Goal: Task Accomplishment & Management: Complete application form

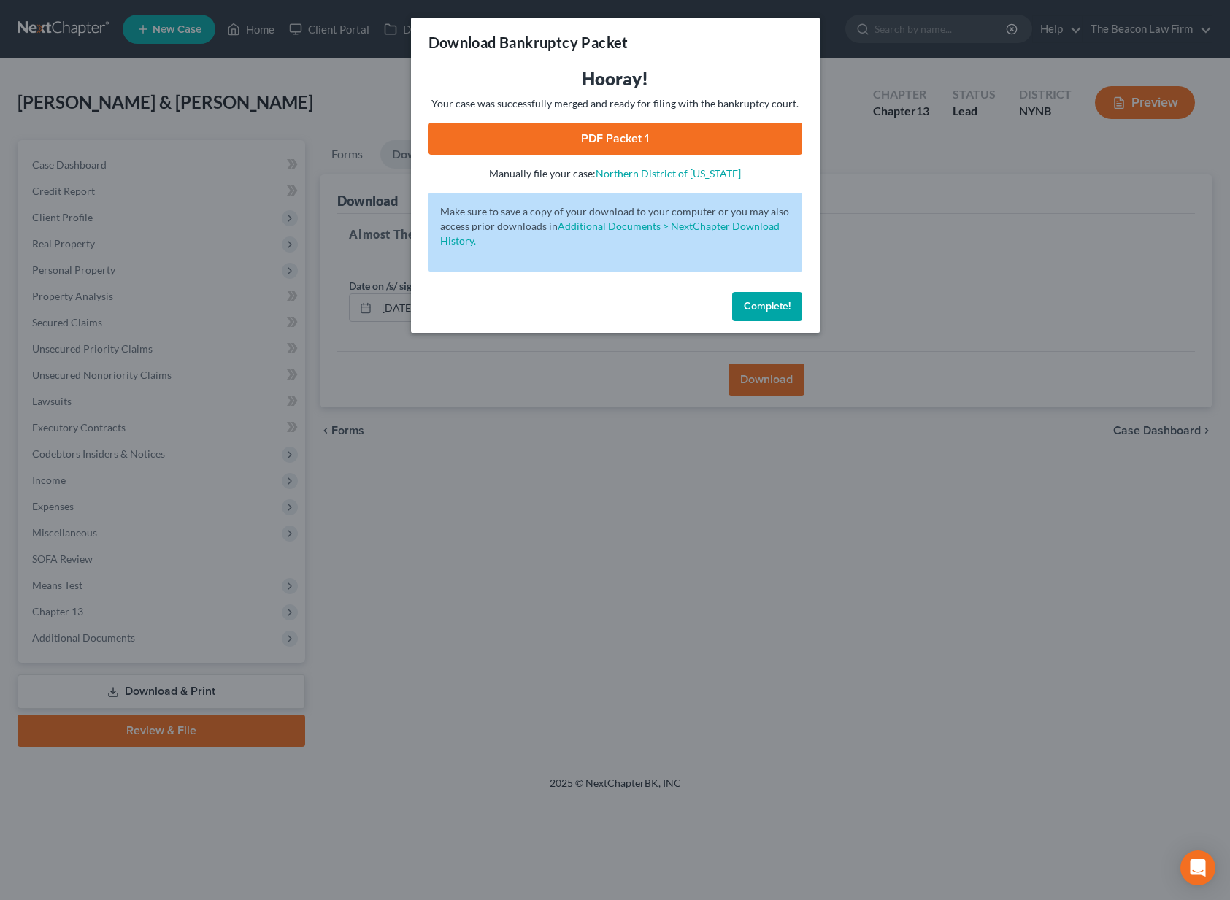
drag, startPoint x: 0, startPoint y: 0, endPoint x: 736, endPoint y: 311, distance: 799.4
click at [736, 311] on button "Complete!" at bounding box center [767, 306] width 70 height 29
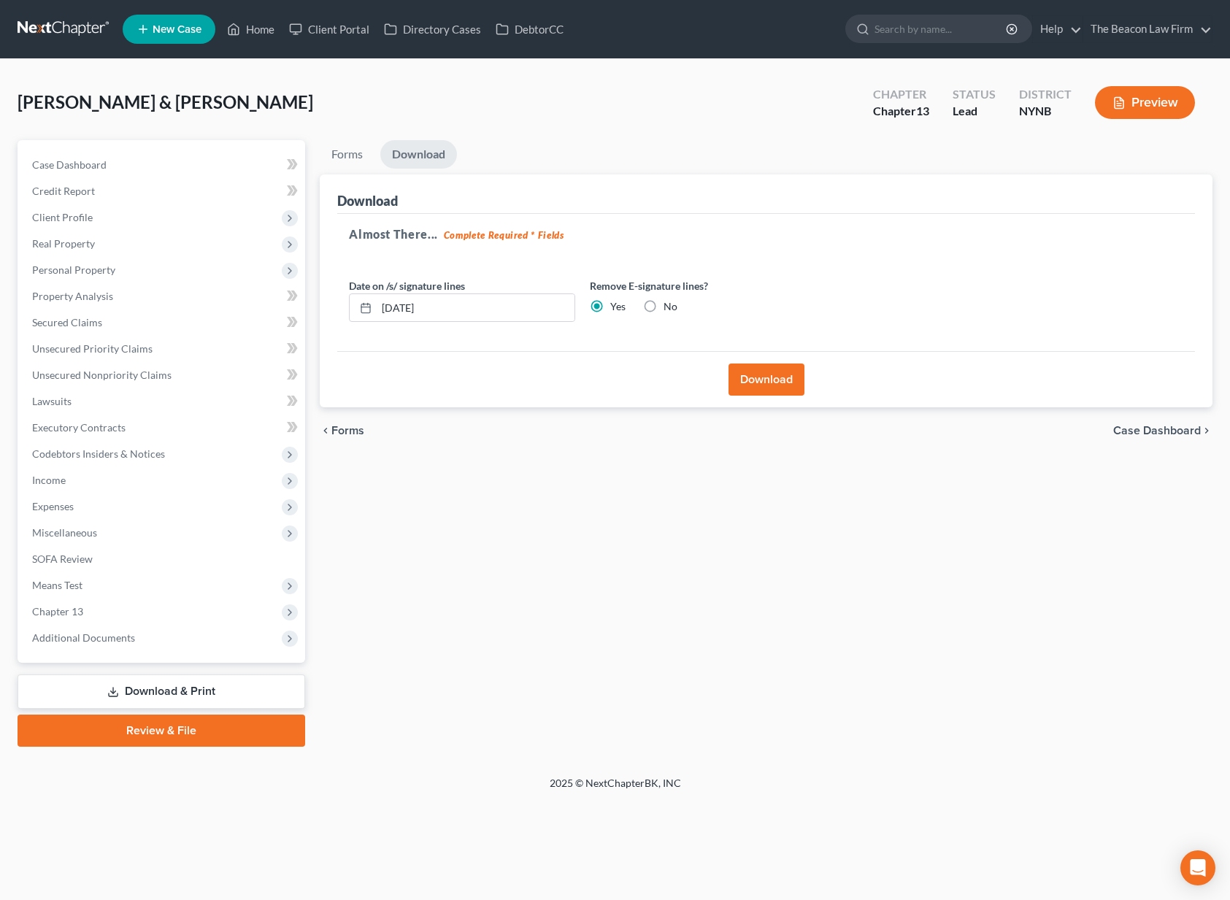
click at [68, 28] on link at bounding box center [64, 29] width 93 height 26
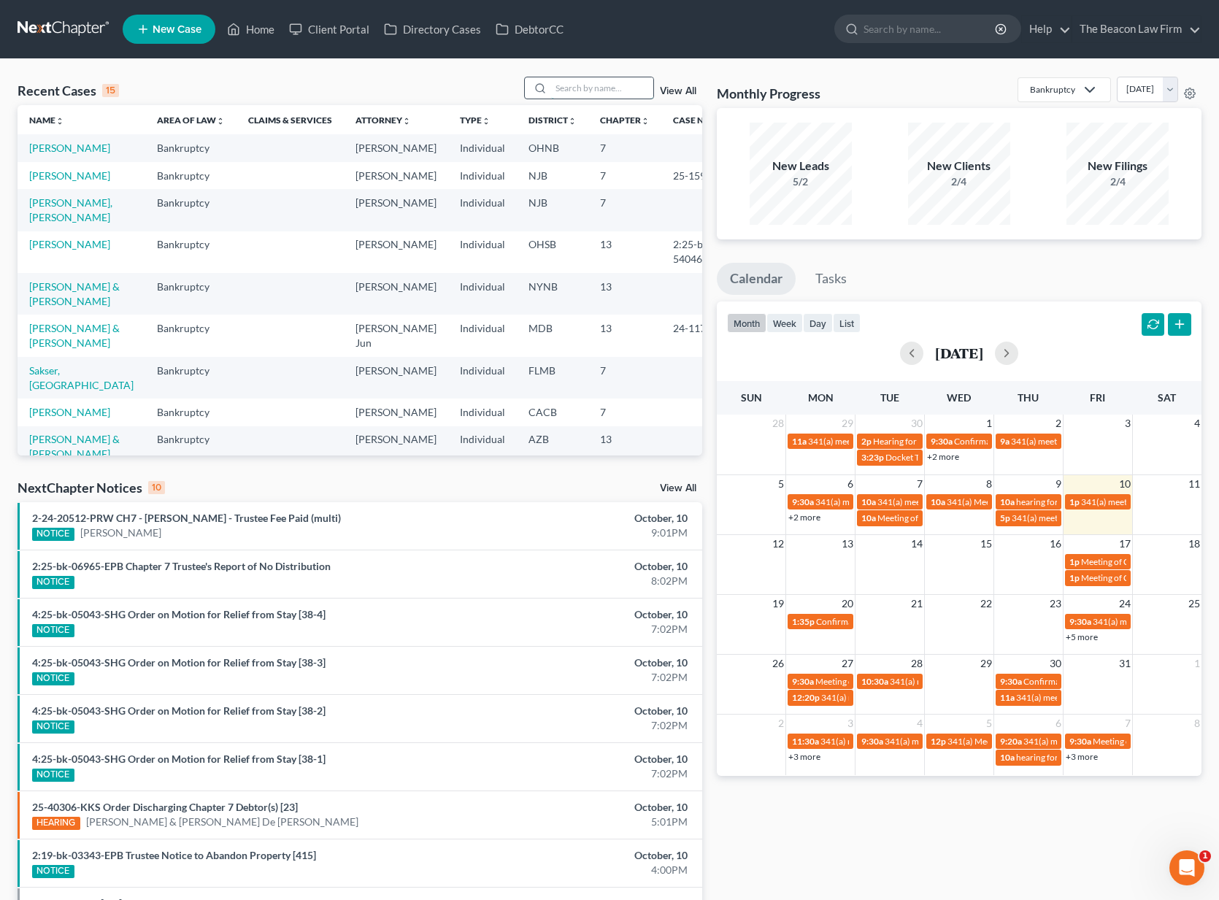
click at [602, 82] on input "search" at bounding box center [602, 87] width 102 height 21
type input "sakser"
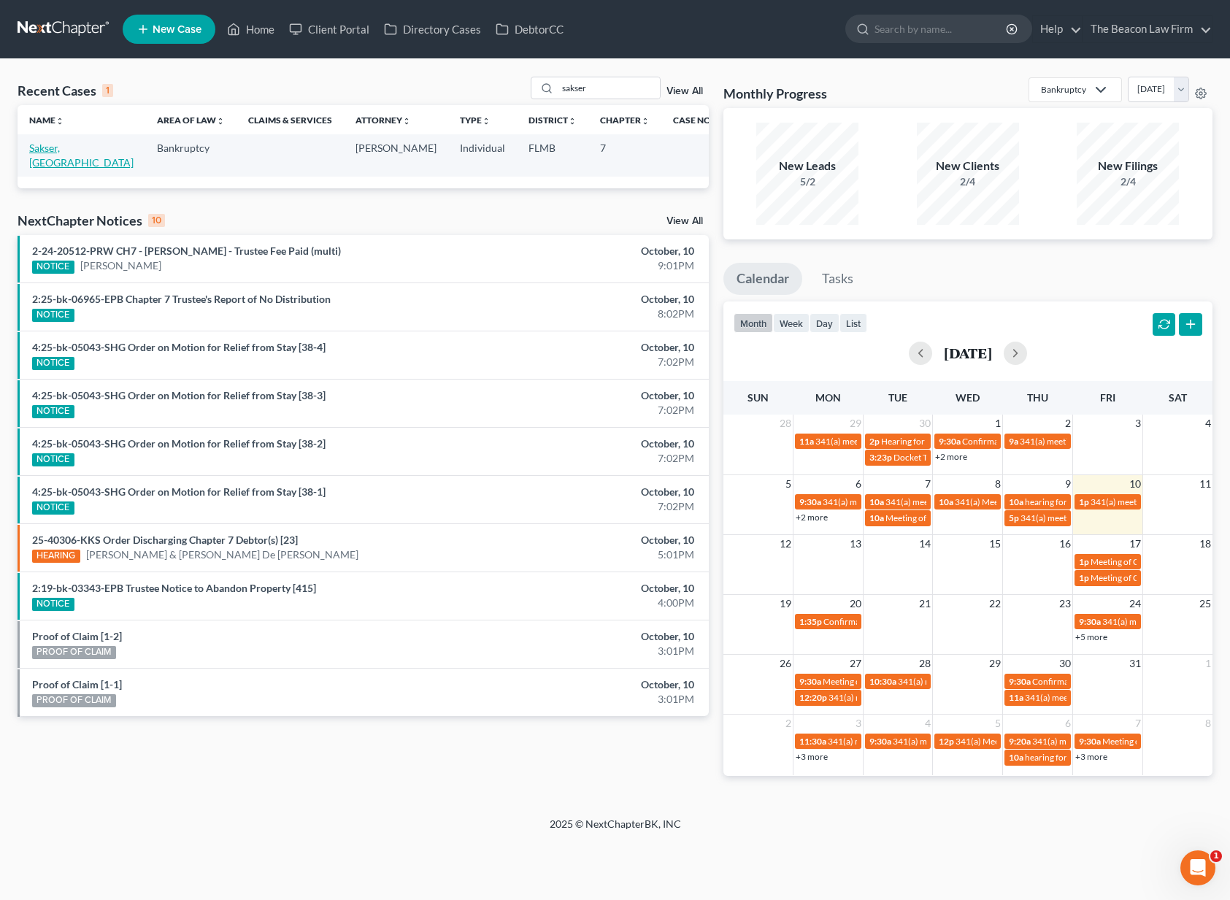
click at [80, 148] on link "Sakser, Austin" at bounding box center [81, 155] width 104 height 27
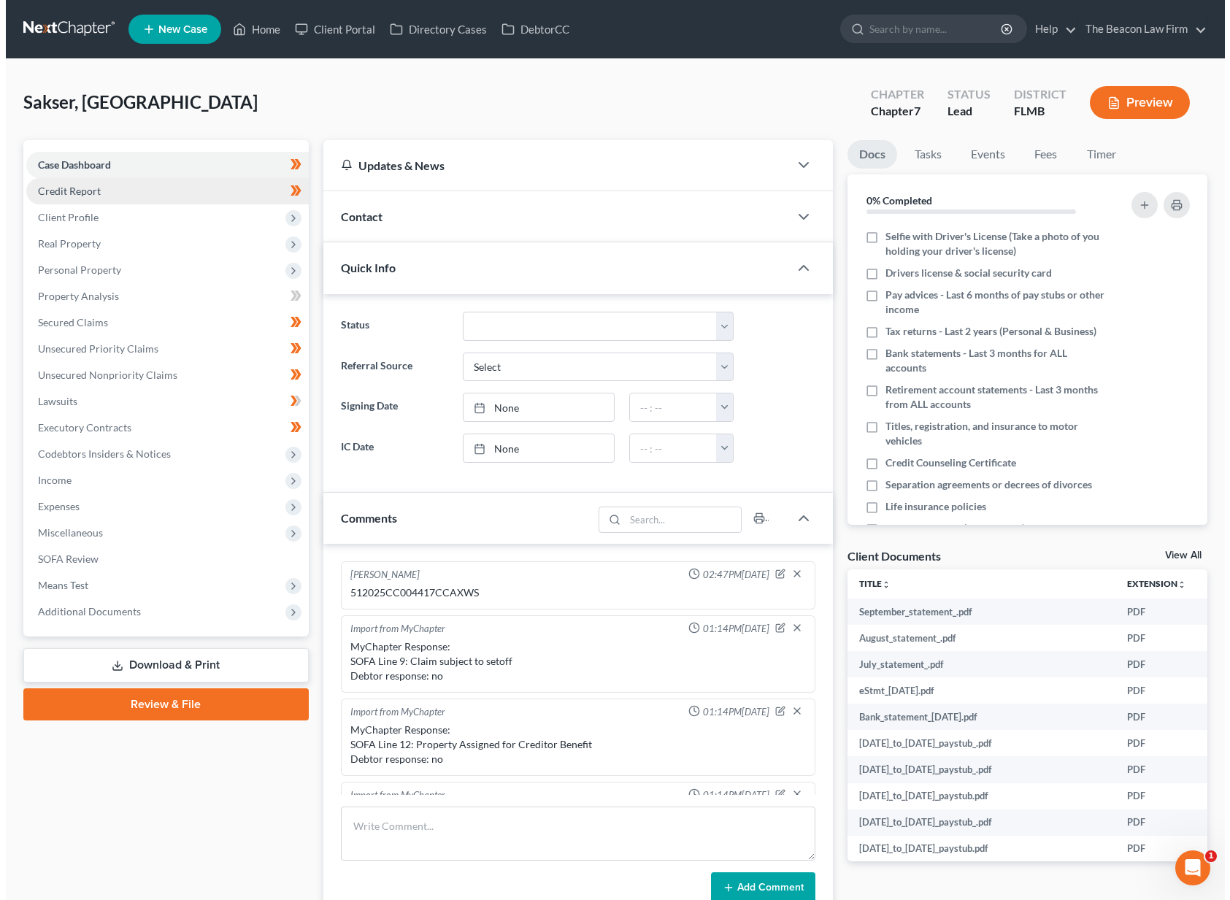
scroll to position [366, 0]
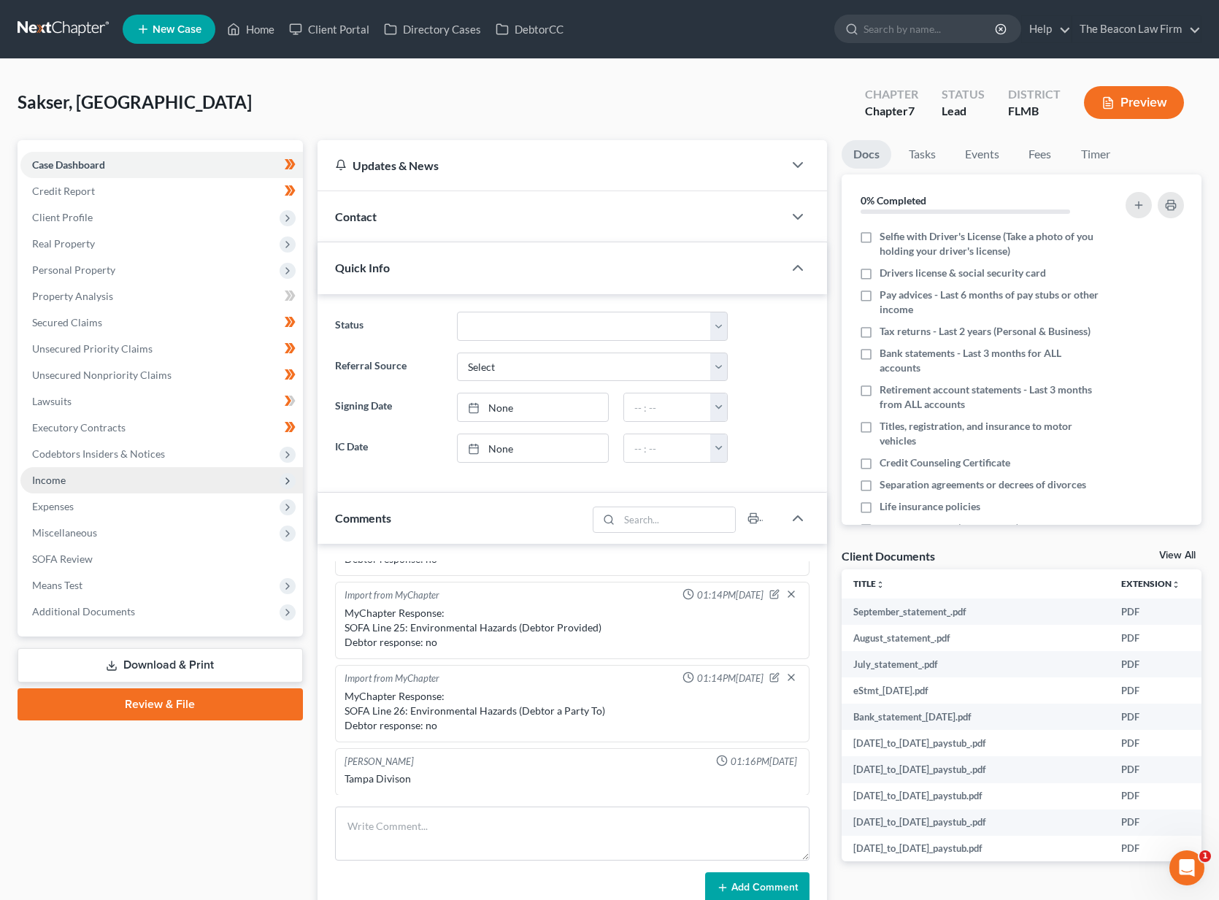
click at [101, 479] on span "Income" at bounding box center [161, 480] width 282 height 26
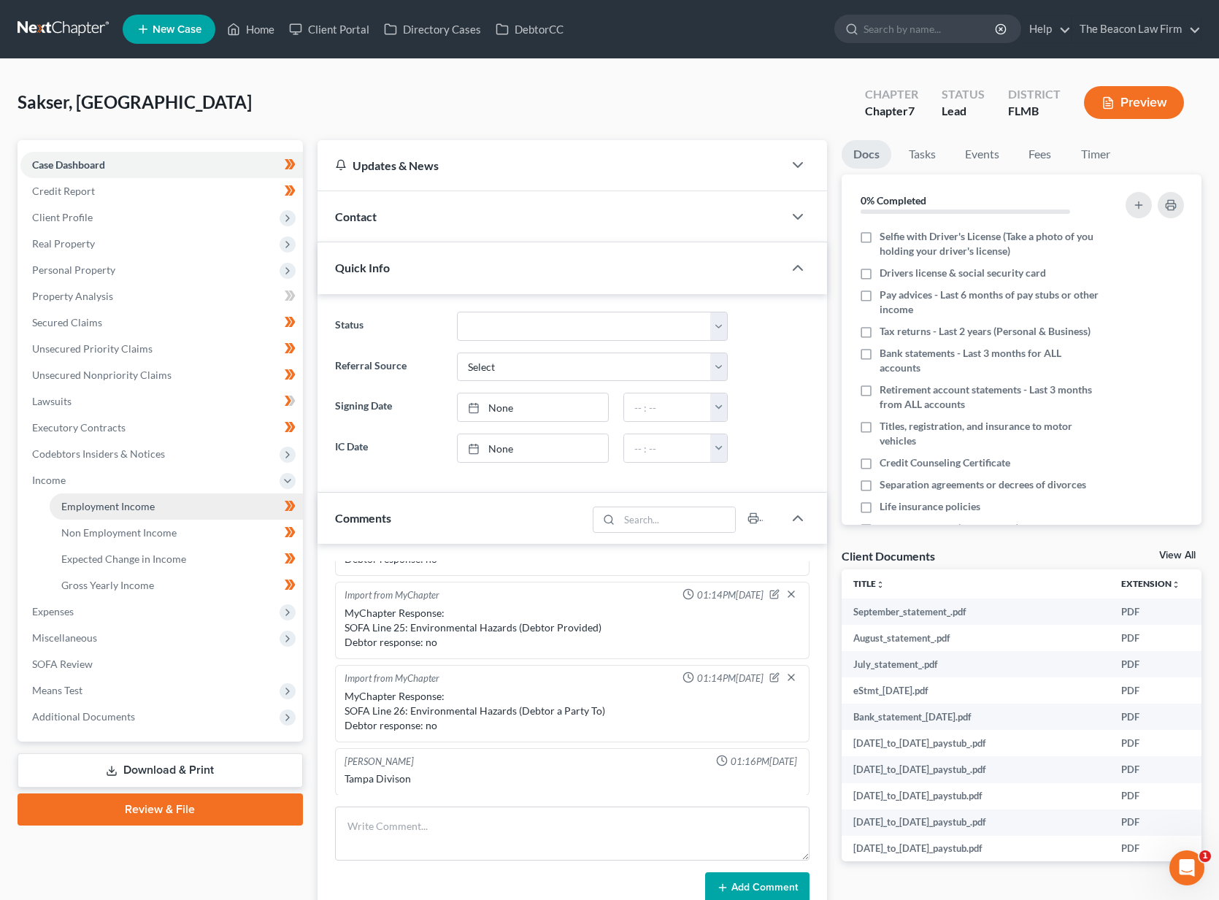
click at [110, 501] on span "Employment Income" at bounding box center [107, 506] width 93 height 12
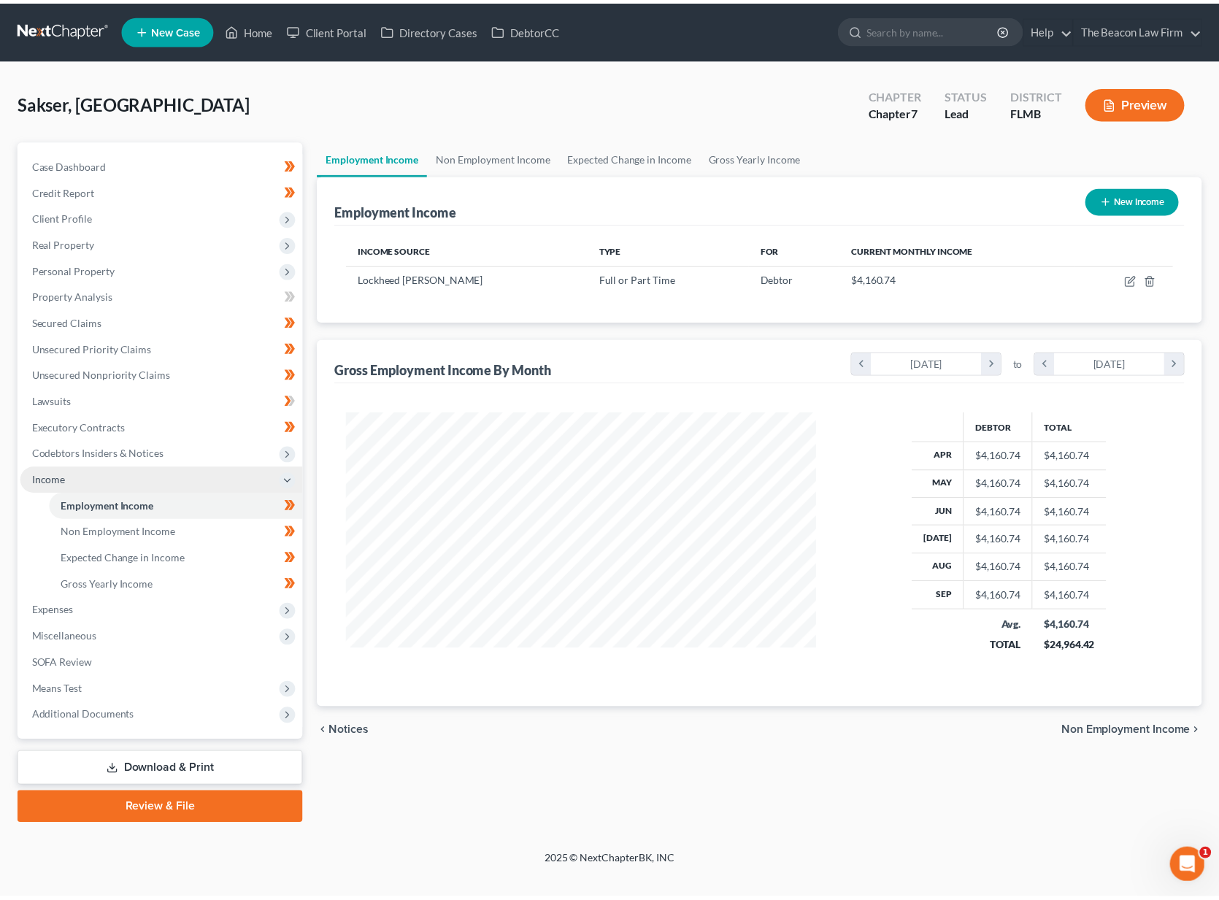
scroll to position [262, 504]
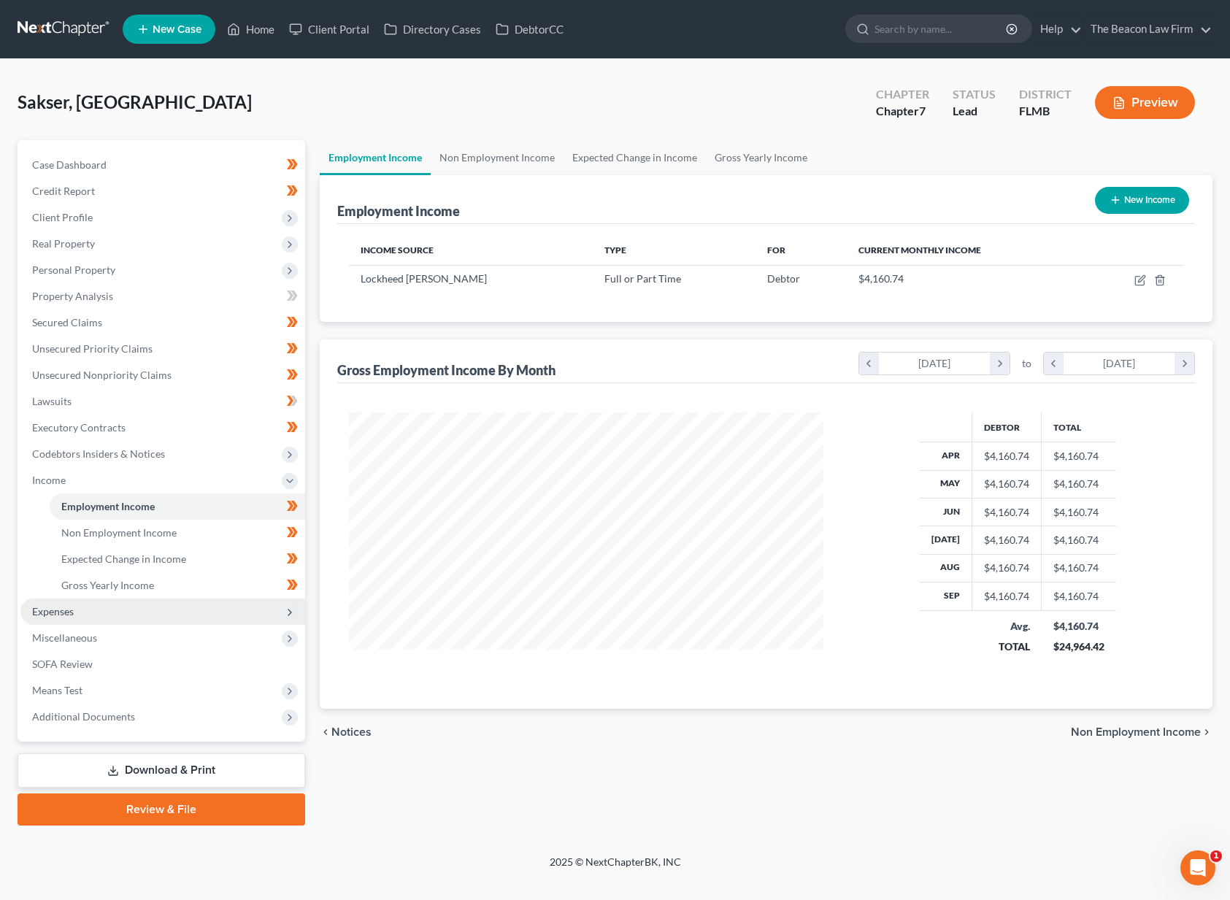
click at [92, 613] on span "Expenses" at bounding box center [162, 612] width 285 height 26
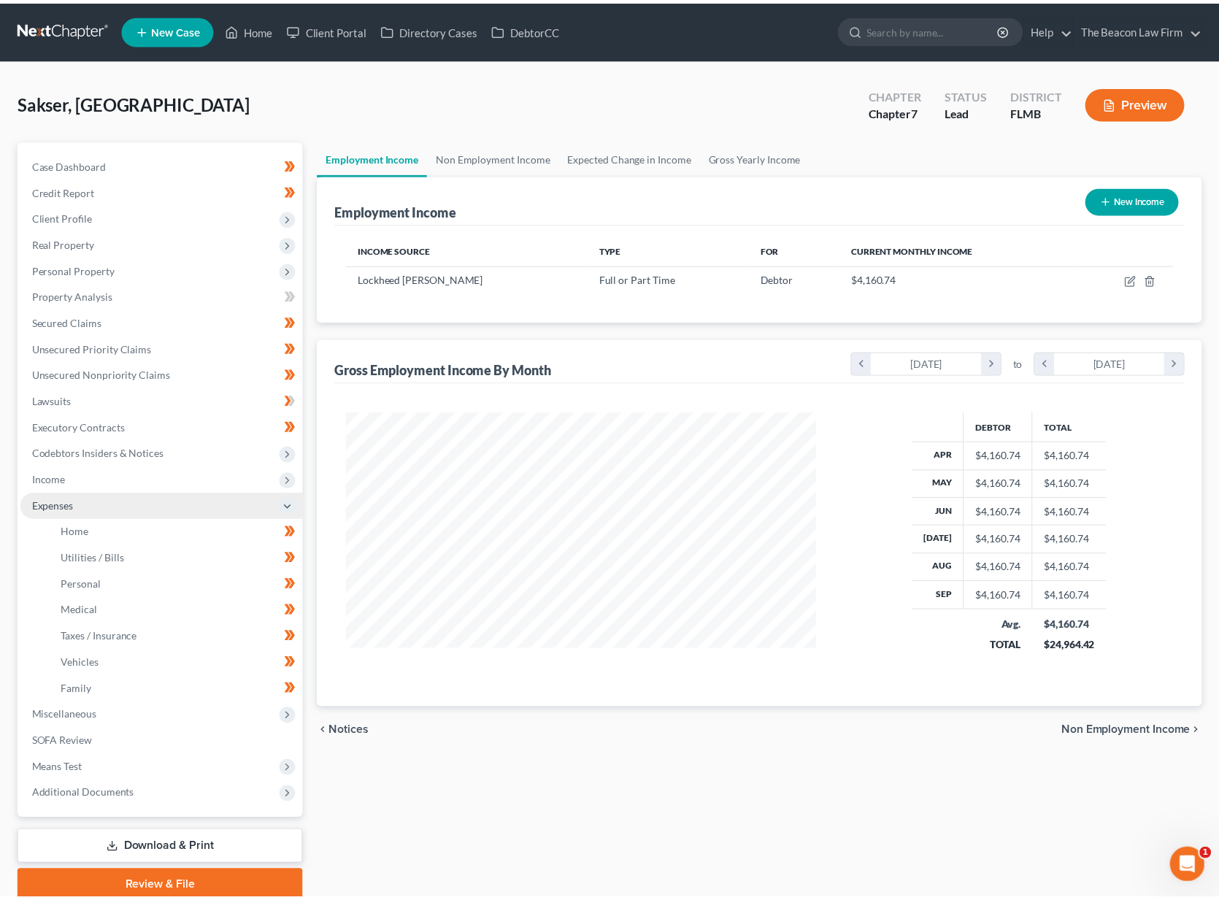
scroll to position [729632, 729395]
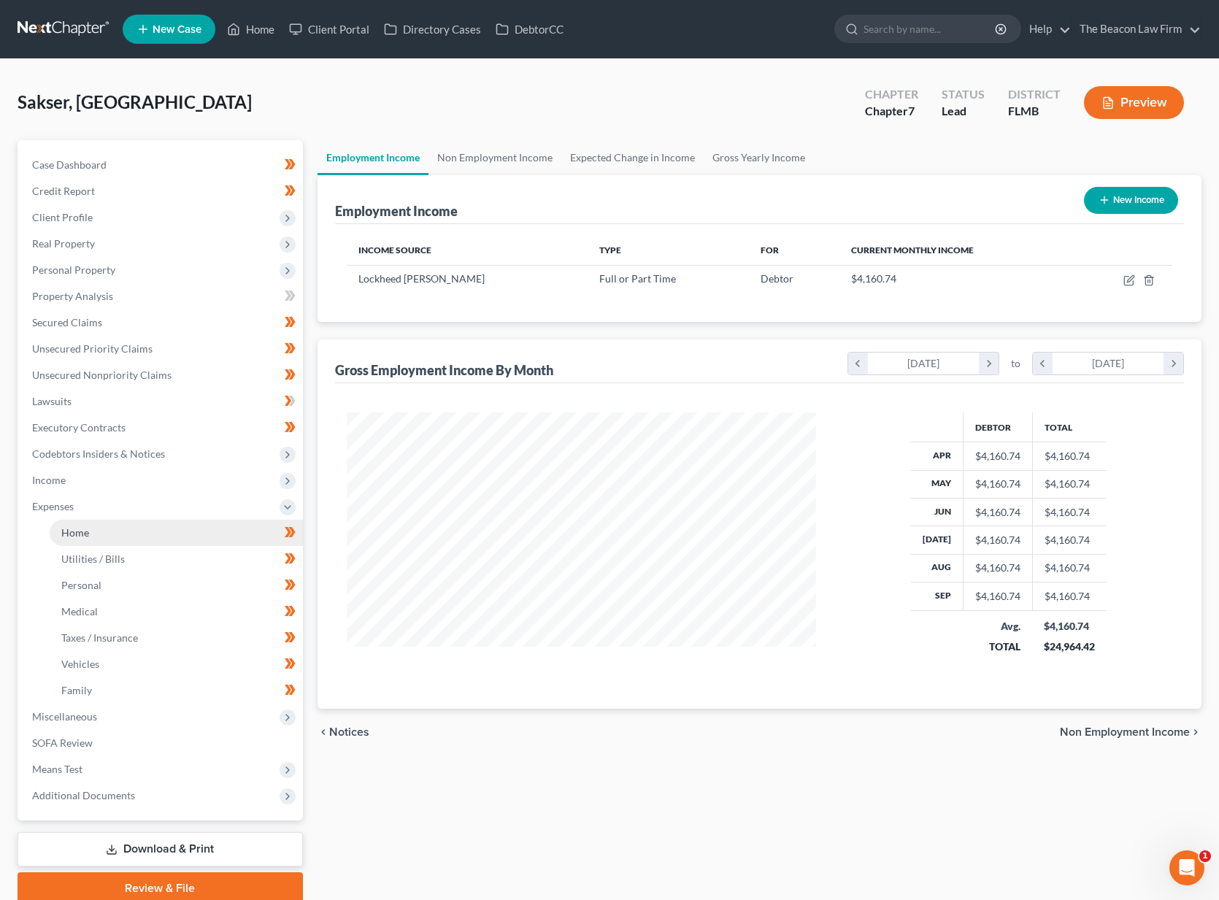
click at [79, 528] on span "Home" at bounding box center [75, 532] width 28 height 12
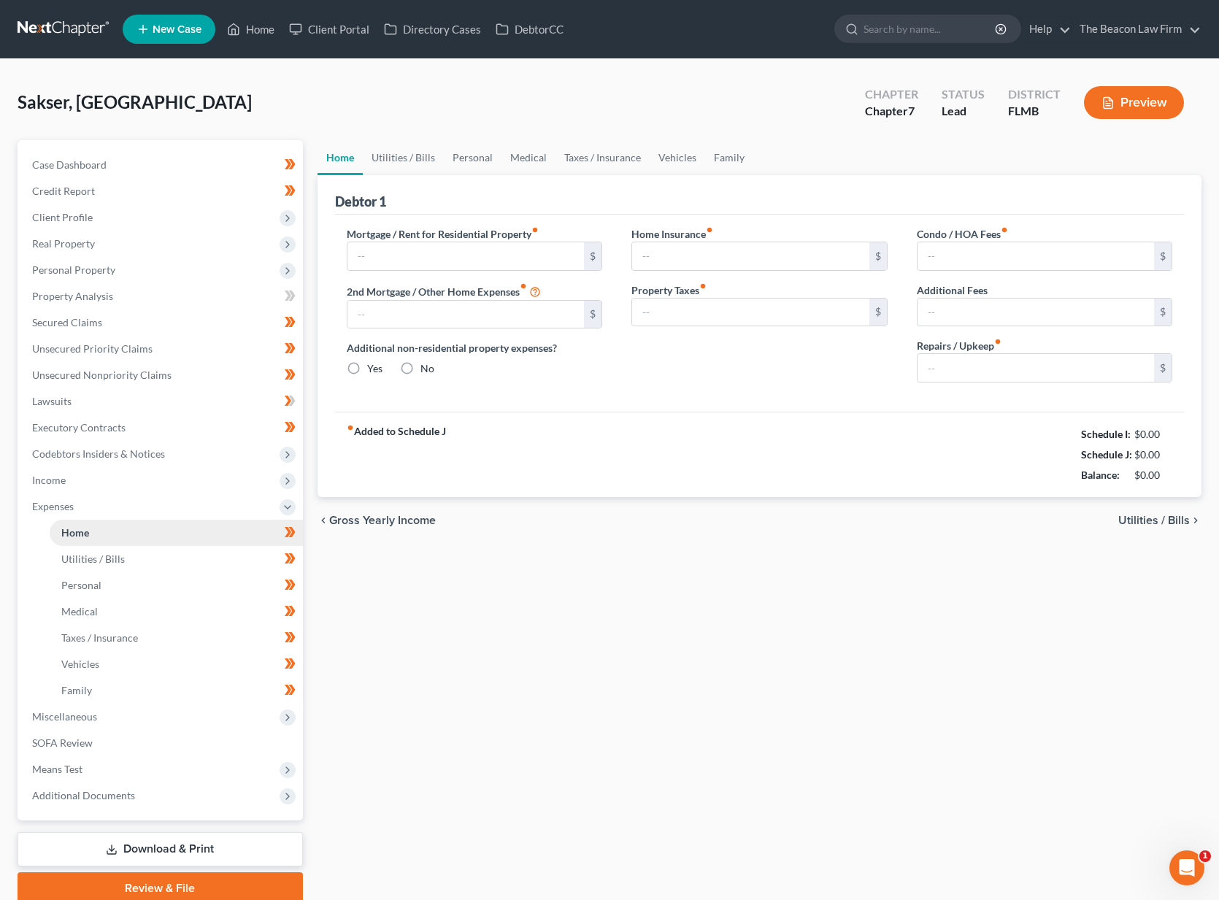
type input "650.00"
type input "0.00"
radio input "true"
type input "0.00"
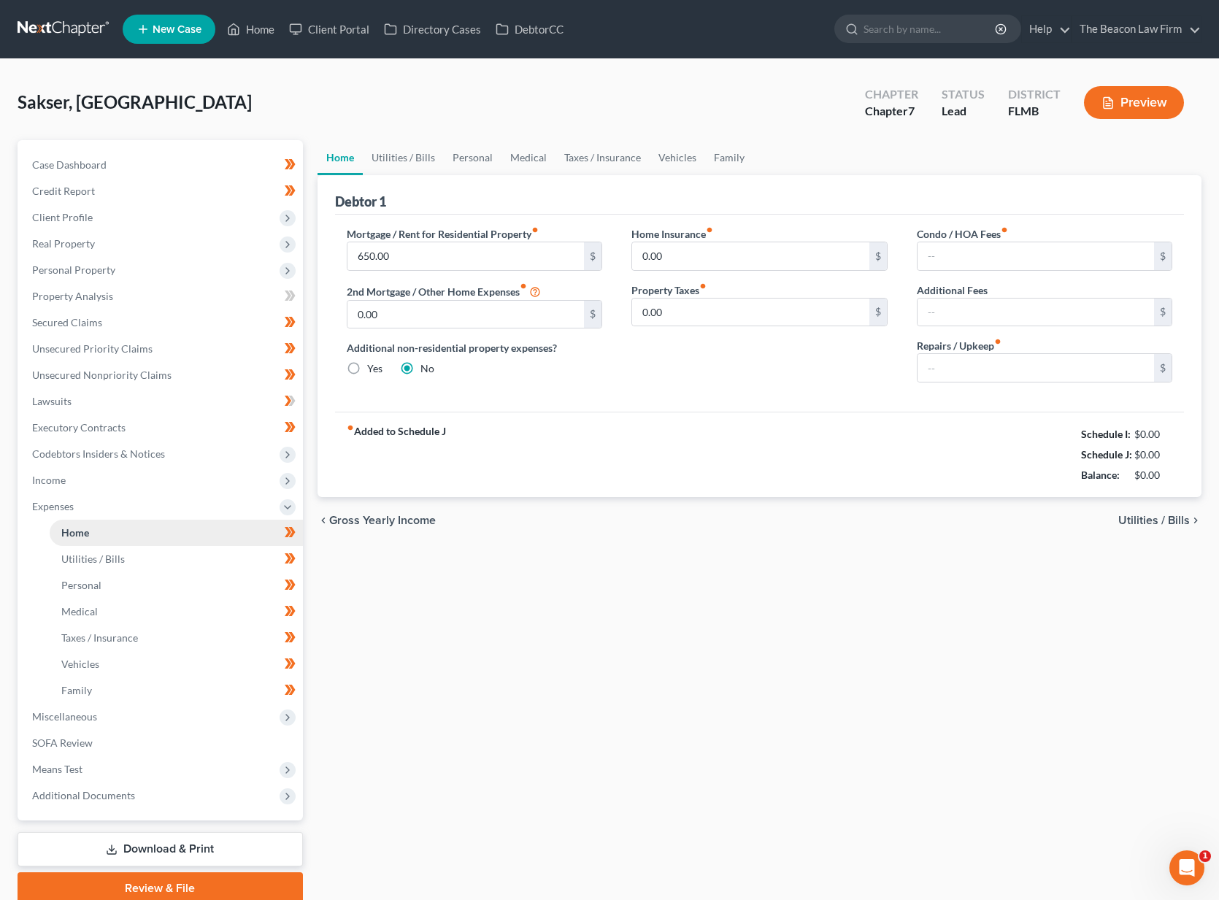
type input "0.00"
click at [414, 163] on link "Utilities / Bills" at bounding box center [403, 157] width 81 height 35
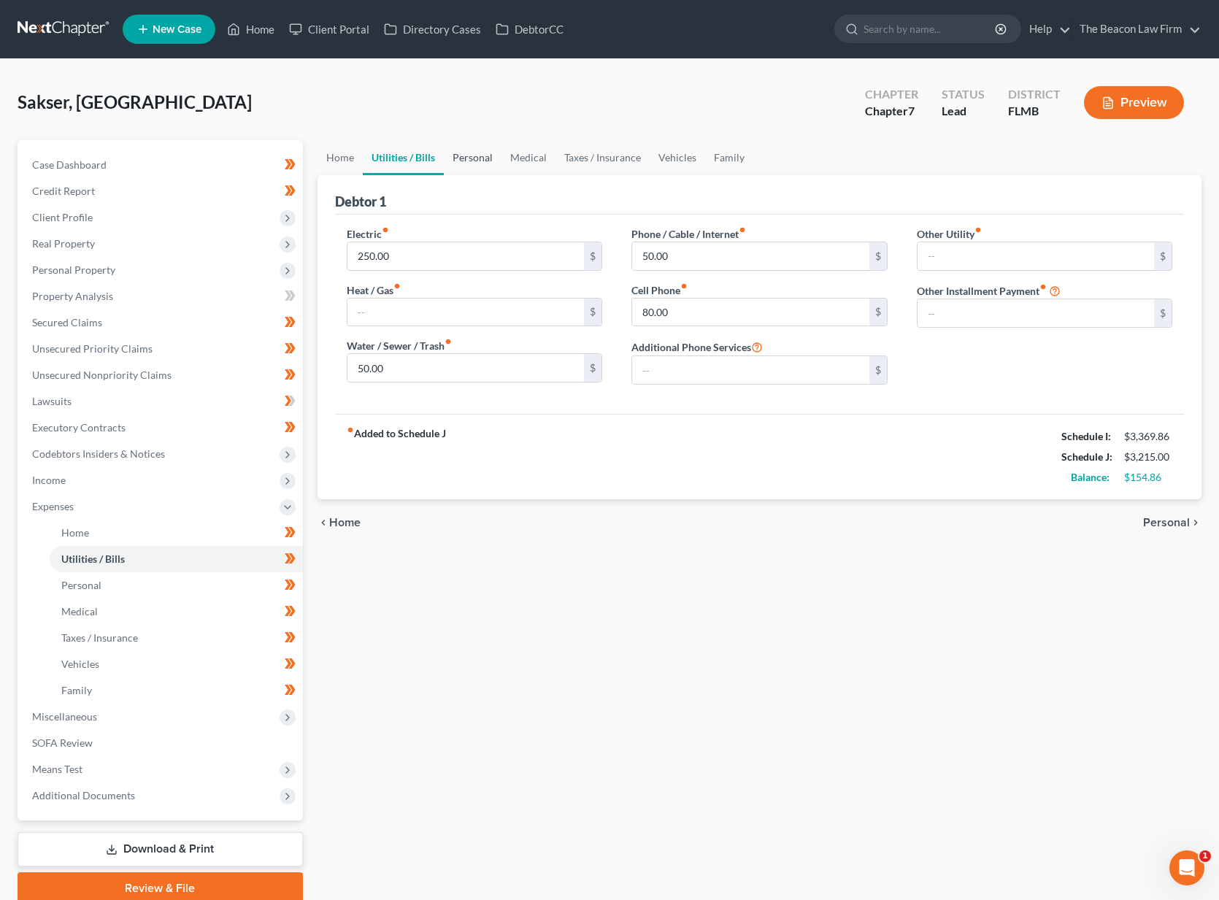
click at [477, 159] on link "Personal" at bounding box center [473, 157] width 58 height 35
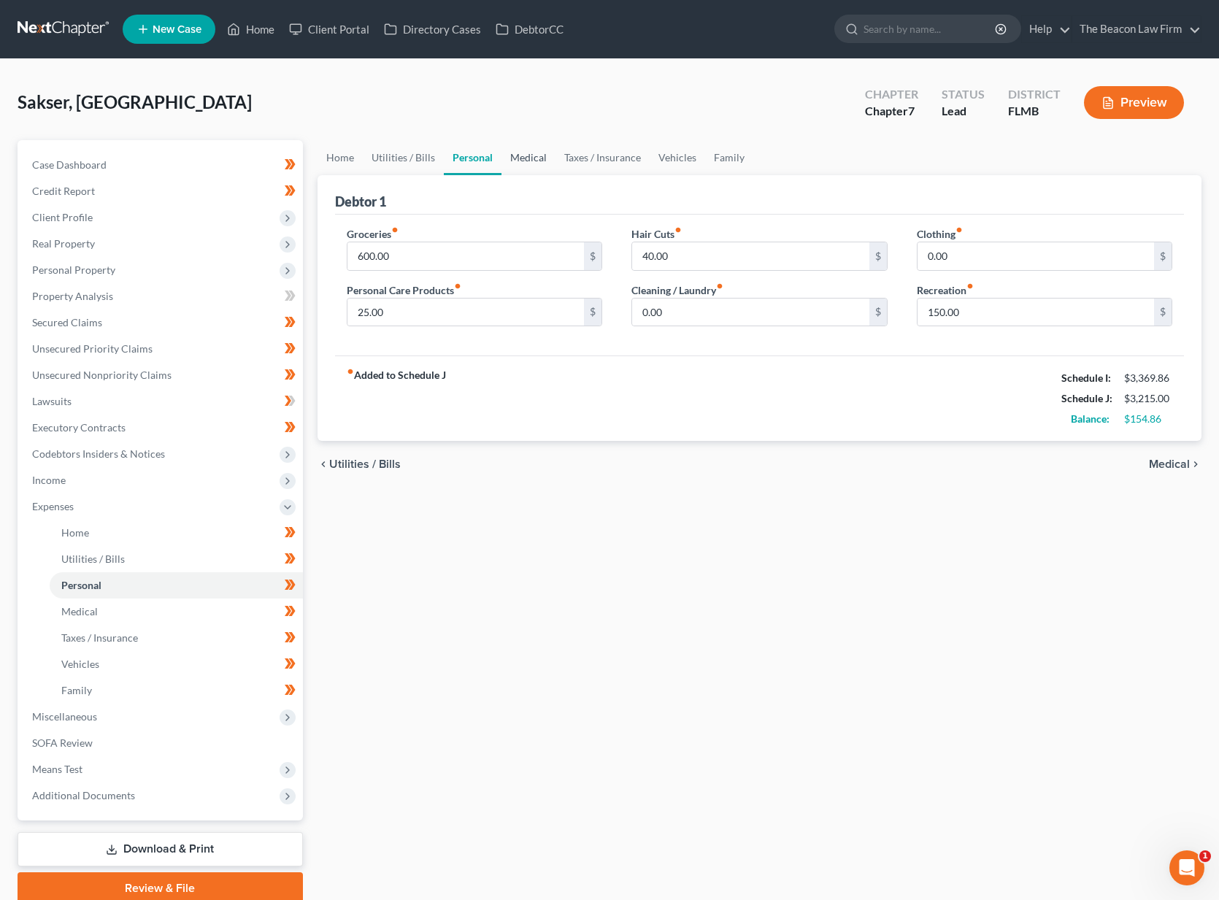
click at [530, 154] on link "Medical" at bounding box center [528, 157] width 54 height 35
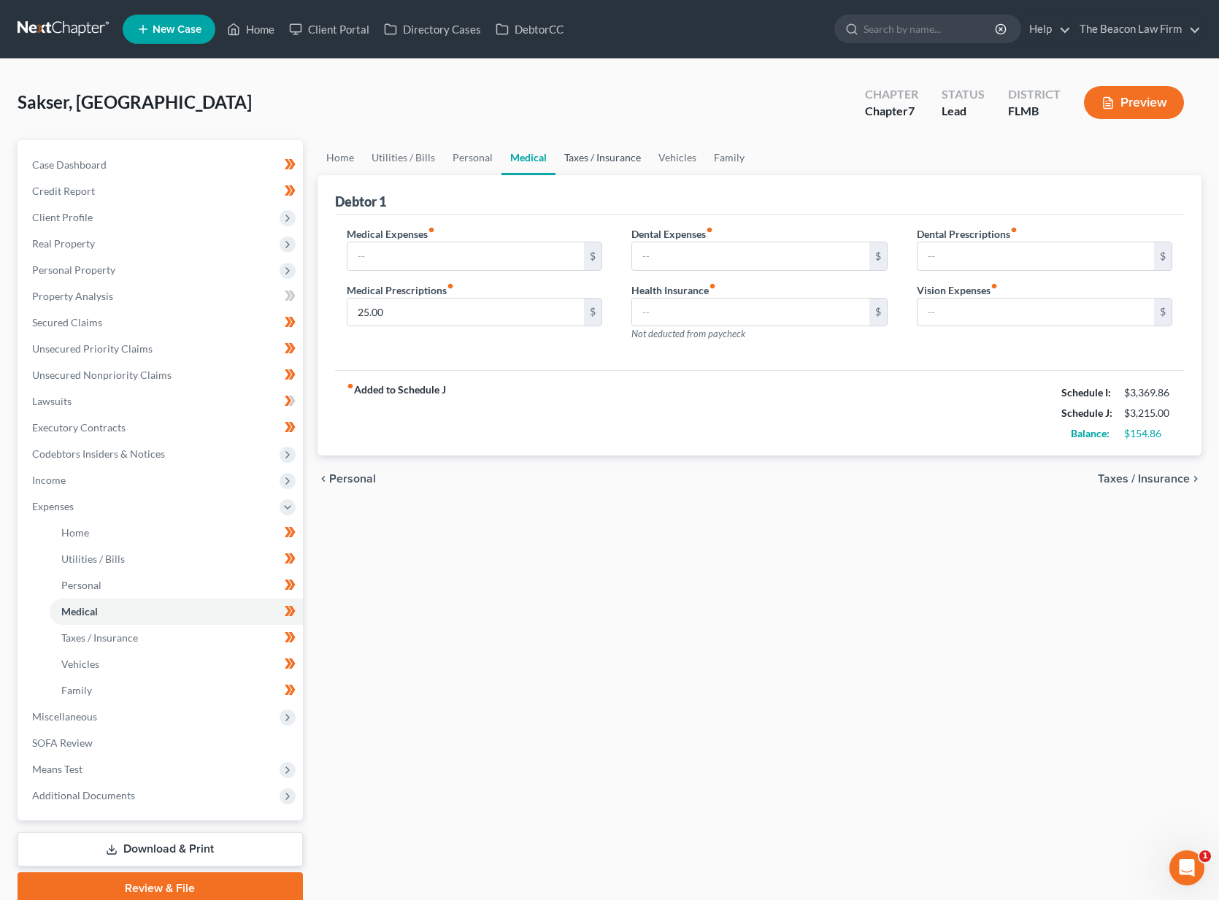
click at [591, 158] on link "Taxes / Insurance" at bounding box center [602, 157] width 94 height 35
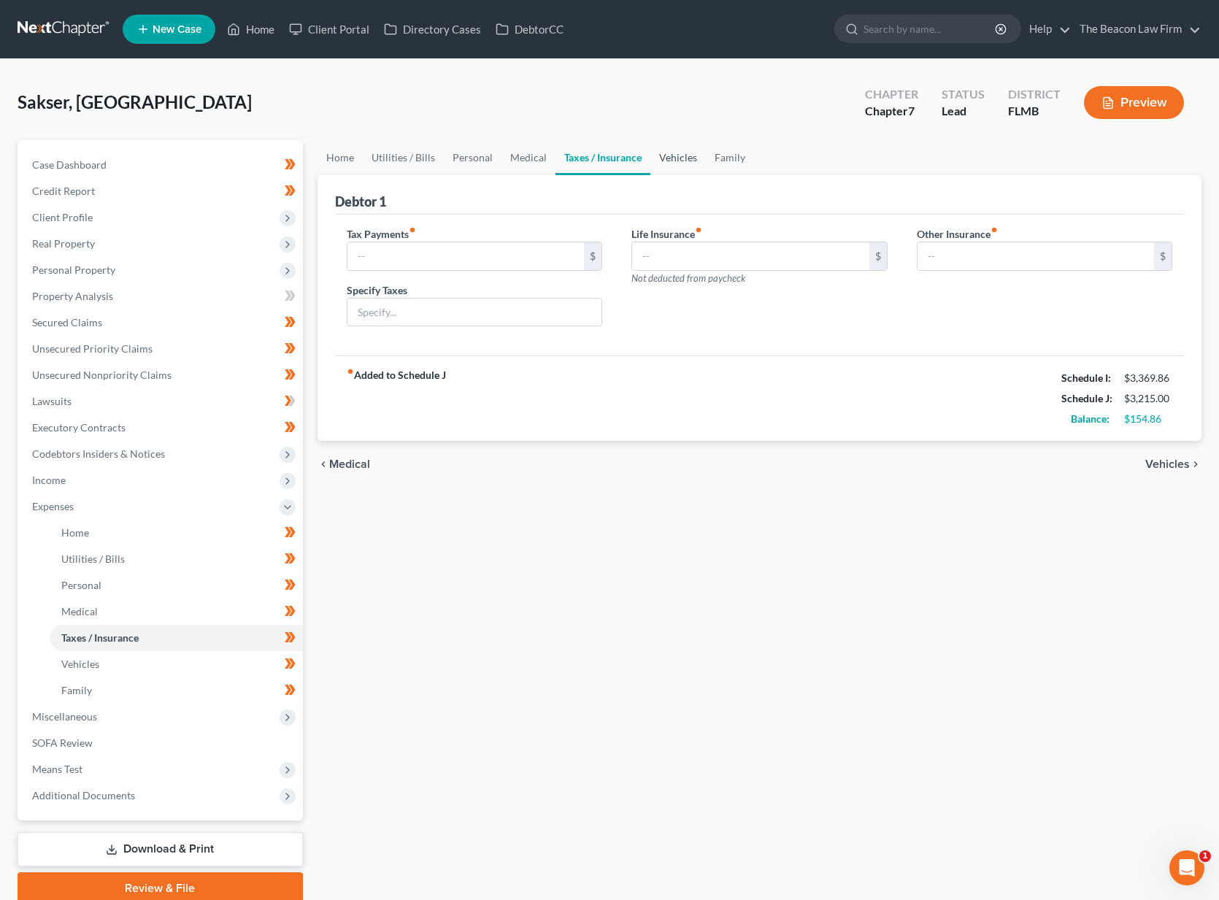
click at [685, 165] on link "Vehicles" at bounding box center [677, 157] width 55 height 35
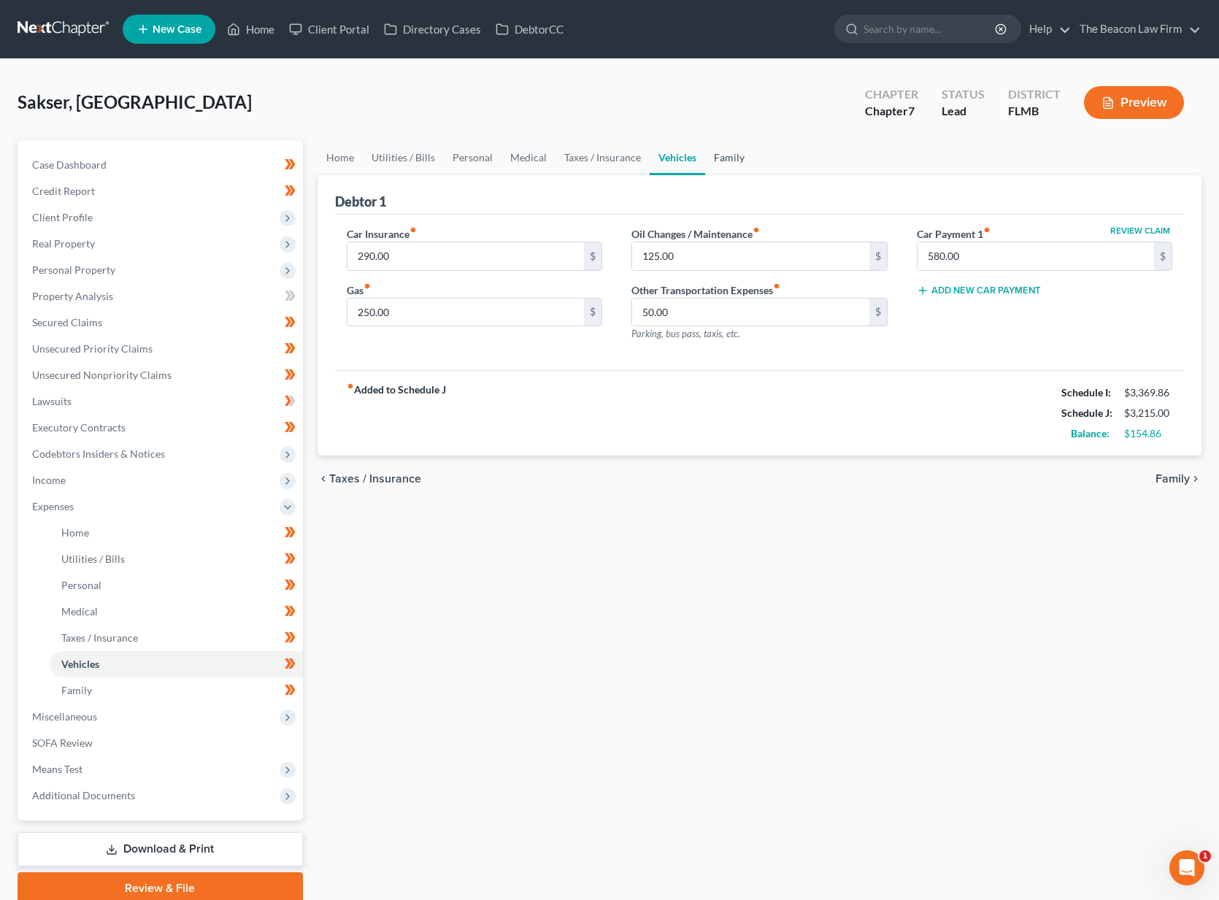
click at [730, 164] on link "Family" at bounding box center [729, 157] width 48 height 35
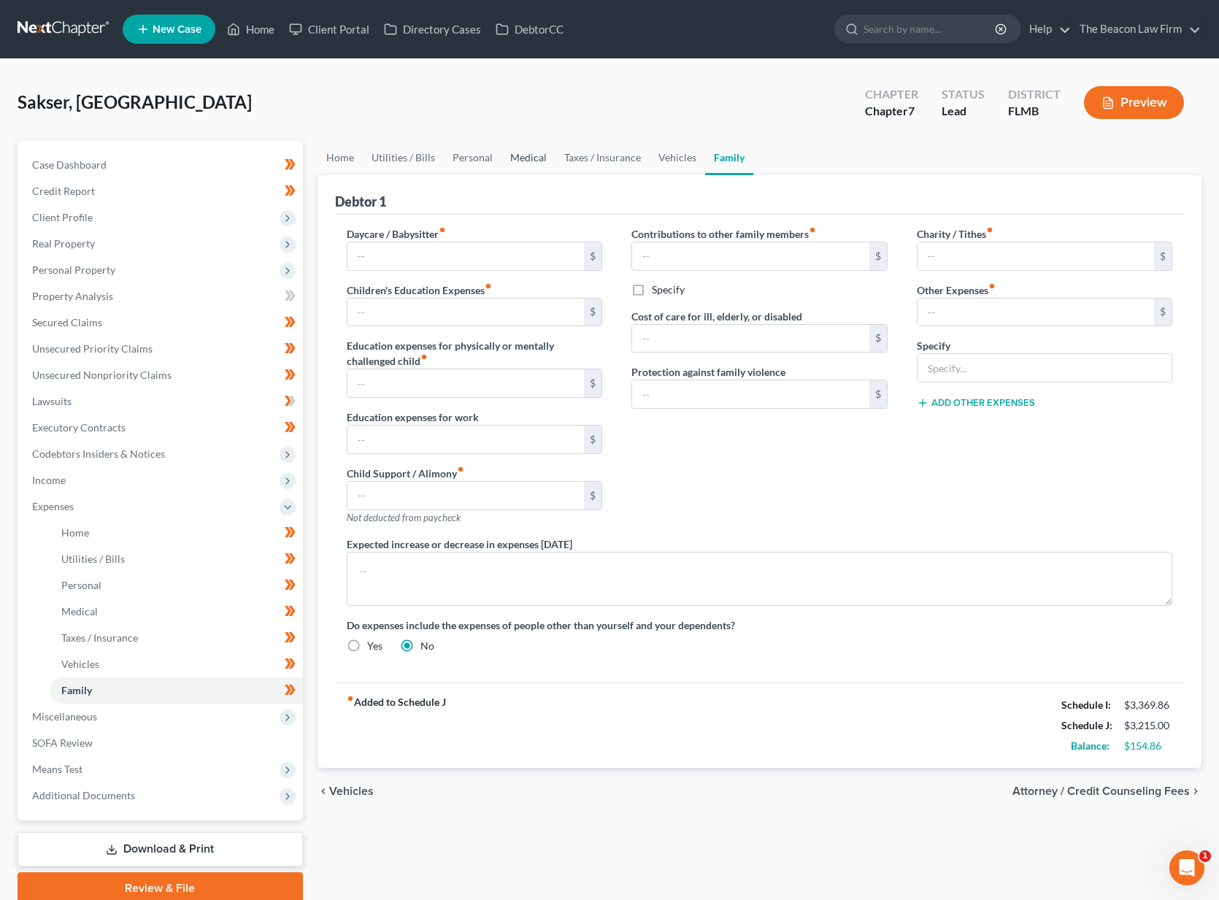
click at [509, 159] on link "Medical" at bounding box center [528, 157] width 54 height 35
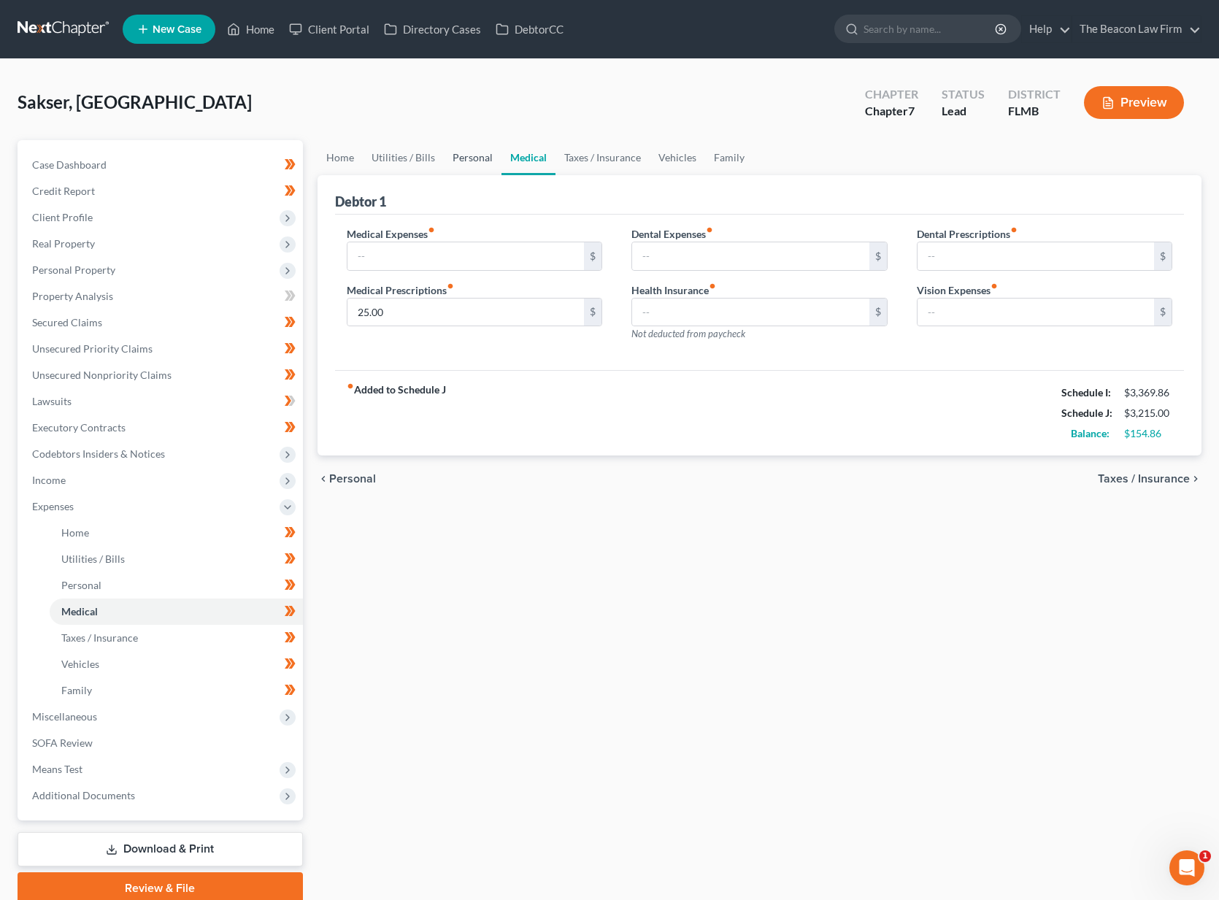
click at [474, 161] on link "Personal" at bounding box center [473, 157] width 58 height 35
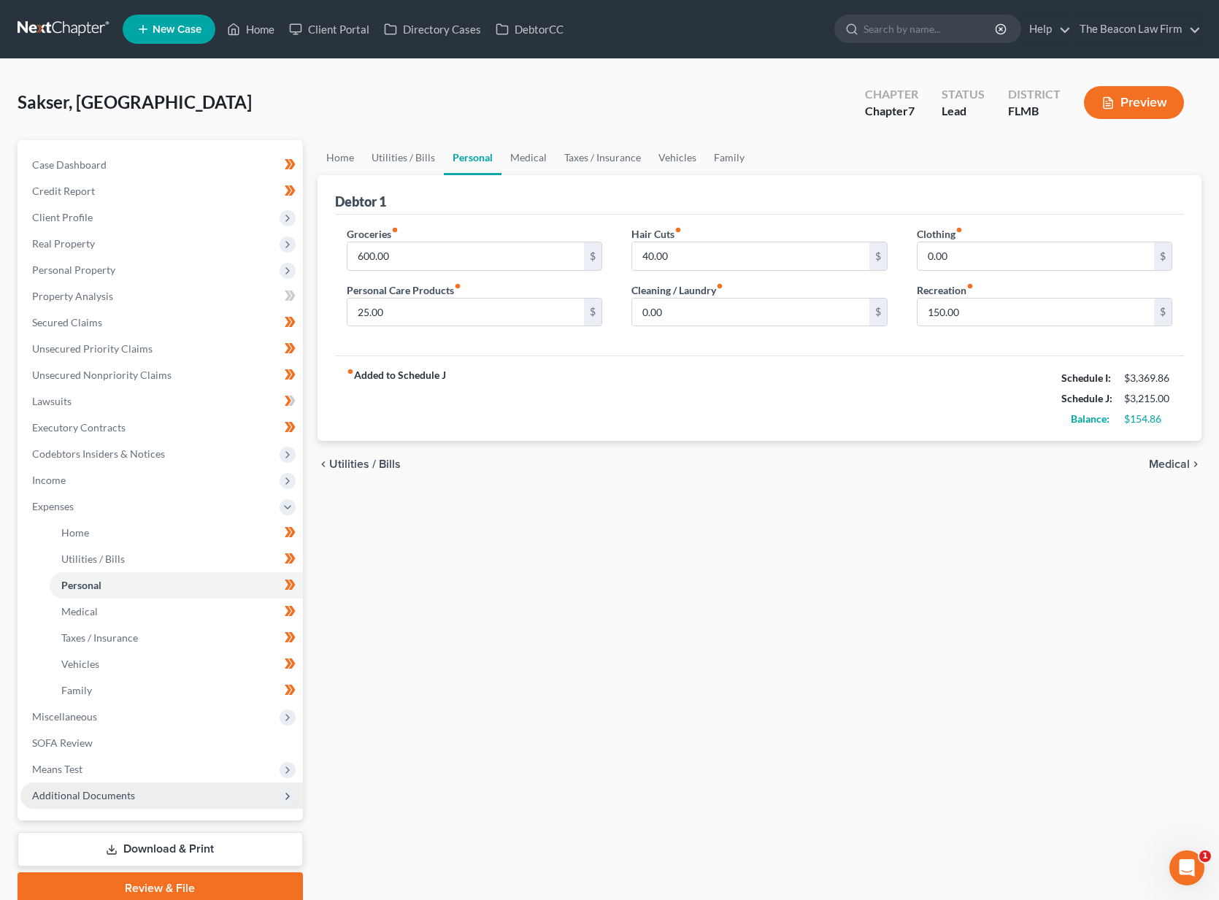
click at [182, 790] on span "Additional Documents" at bounding box center [161, 795] width 282 height 26
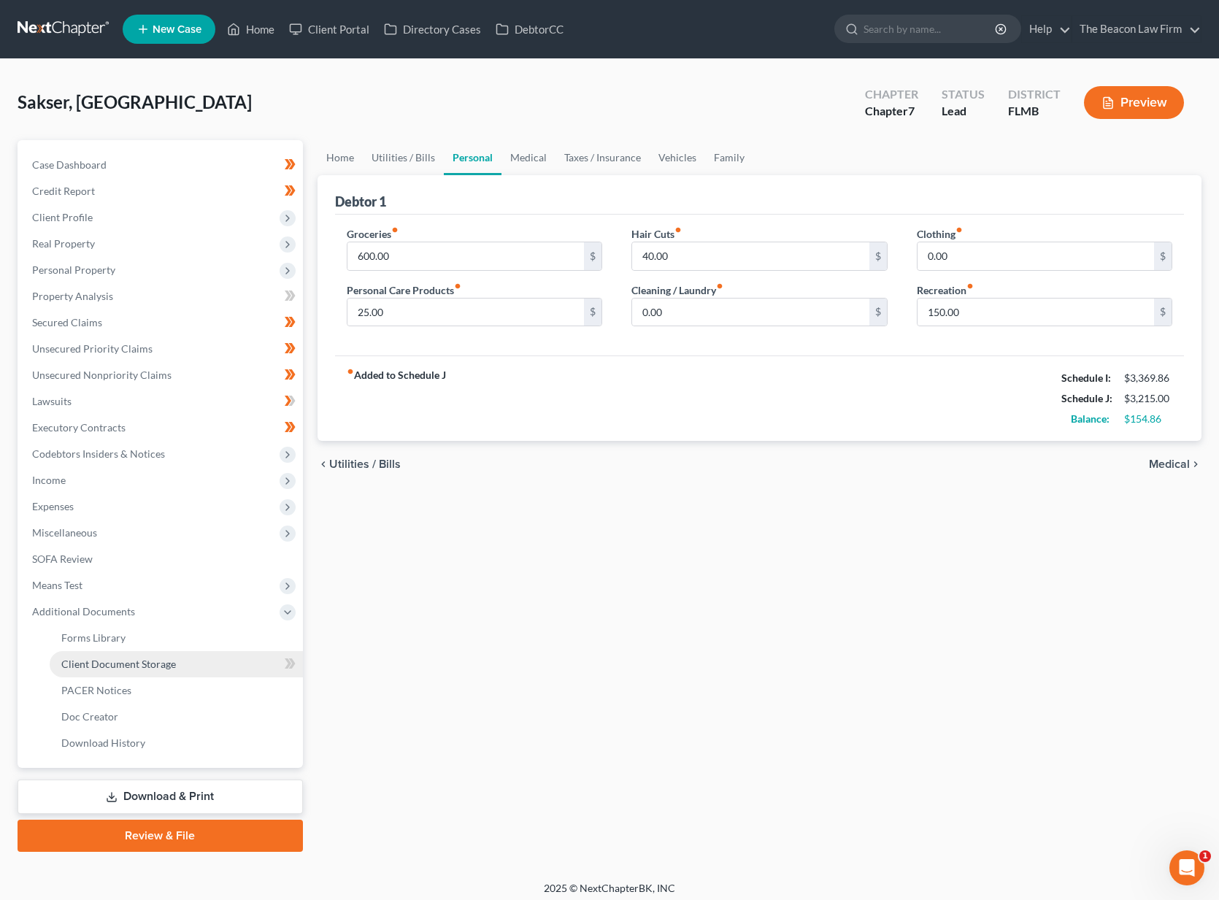
click at [122, 669] on span "Client Document Storage" at bounding box center [118, 664] width 115 height 12
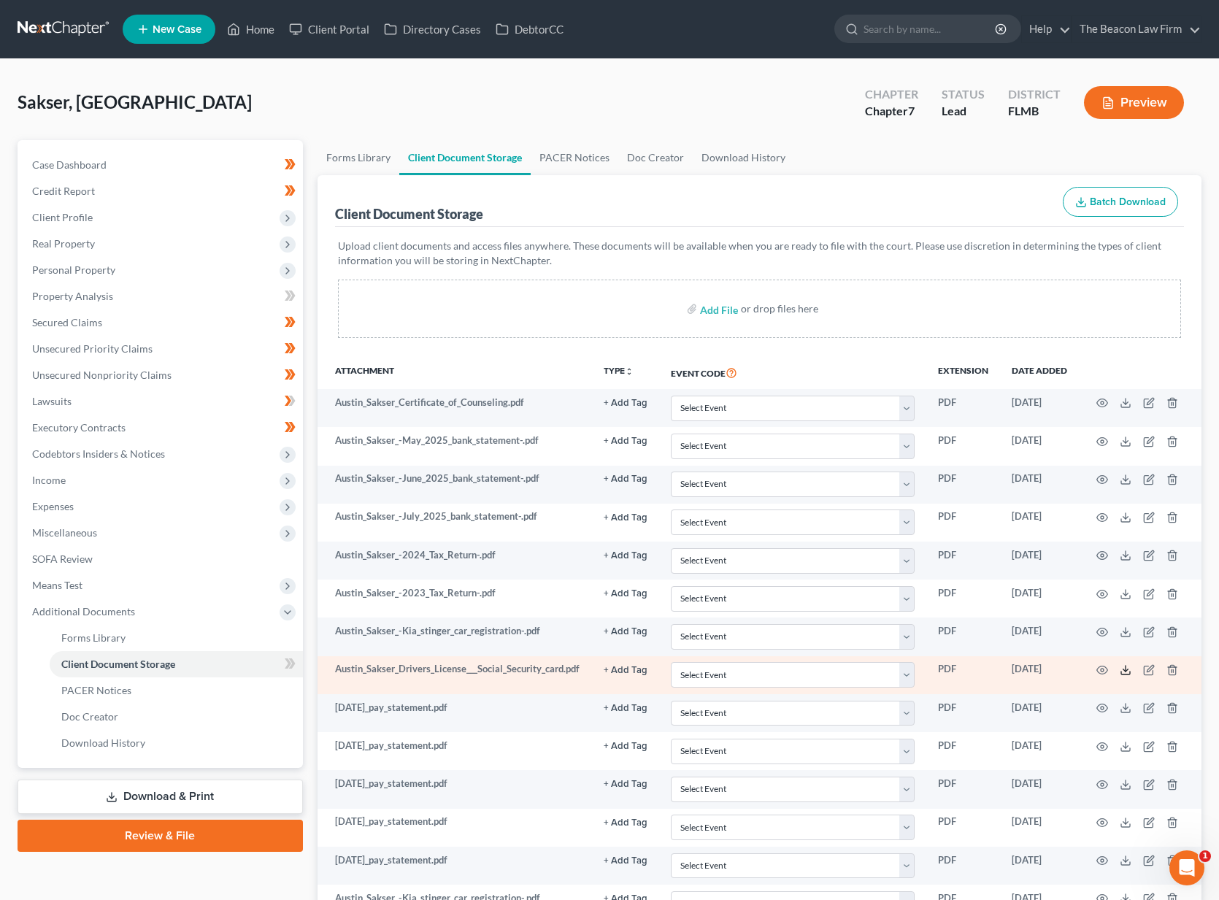
click at [1126, 669] on icon at bounding box center [1126, 670] width 12 height 12
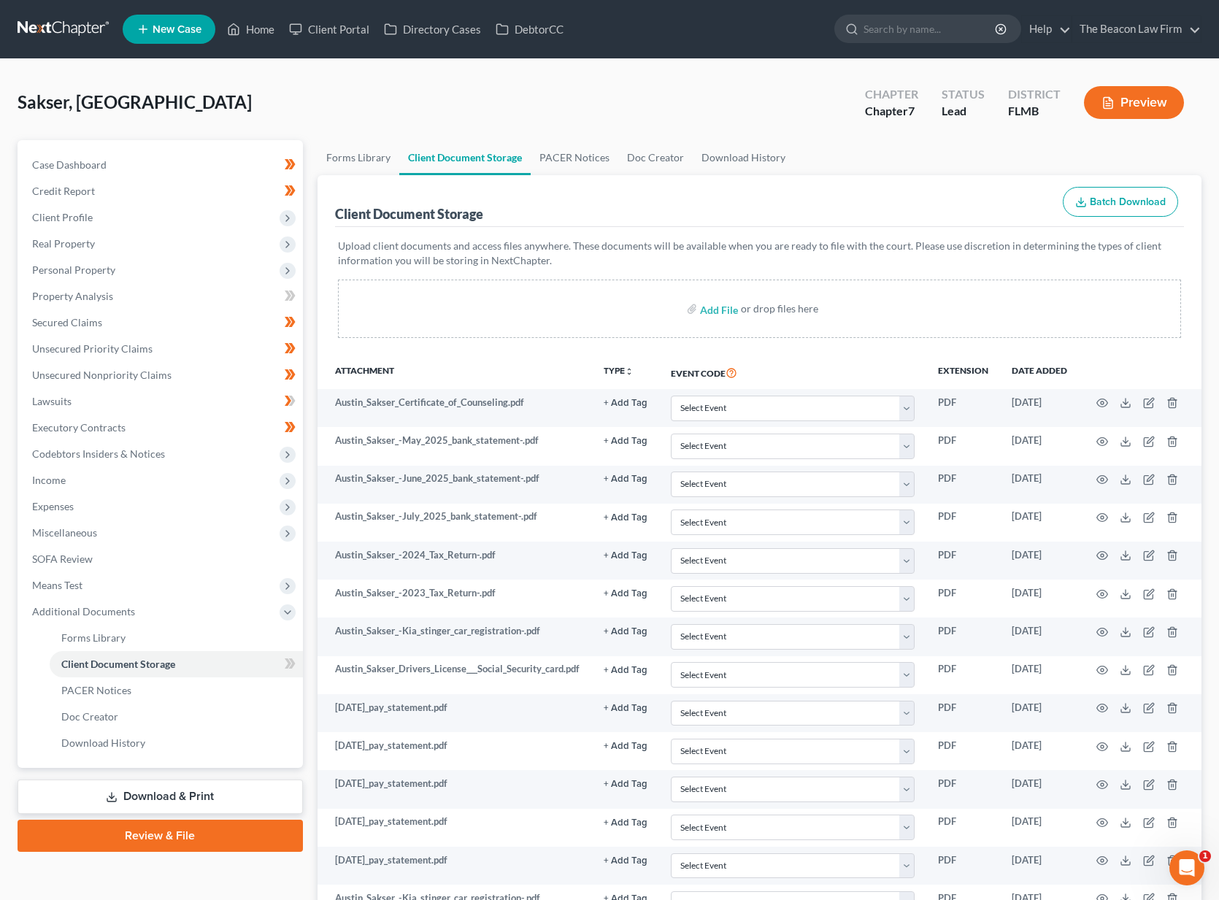
click at [226, 796] on link "Download & Print" at bounding box center [160, 797] width 285 height 34
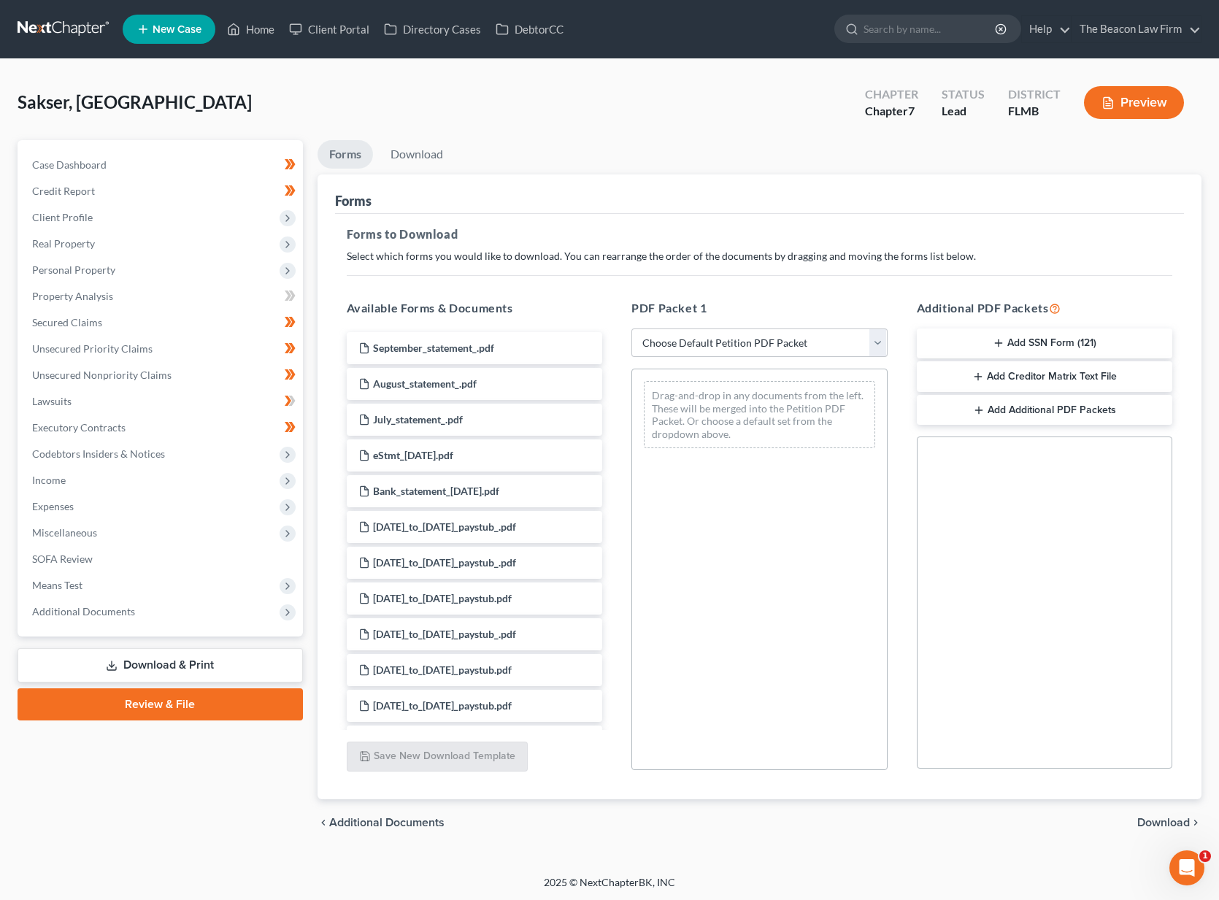
click at [966, 342] on button "Add SSN Form (121)" at bounding box center [1045, 343] width 256 height 31
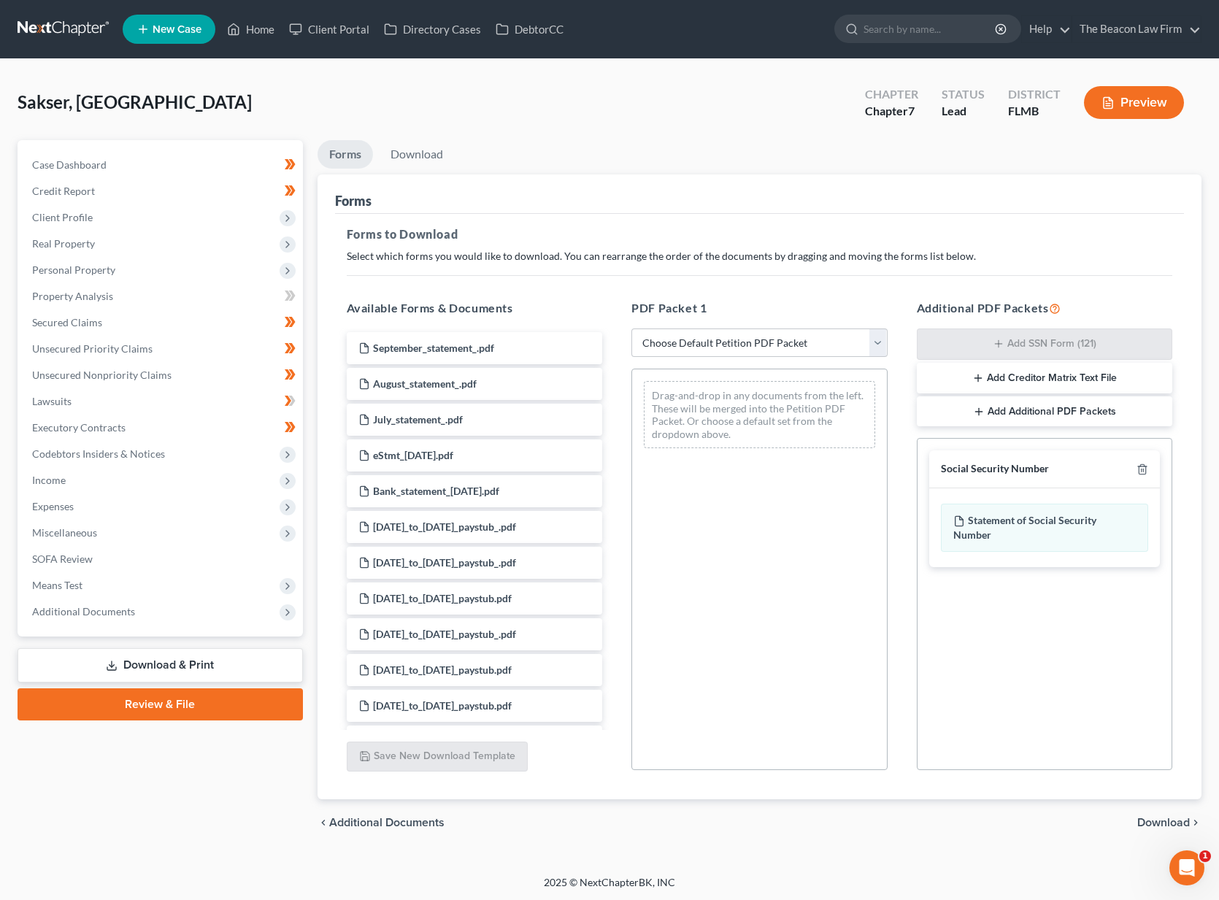
click at [1159, 826] on span "Download" at bounding box center [1163, 823] width 53 height 12
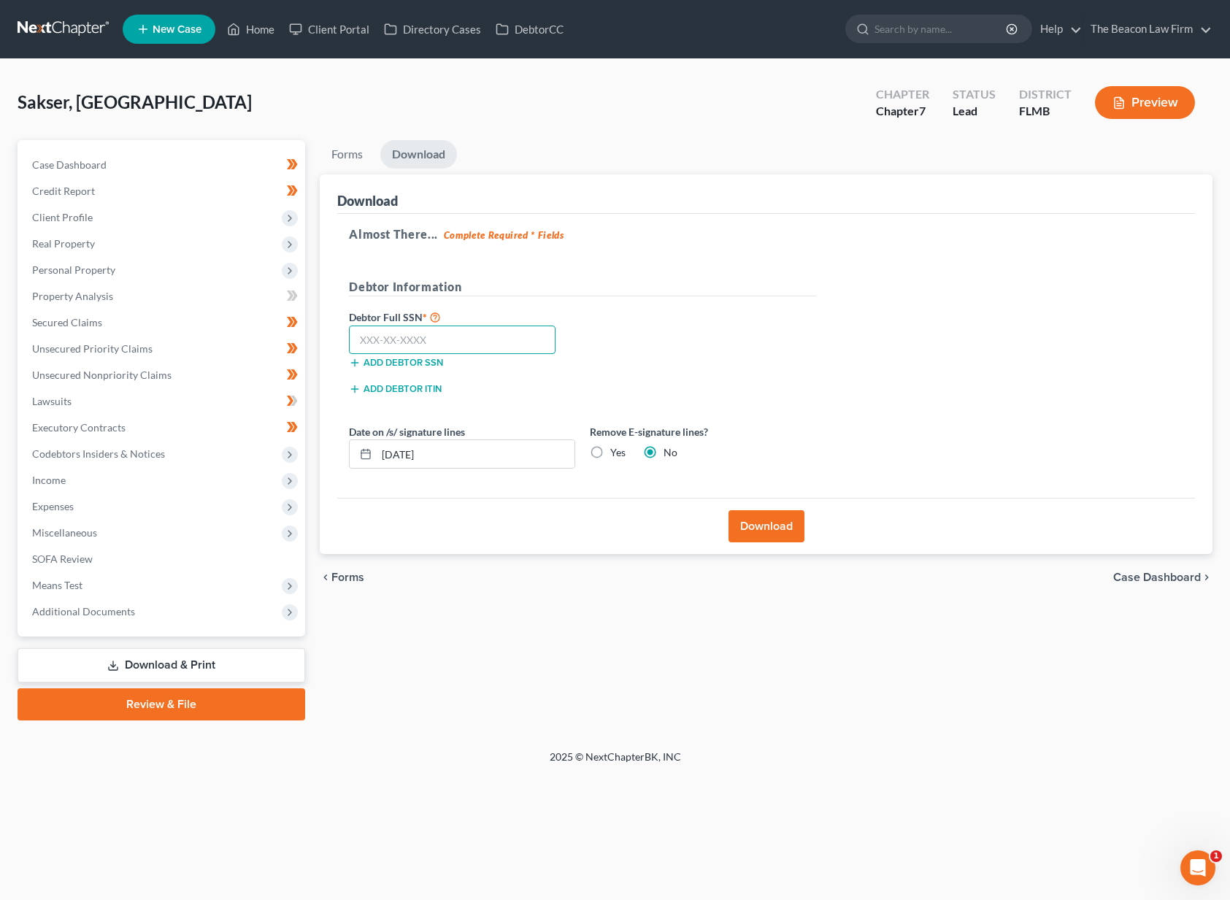
click at [488, 332] on input "text" at bounding box center [452, 340] width 207 height 29
type input "595-87-4113"
click at [775, 530] on button "Download" at bounding box center [766, 526] width 76 height 32
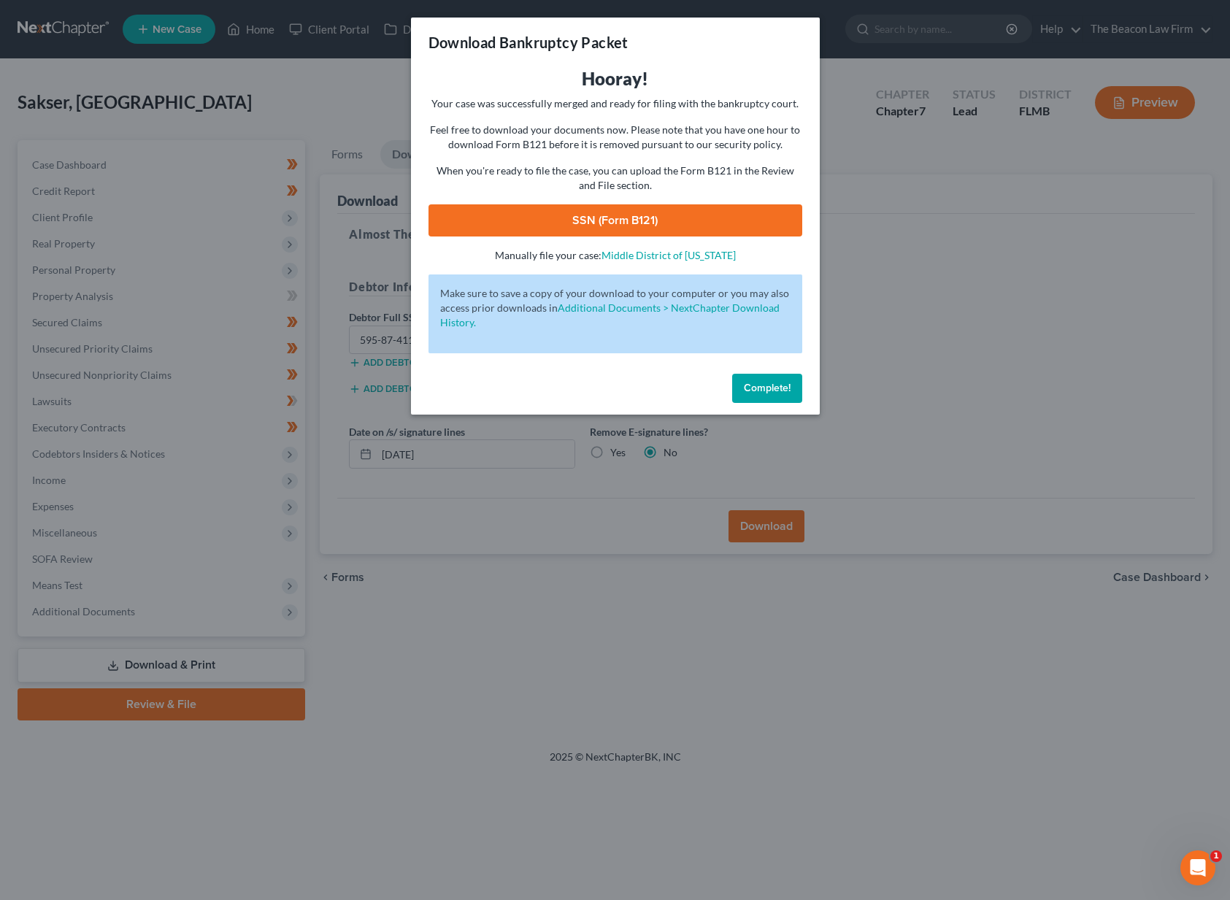
click at [739, 221] on link "SSN (Form B121)" at bounding box center [615, 220] width 374 height 32
drag, startPoint x: 765, startPoint y: 384, endPoint x: 753, endPoint y: 383, distance: 11.7
click at [753, 383] on span "Complete!" at bounding box center [767, 388] width 47 height 12
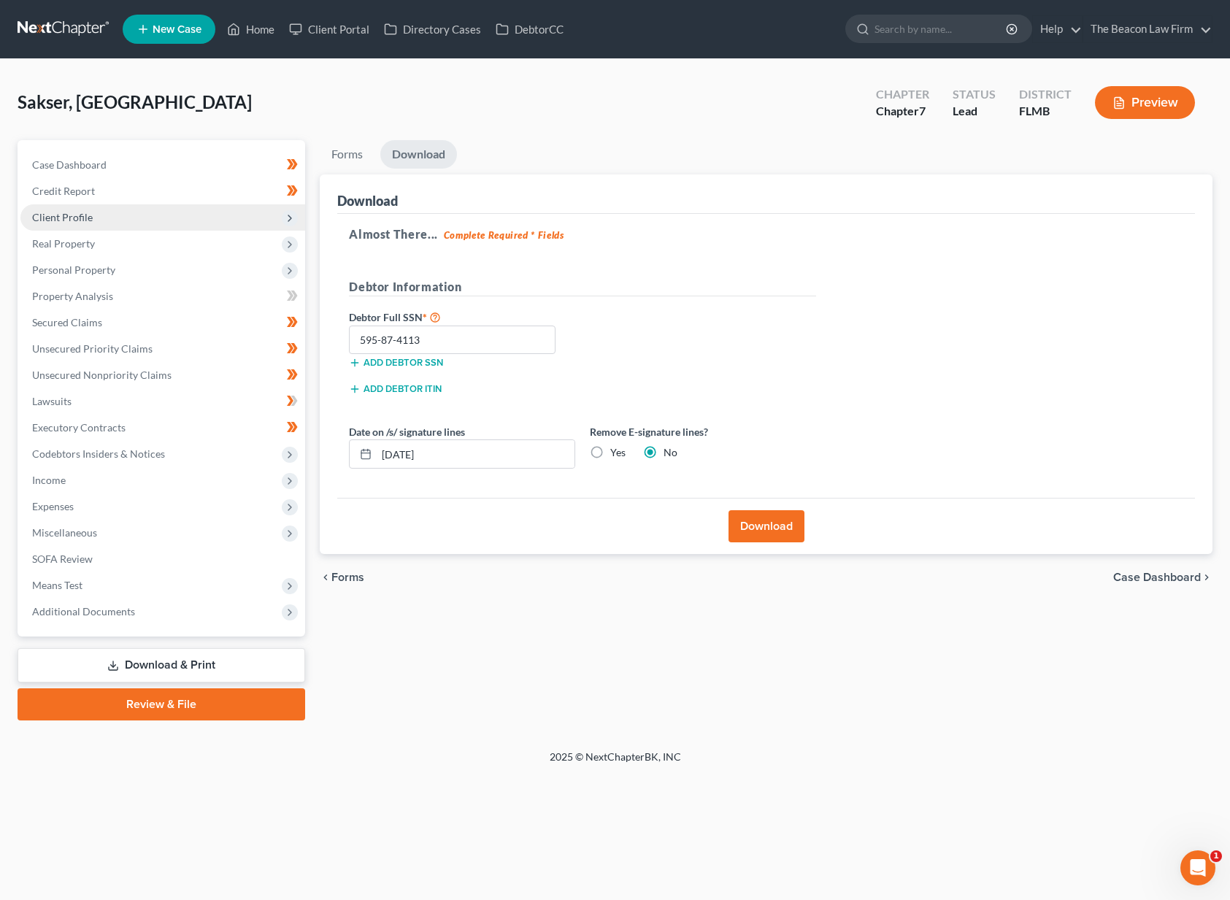
click at [136, 218] on span "Client Profile" at bounding box center [162, 217] width 285 height 26
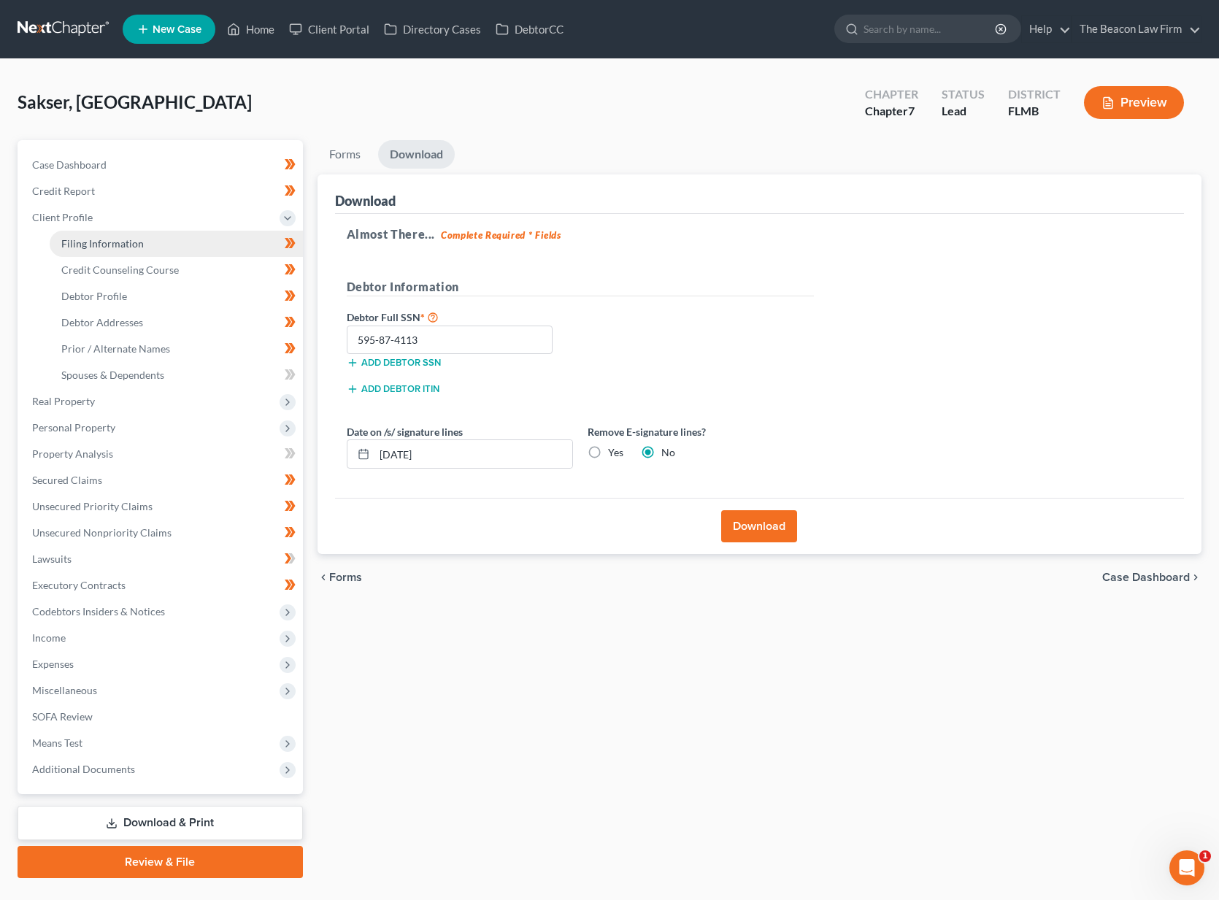
click at [132, 247] on span "Filing Information" at bounding box center [102, 243] width 82 height 12
select select "1"
select select "0"
select select "9"
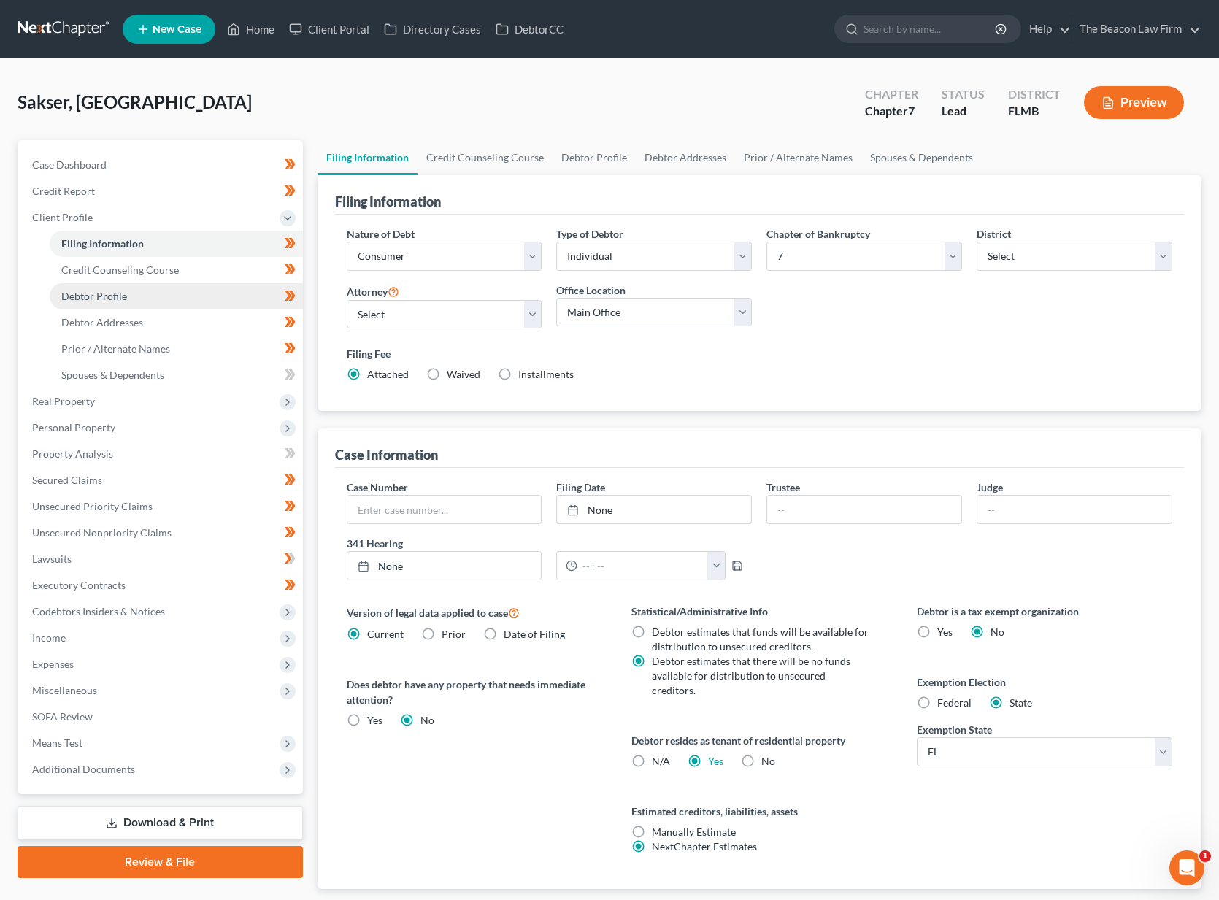
click at [97, 290] on span "Debtor Profile" at bounding box center [94, 296] width 66 height 12
select select "0"
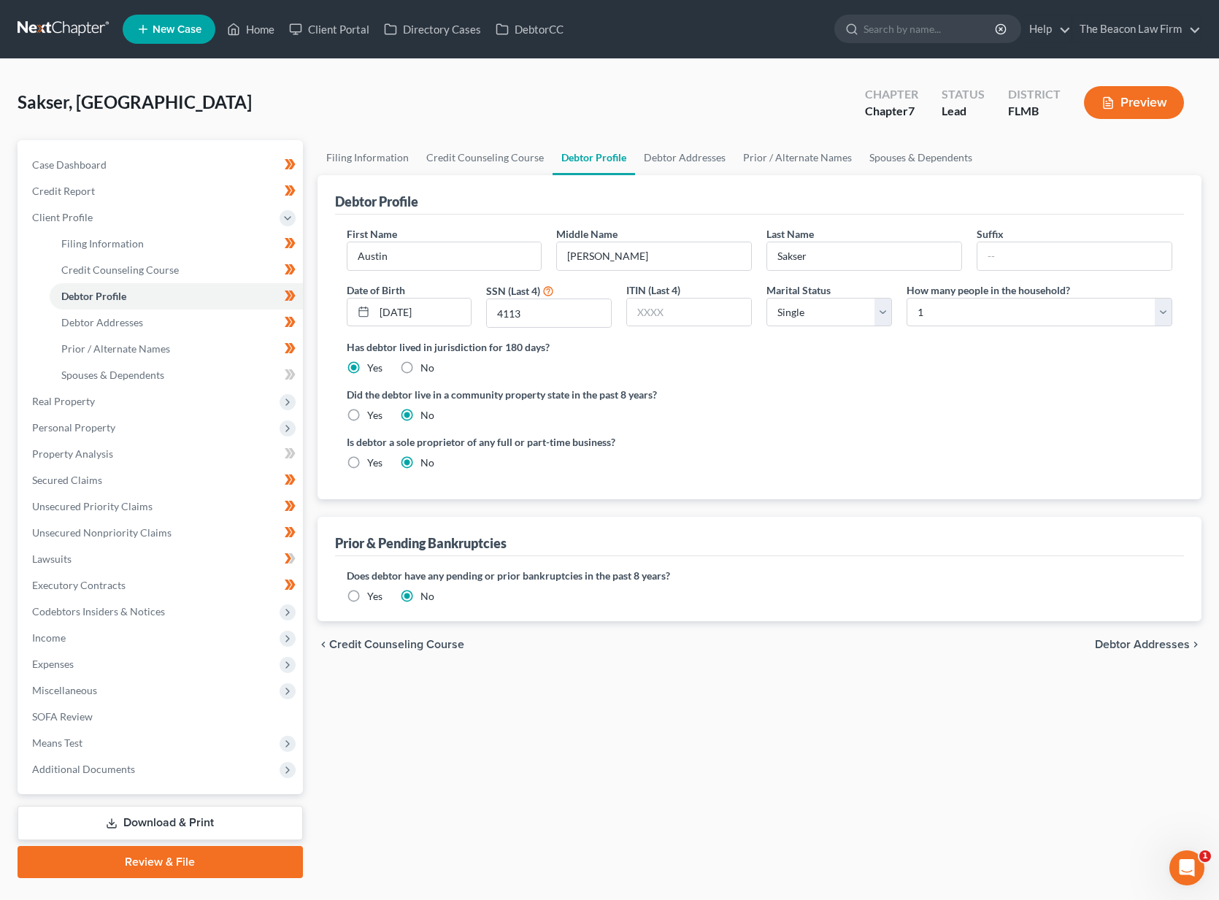
click at [191, 820] on link "Download & Print" at bounding box center [160, 823] width 285 height 34
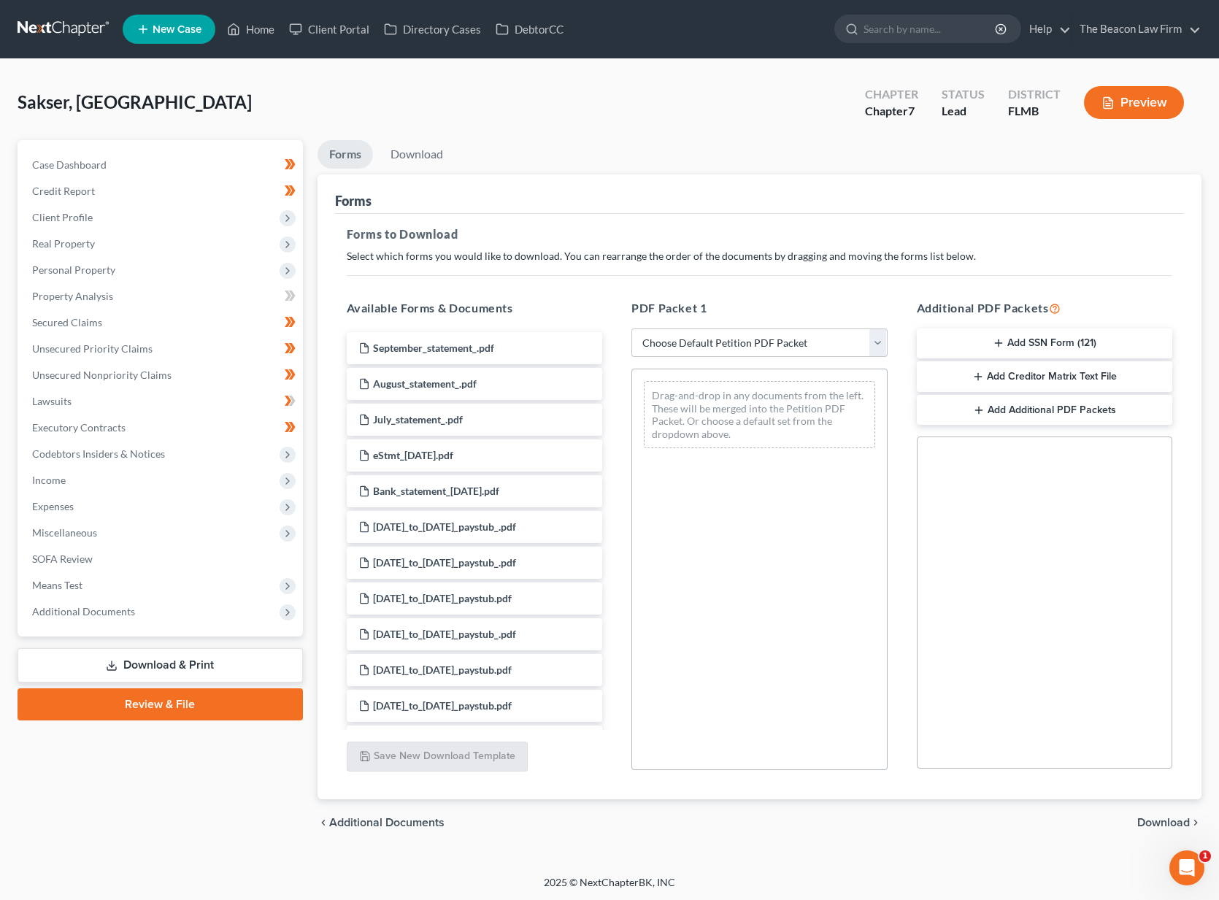
click at [163, 704] on link "Review & File" at bounding box center [160, 704] width 285 height 32
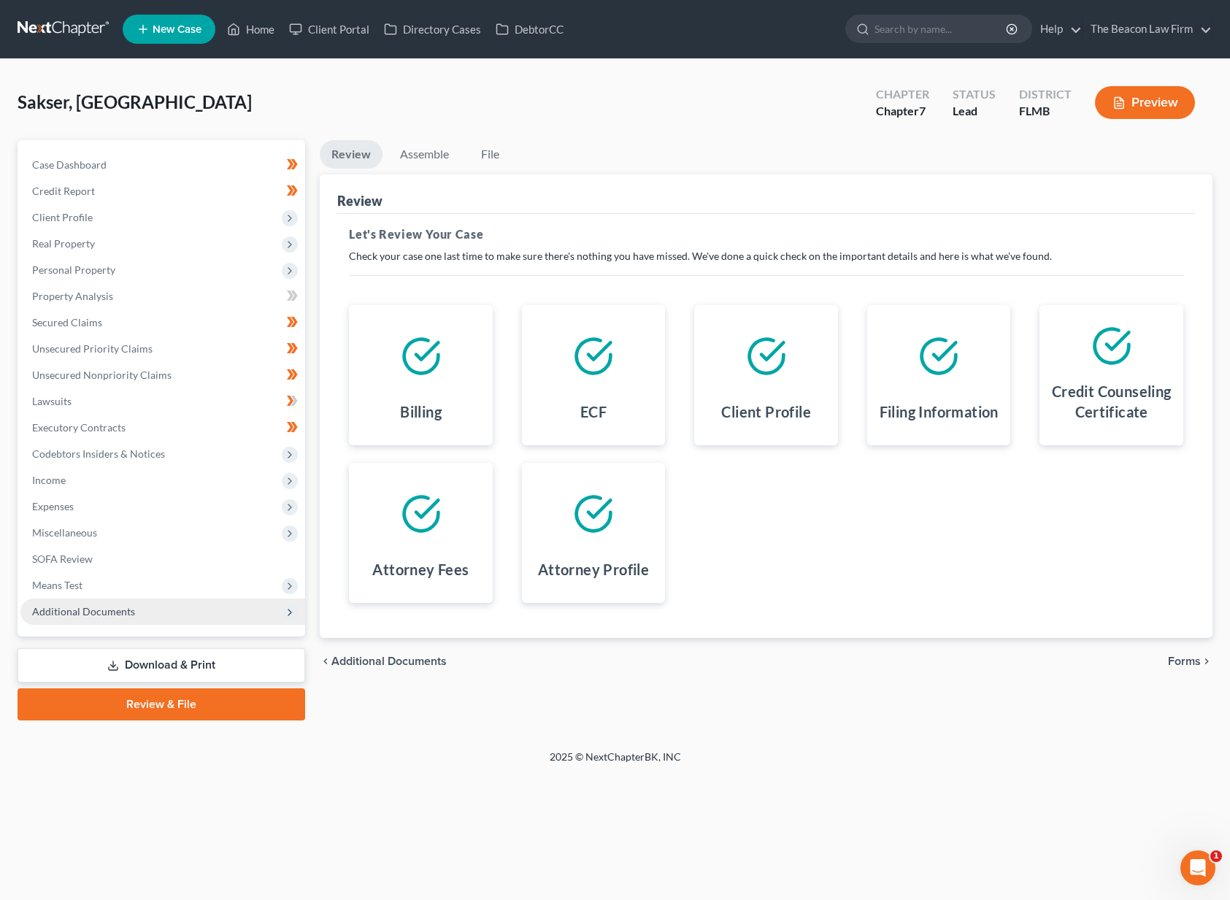
click at [112, 620] on span "Additional Documents" at bounding box center [162, 612] width 285 height 26
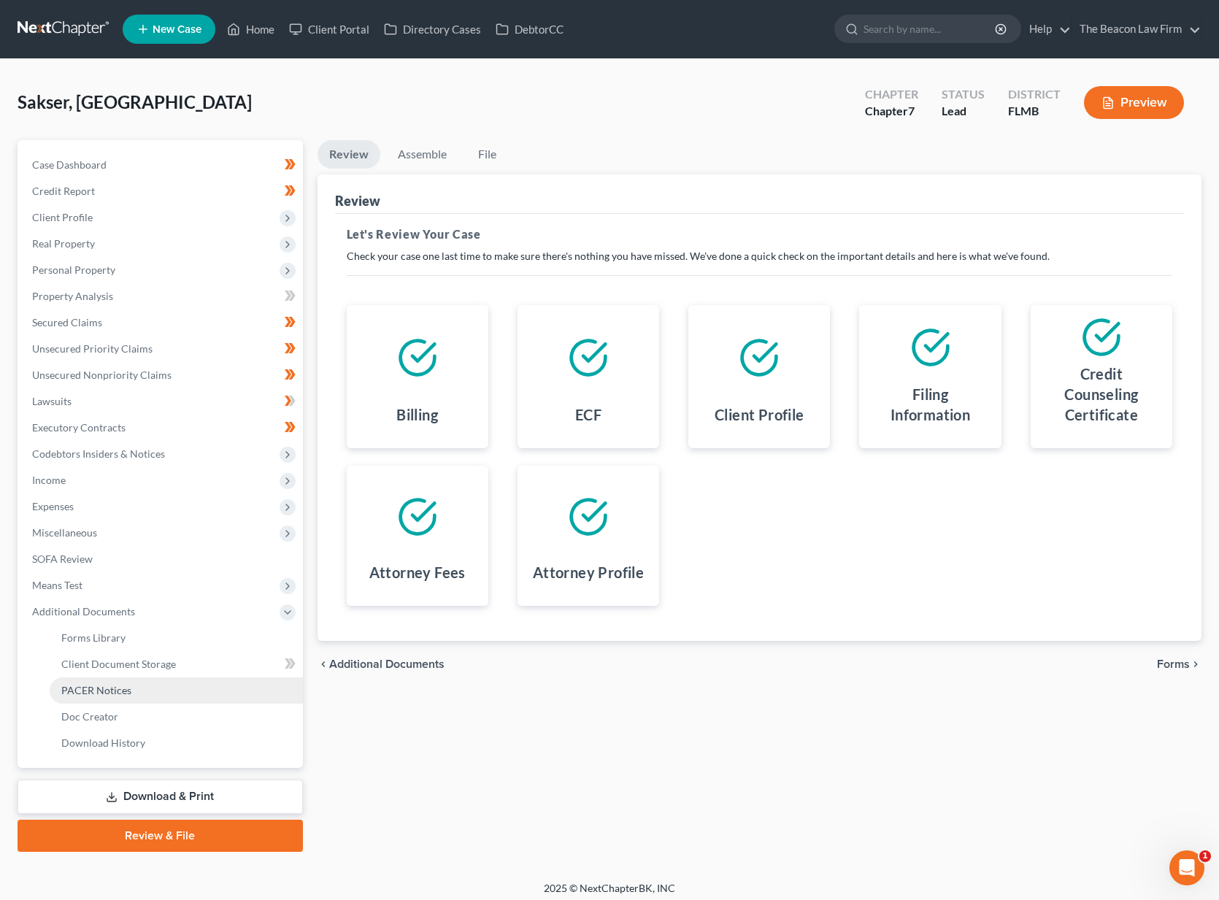
click at [115, 685] on span "PACER Notices" at bounding box center [96, 690] width 70 height 12
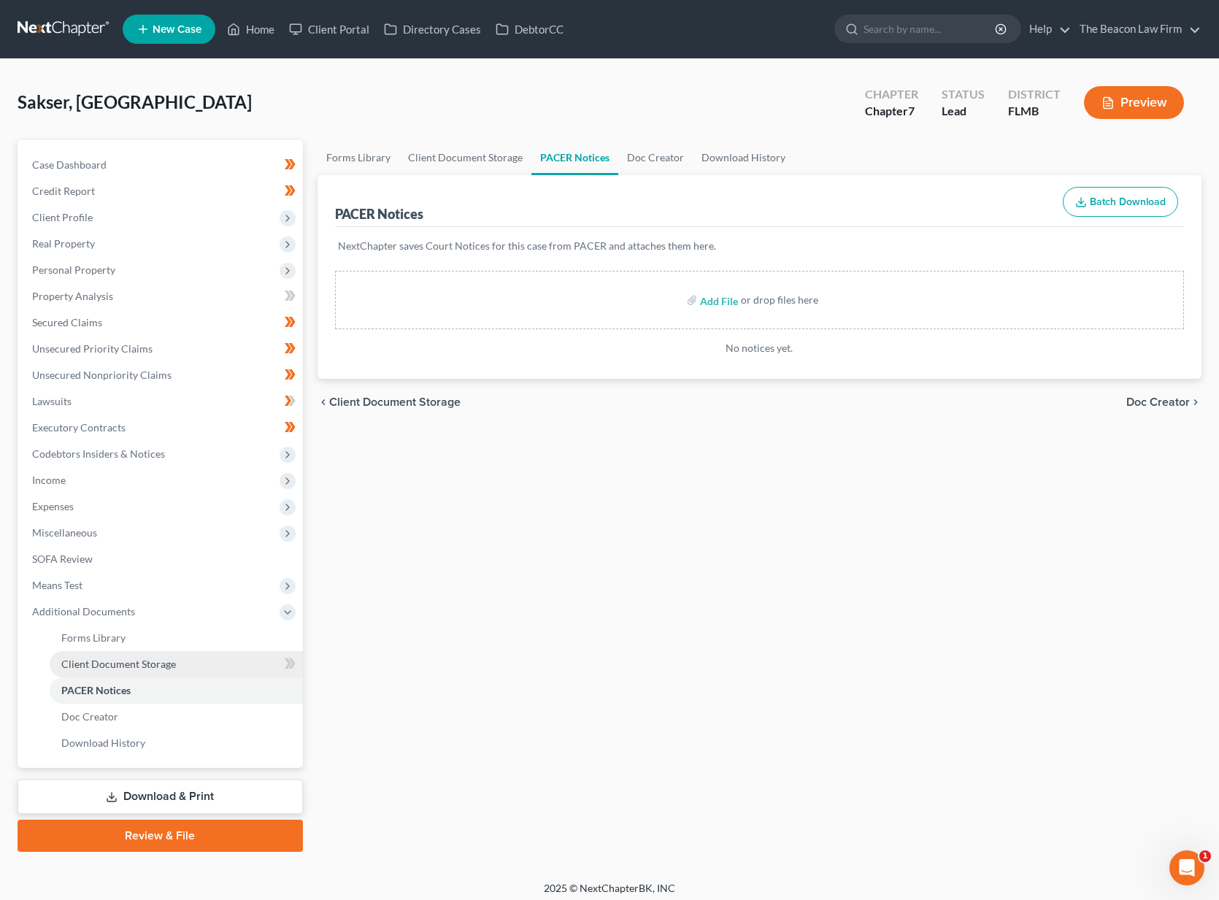
click at [153, 662] on span "Client Document Storage" at bounding box center [118, 664] width 115 height 12
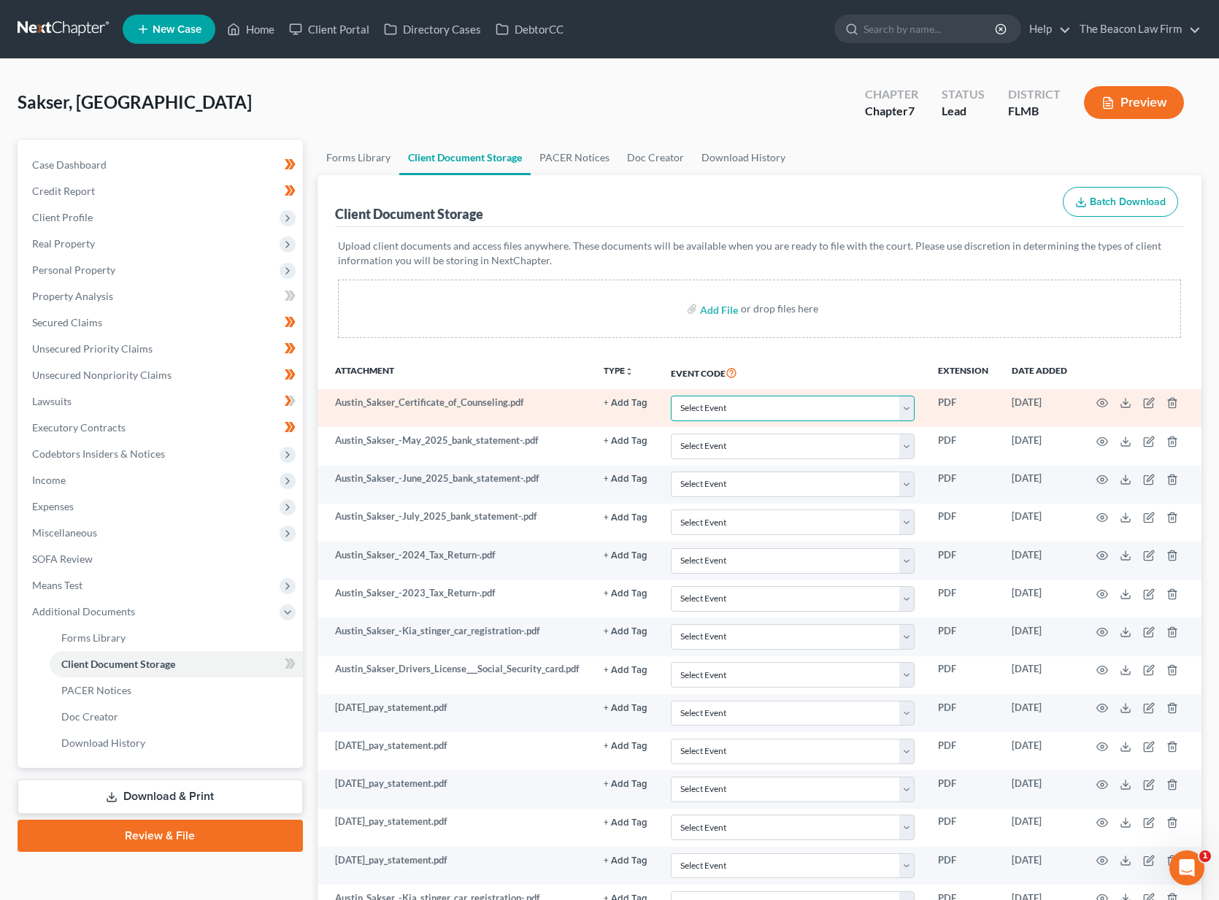
select select "9"
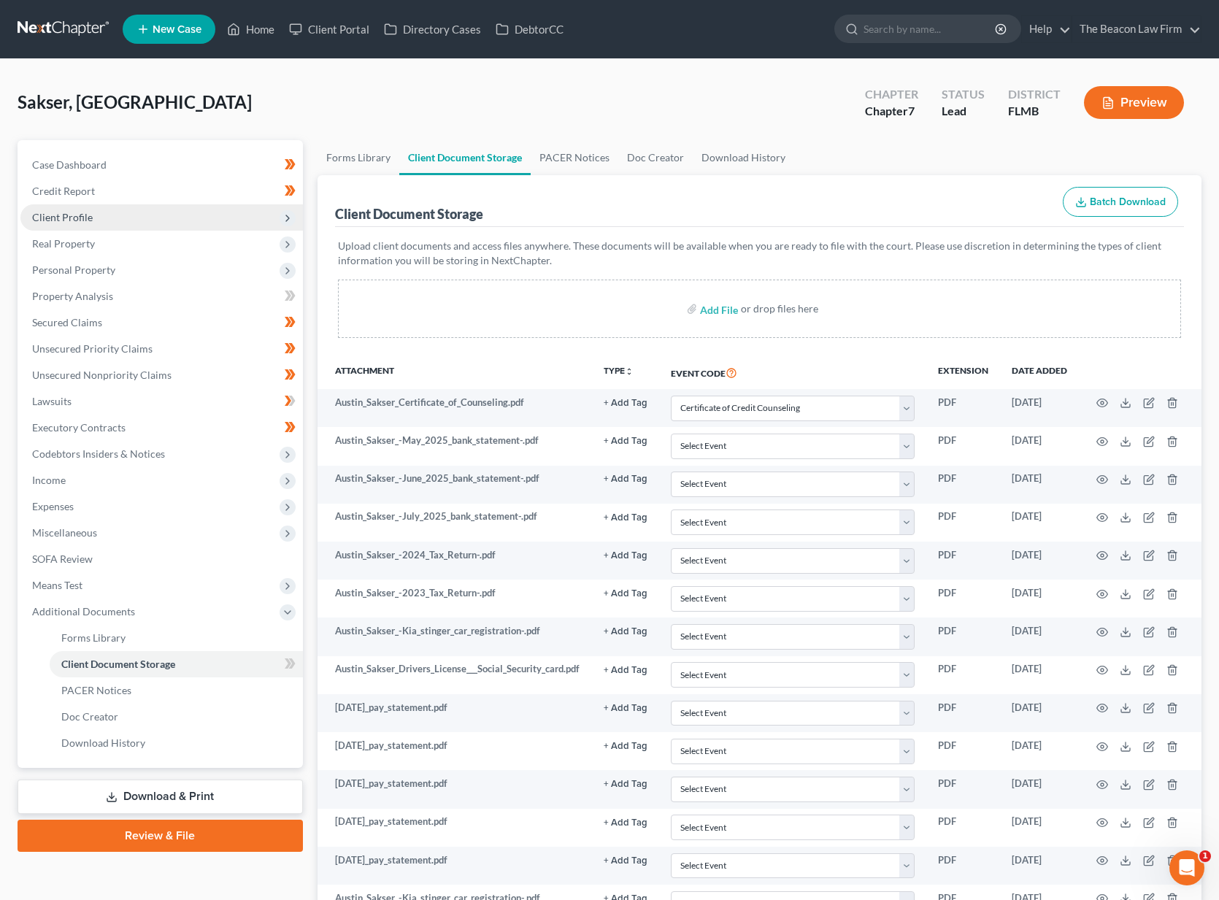
click at [100, 222] on span "Client Profile" at bounding box center [161, 217] width 282 height 26
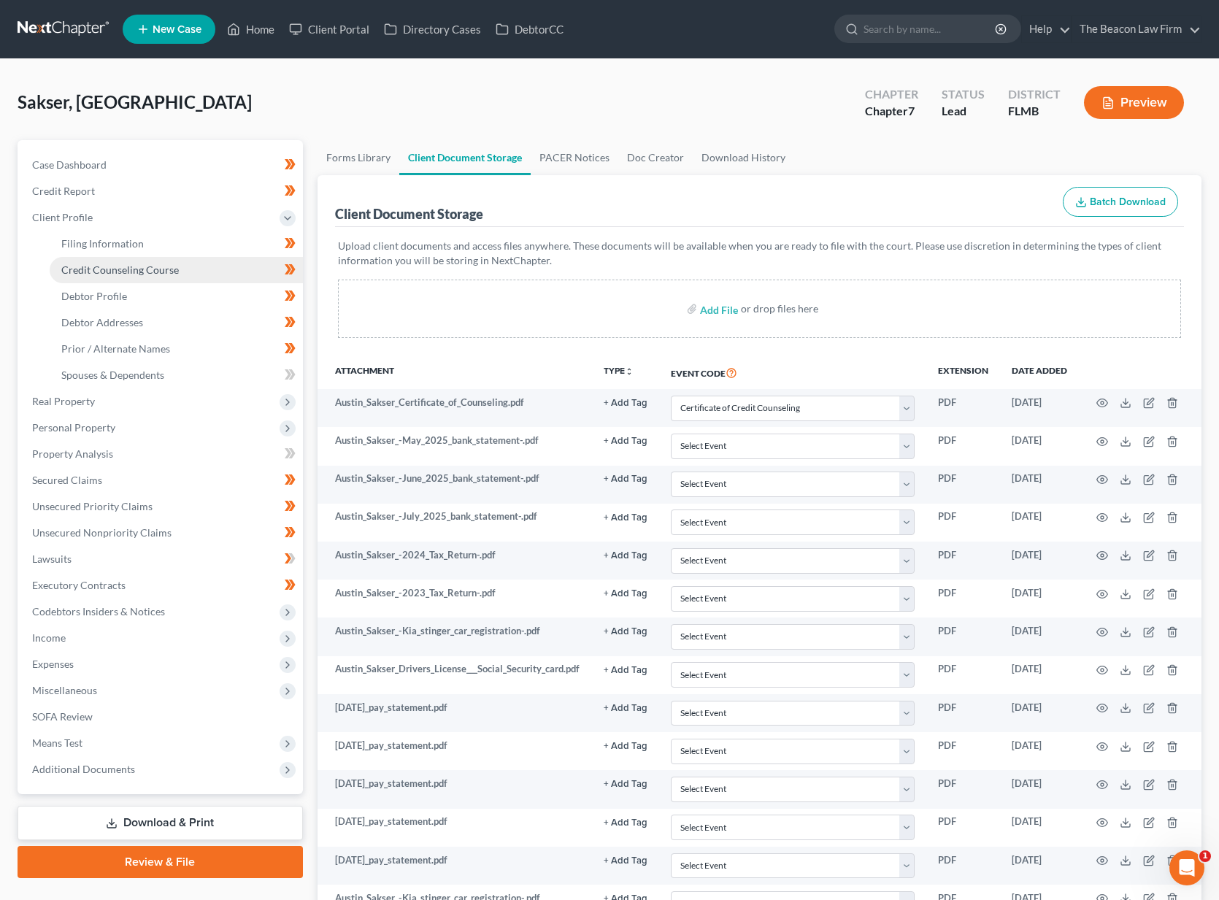
click at [109, 266] on span "Credit Counseling Course" at bounding box center [120, 269] width 118 height 12
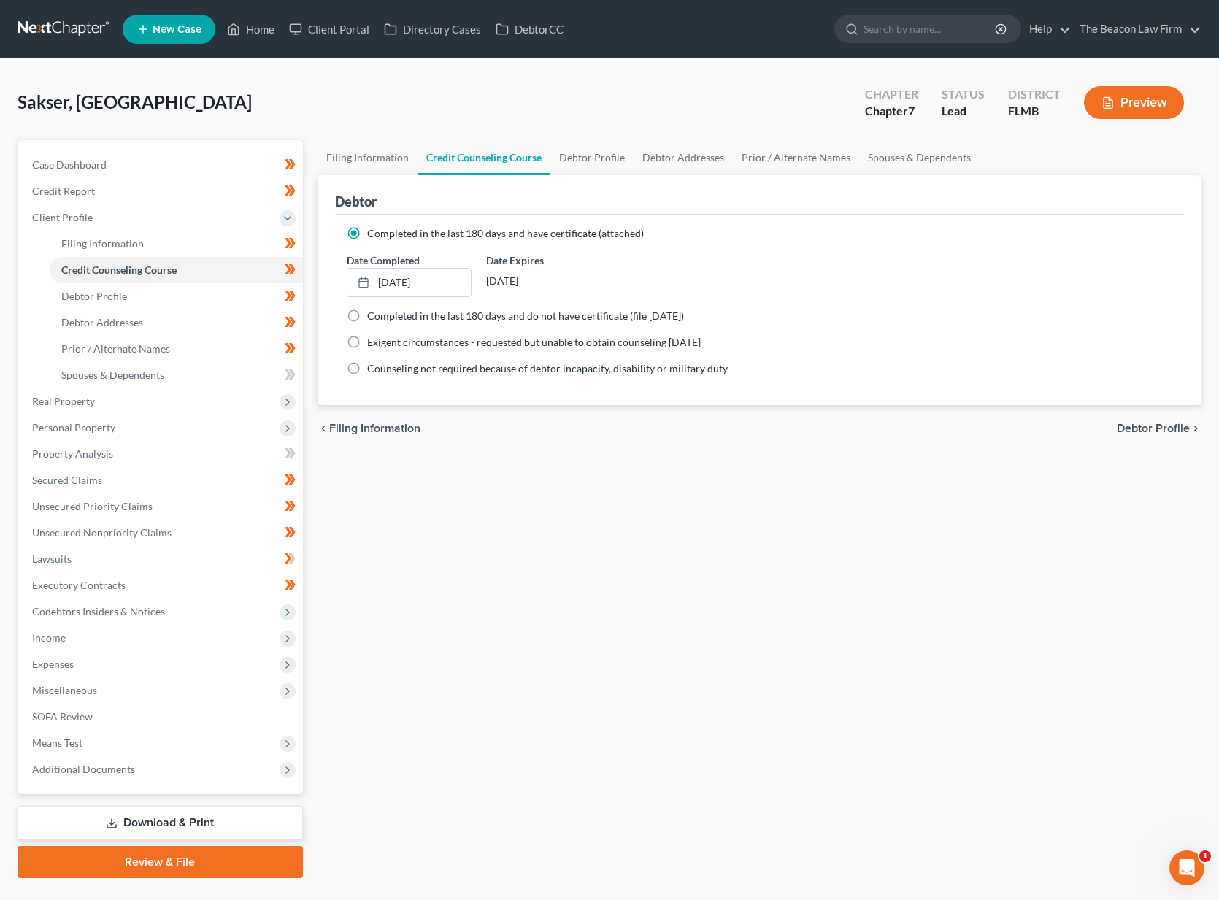
click at [218, 860] on link "Review & File" at bounding box center [160, 862] width 285 height 32
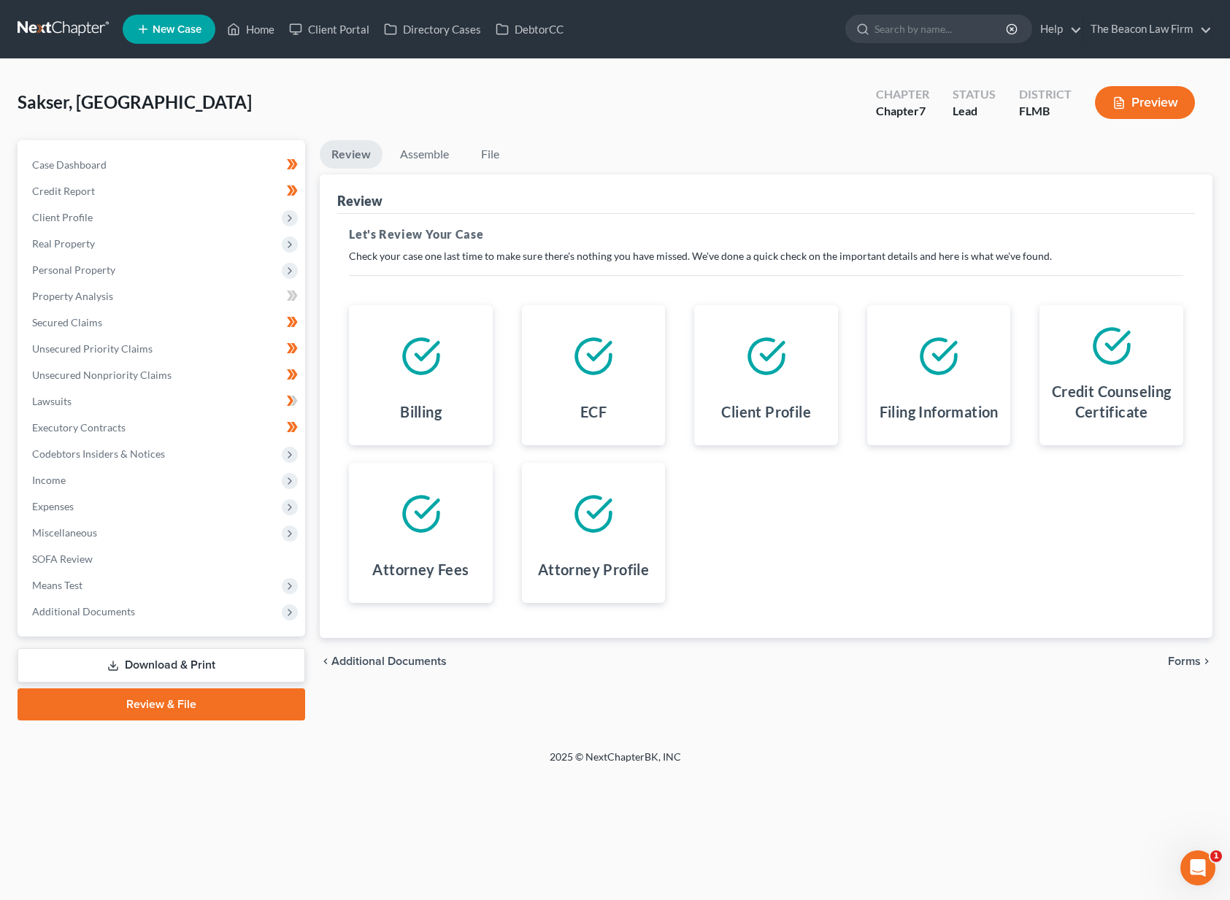
click at [1176, 666] on span "Forms" at bounding box center [1184, 661] width 33 height 12
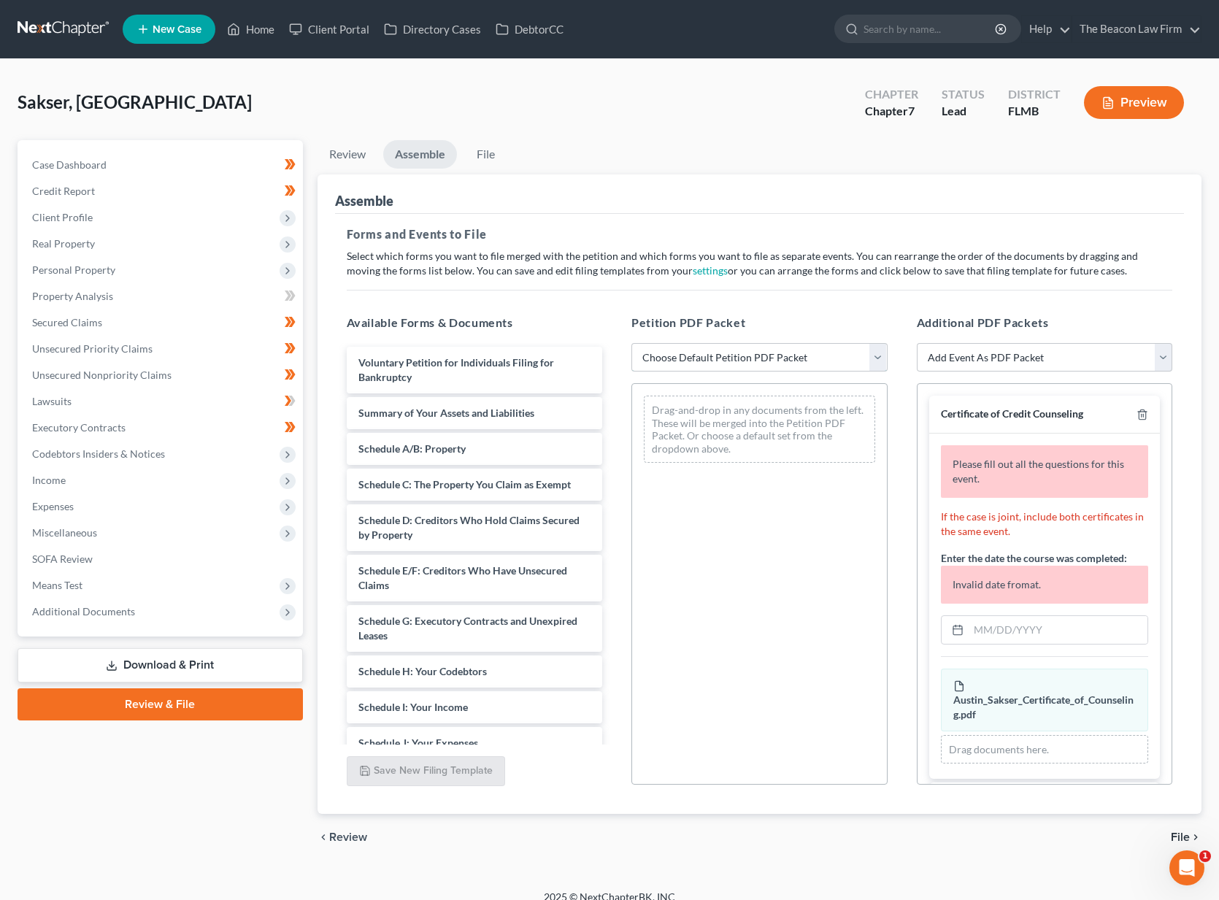
select select "0"
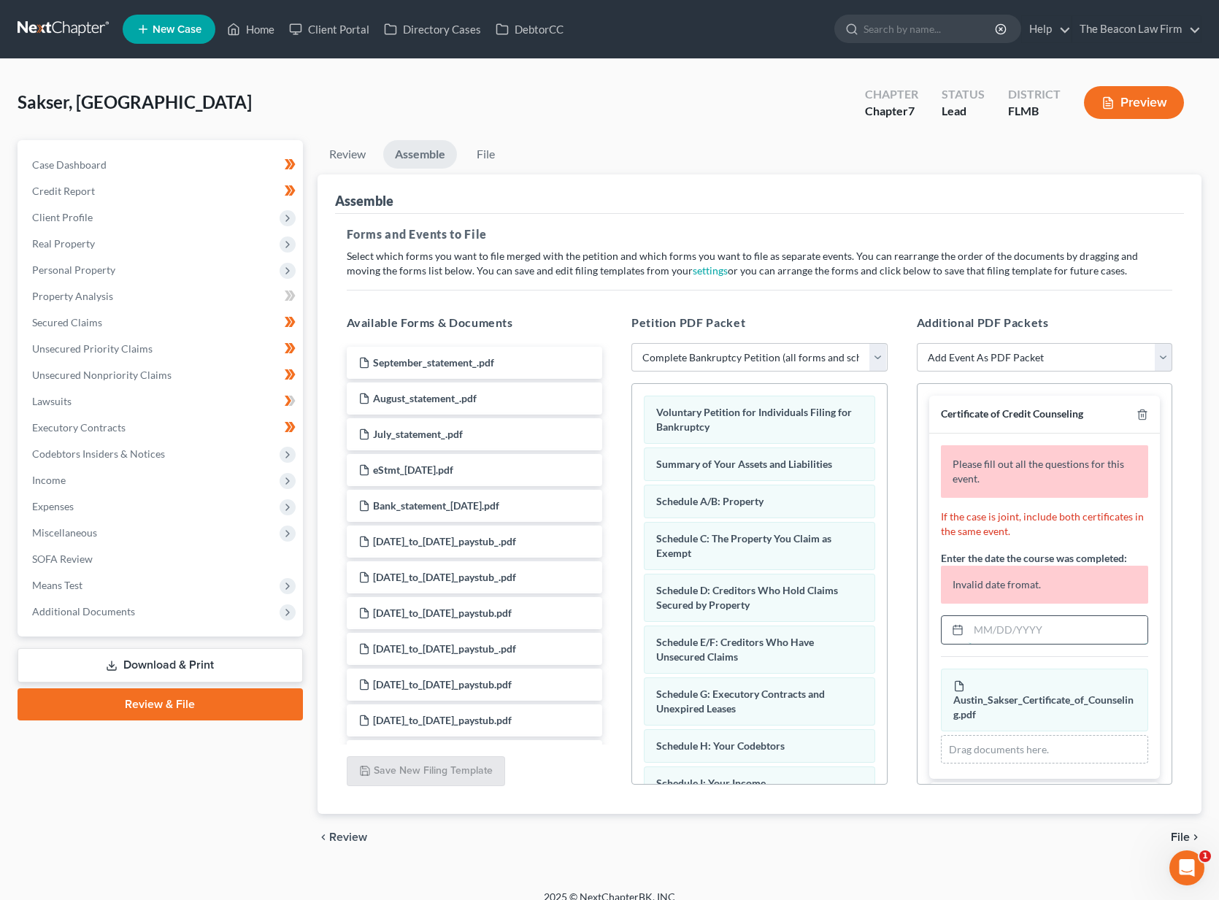
click at [1090, 636] on input "text" at bounding box center [1059, 630] width 180 height 28
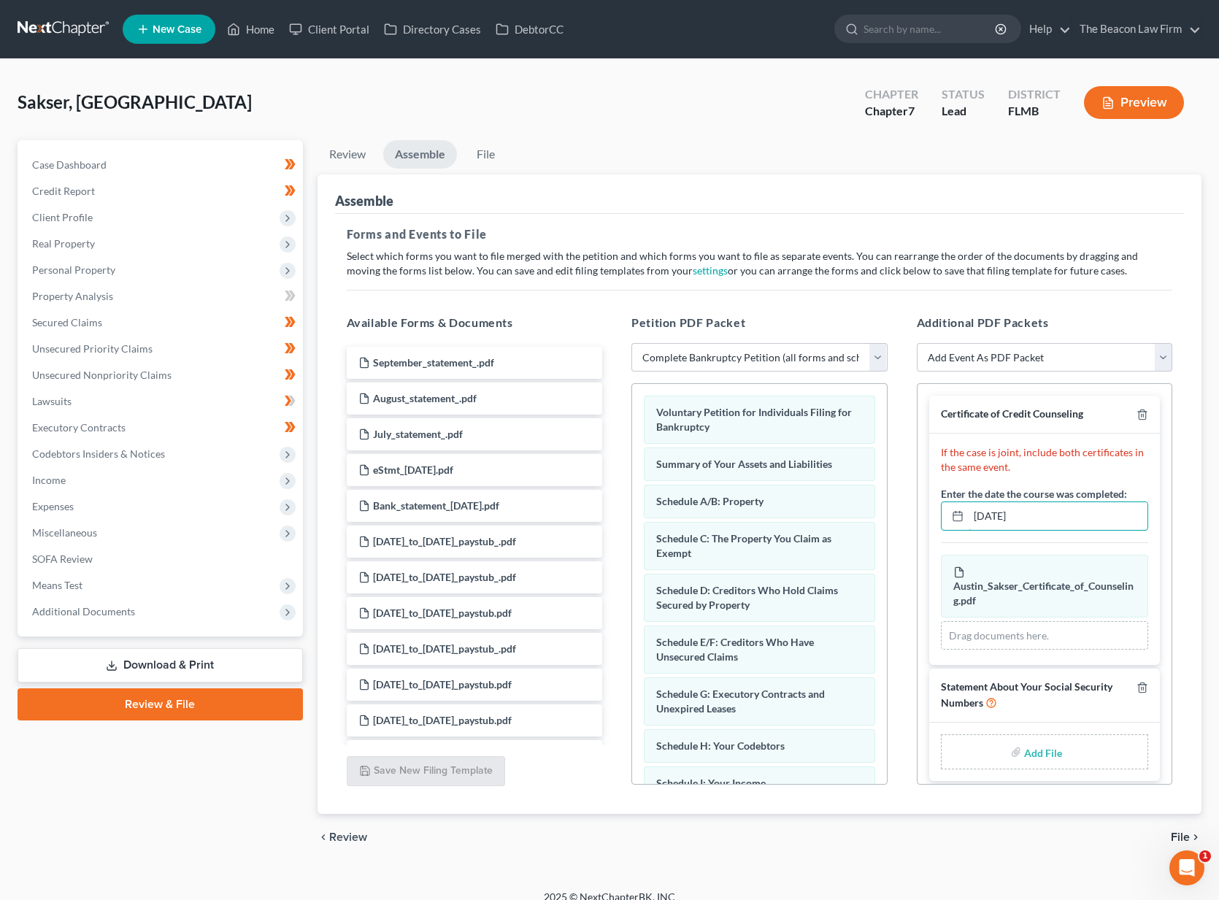
type input "08/12/2025"
click at [1042, 739] on input "file" at bounding box center [1041, 752] width 35 height 26
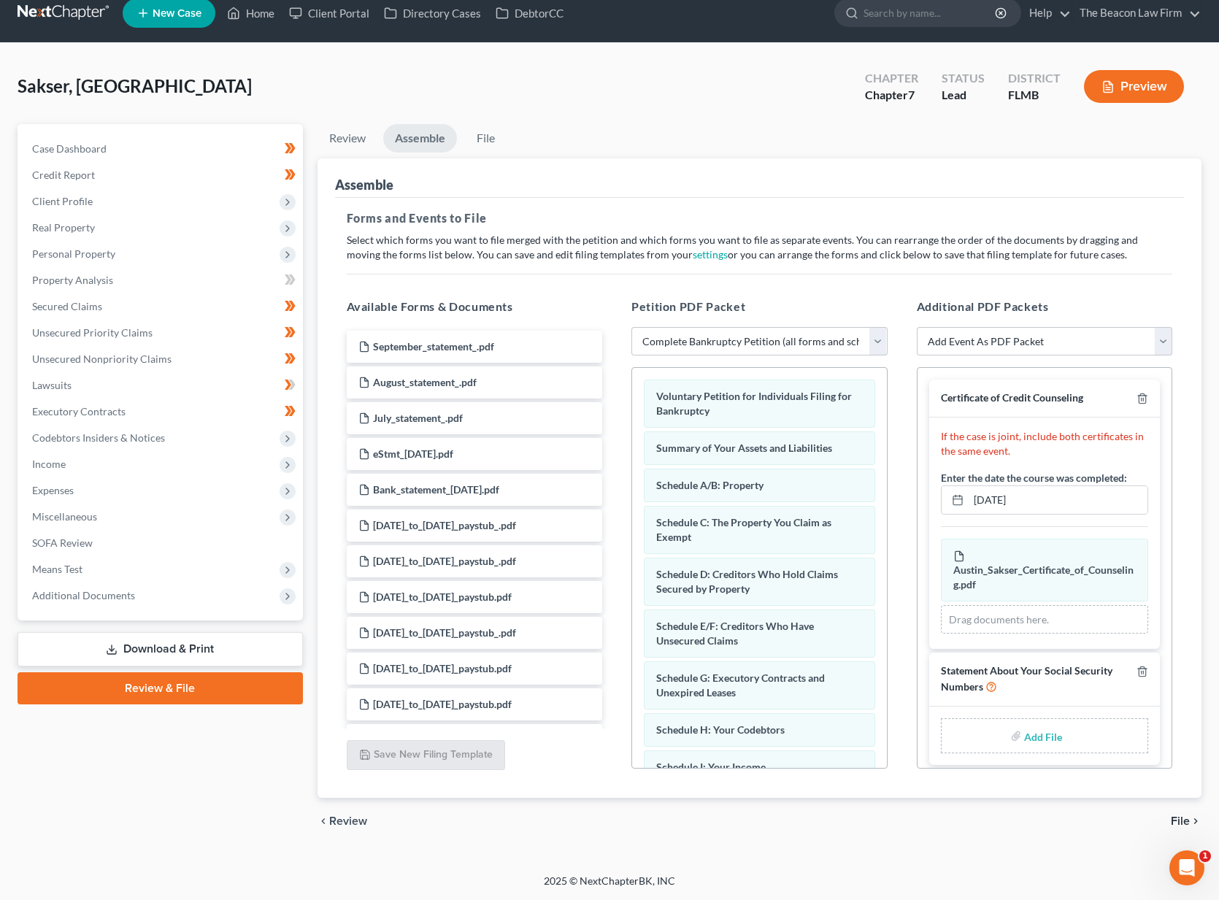
scroll to position [7, 0]
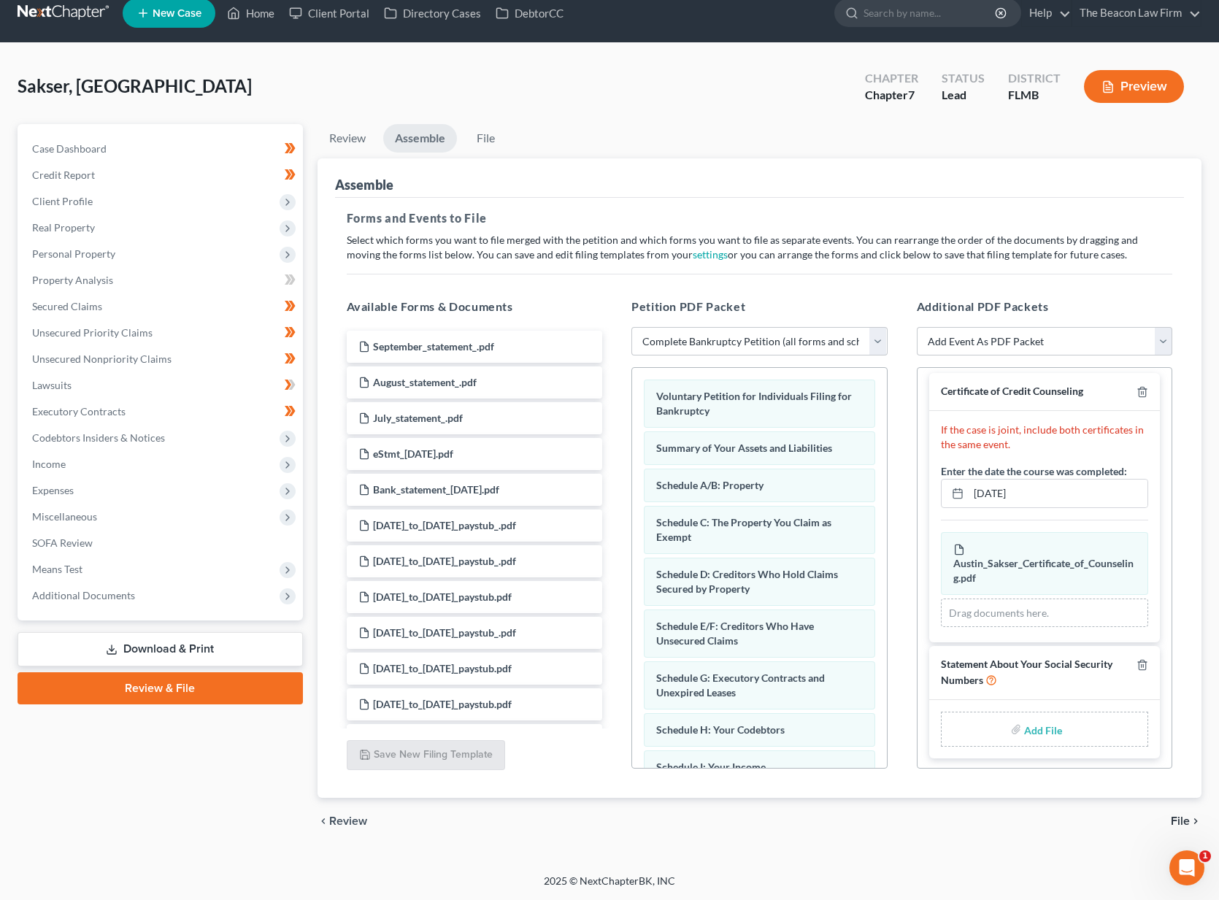
type input "C:\fakepath\SSN - Sakser.pdf"
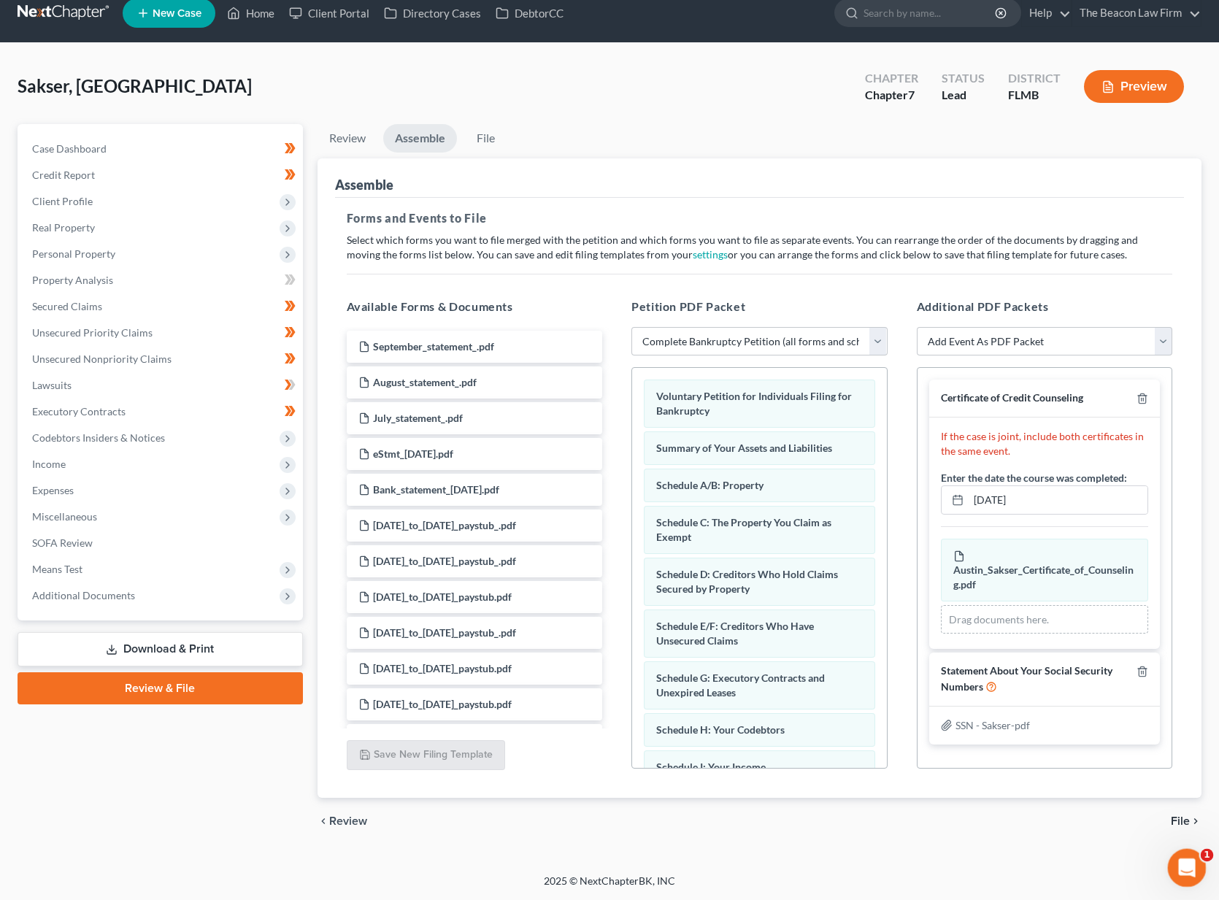
scroll to position [0, 0]
click at [1180, 817] on span "File" at bounding box center [1180, 821] width 19 height 12
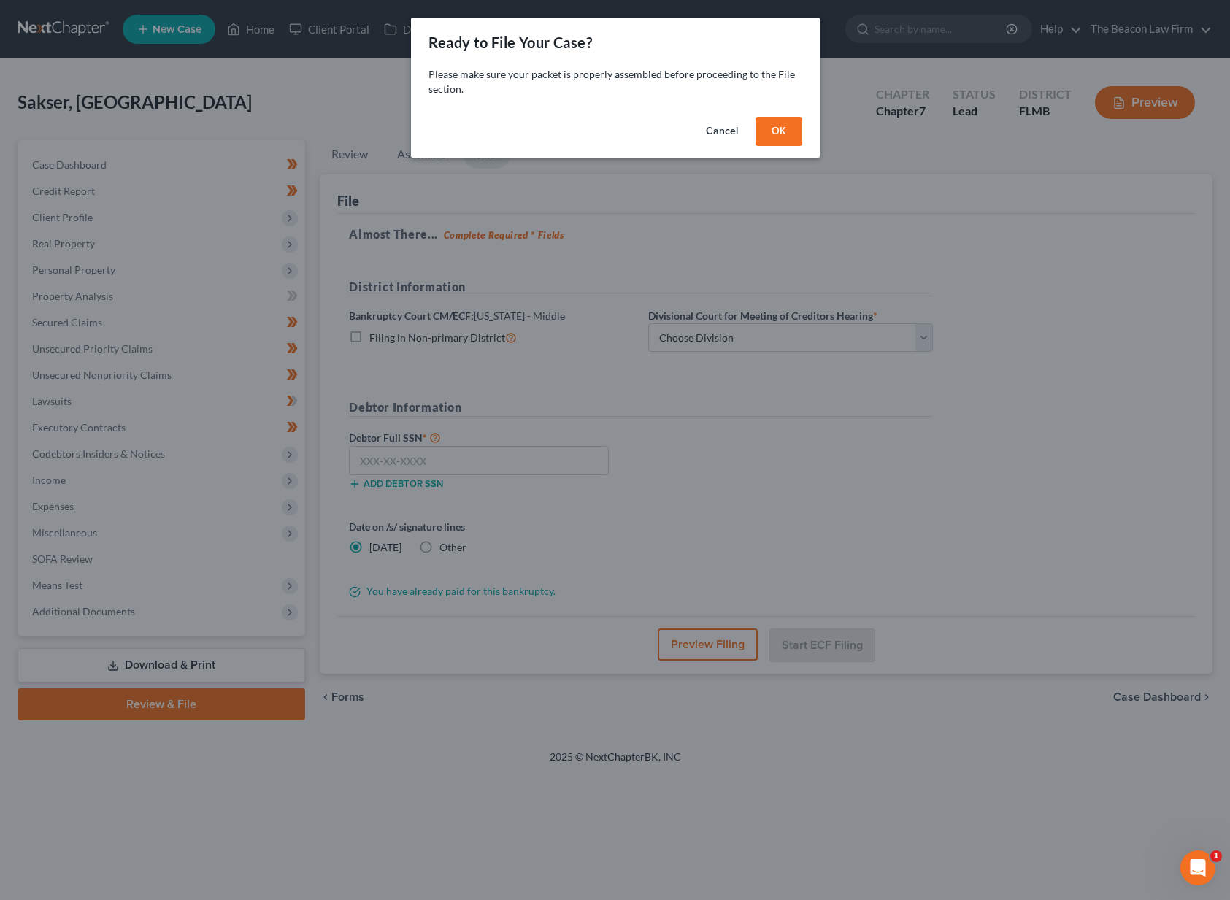
click at [765, 139] on button "OK" at bounding box center [778, 131] width 47 height 29
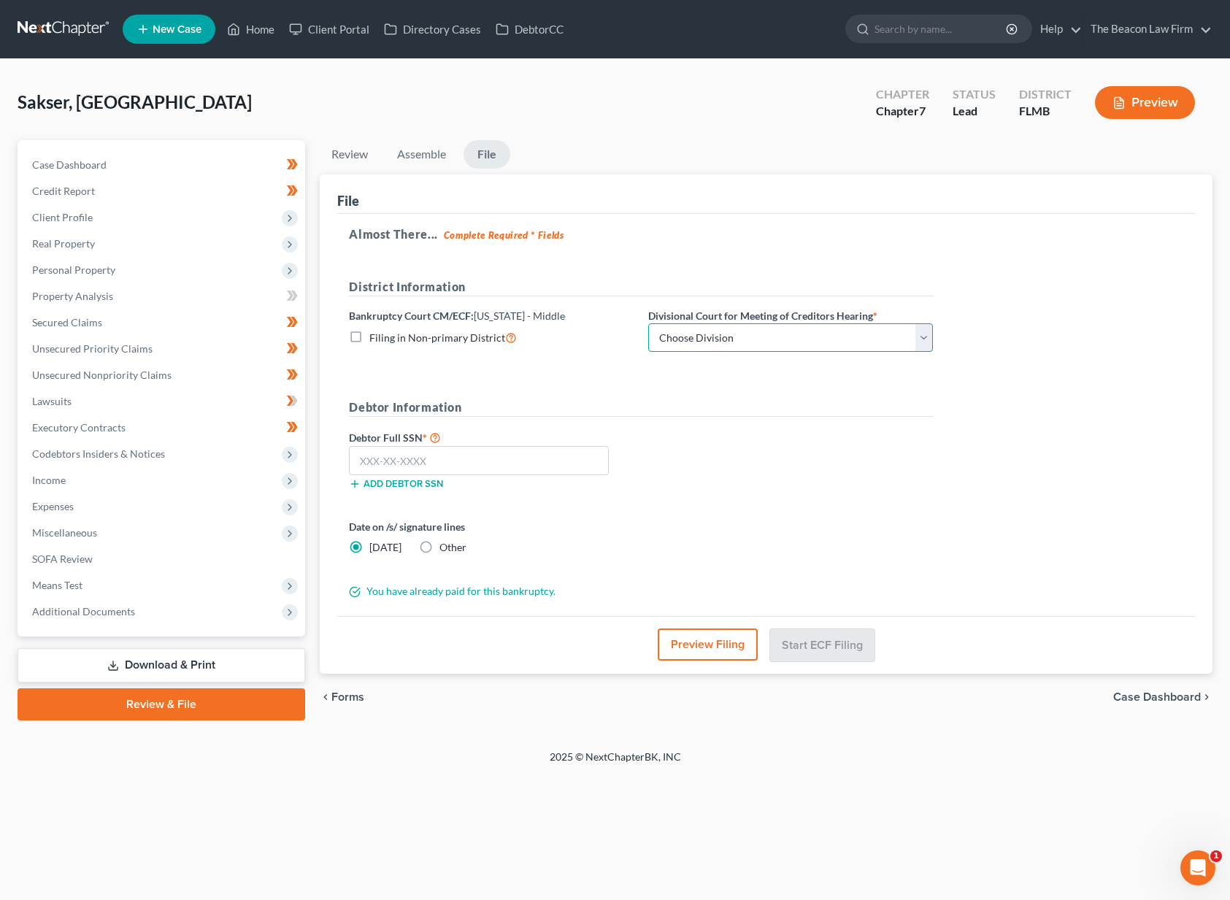
select select "3"
click at [580, 453] on input "text" at bounding box center [479, 460] width 260 height 29
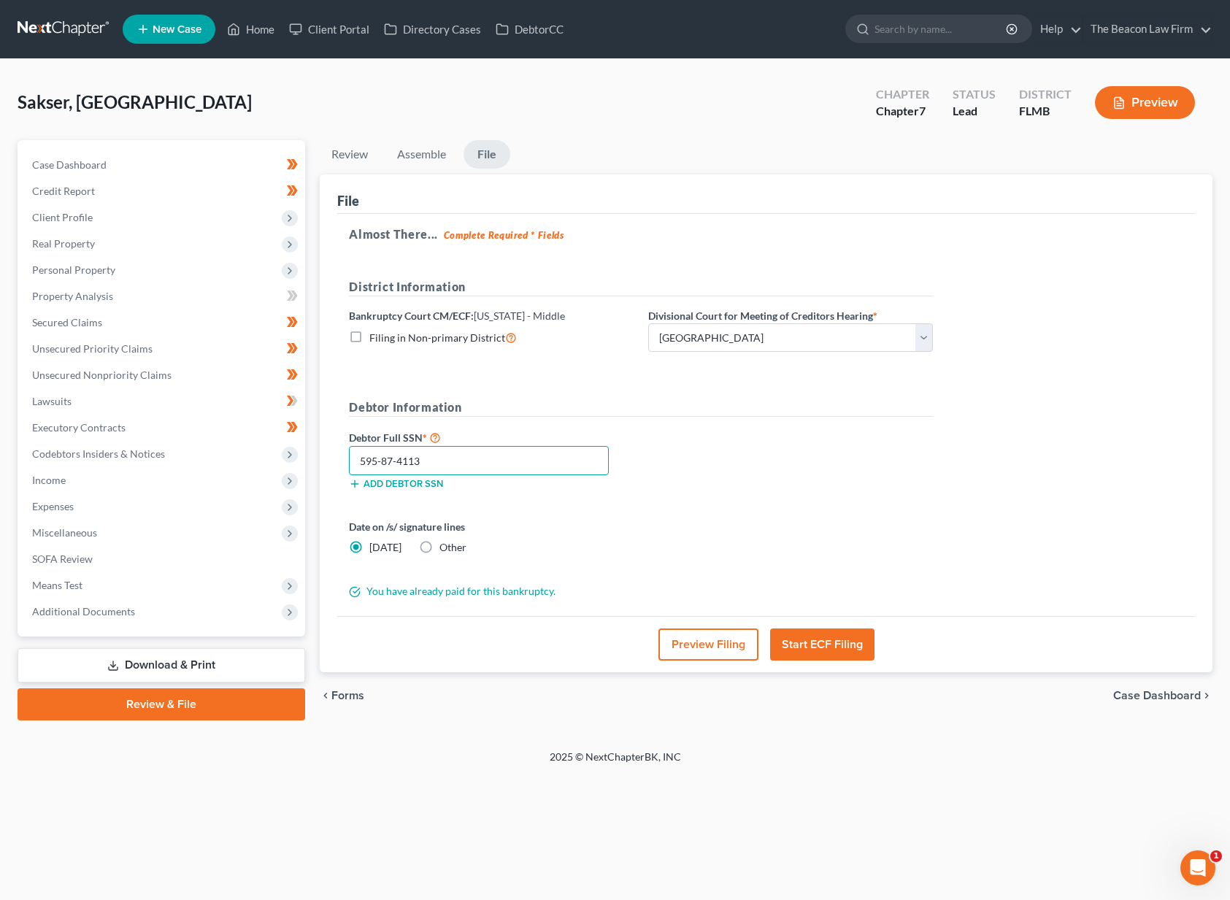
type input "595-87-4113"
click at [855, 640] on button "Start ECF Filing" at bounding box center [822, 644] width 104 height 32
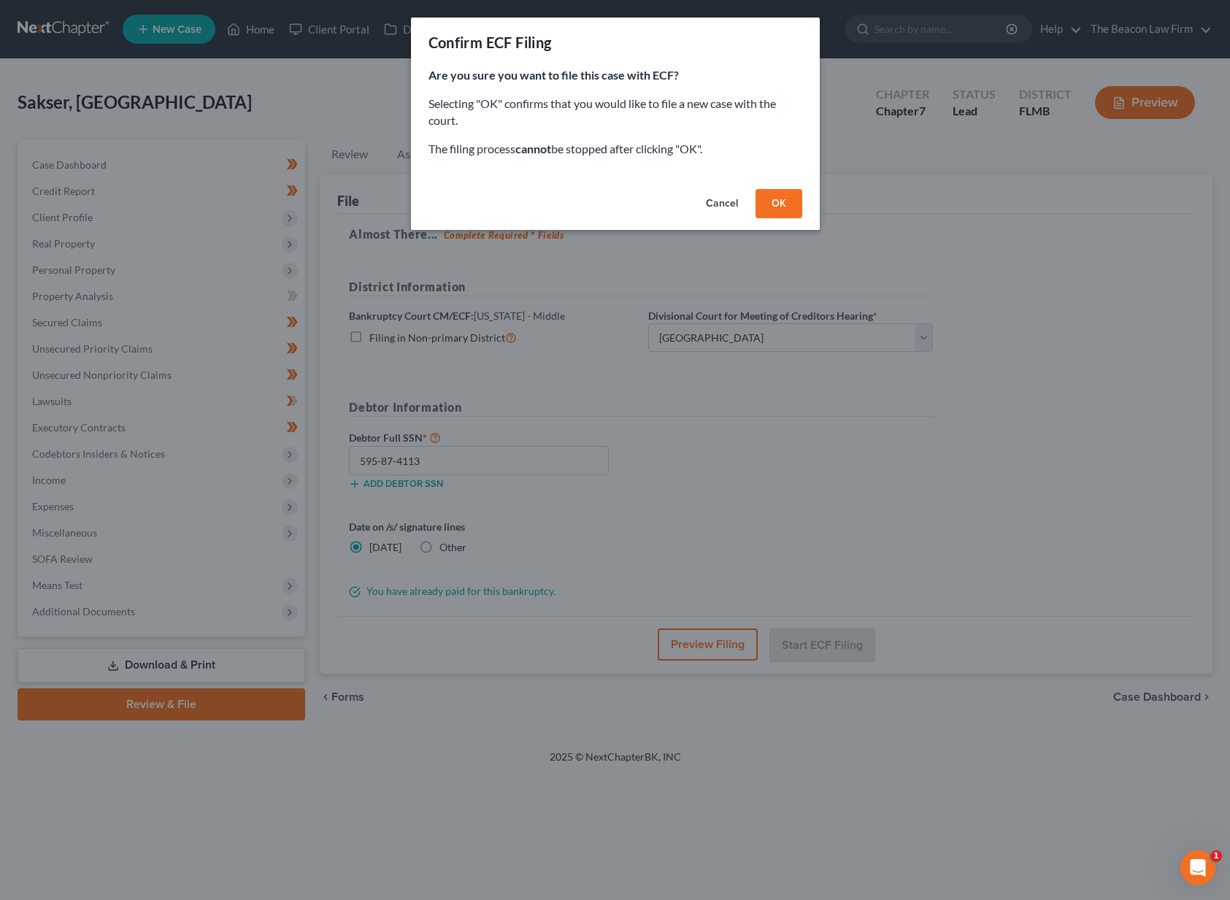
click at [803, 197] on div "Cancel OK" at bounding box center [615, 206] width 409 height 47
click at [782, 207] on button "OK" at bounding box center [778, 203] width 47 height 29
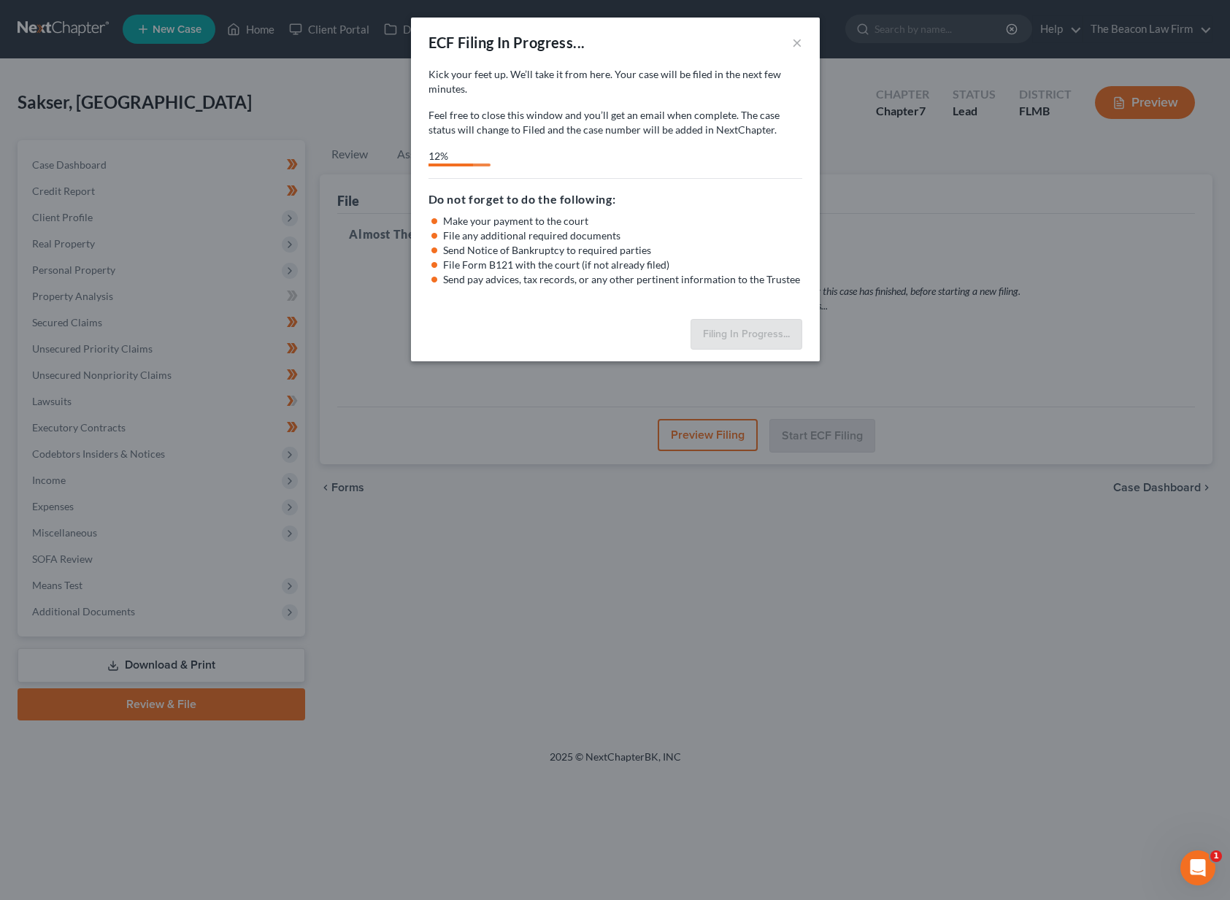
select select "3"
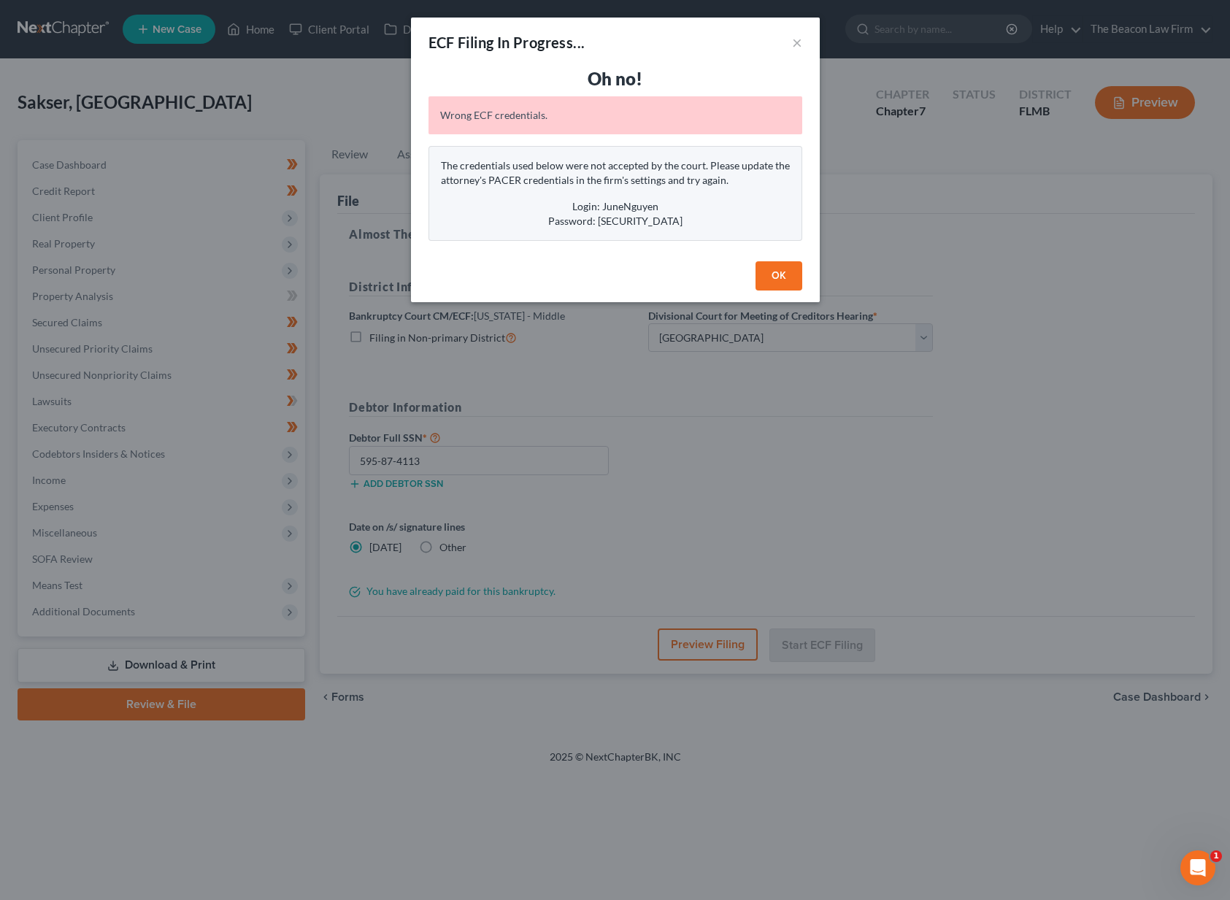
click at [774, 282] on button "OK" at bounding box center [778, 275] width 47 height 29
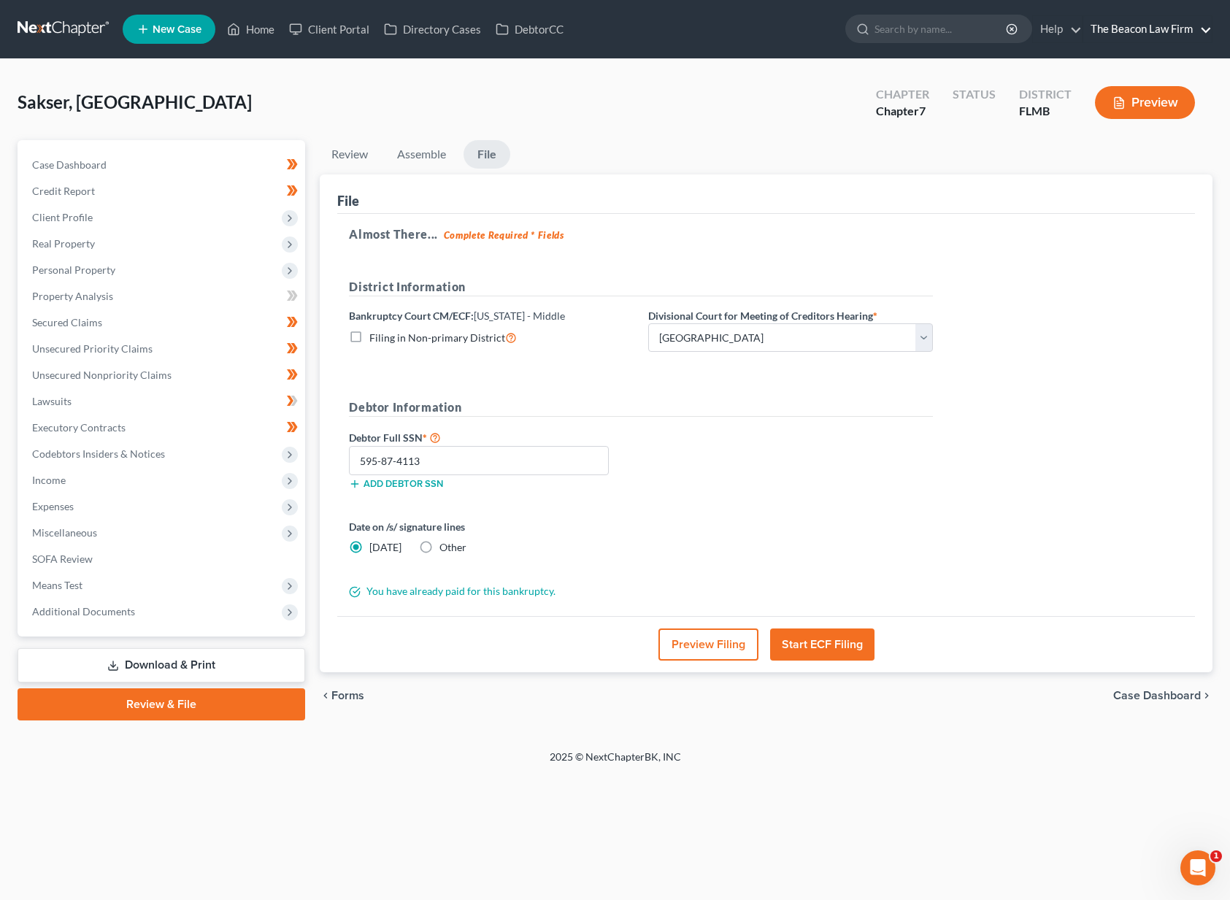
click at [1161, 26] on link "The Beacon Law Firm" at bounding box center [1147, 29] width 128 height 26
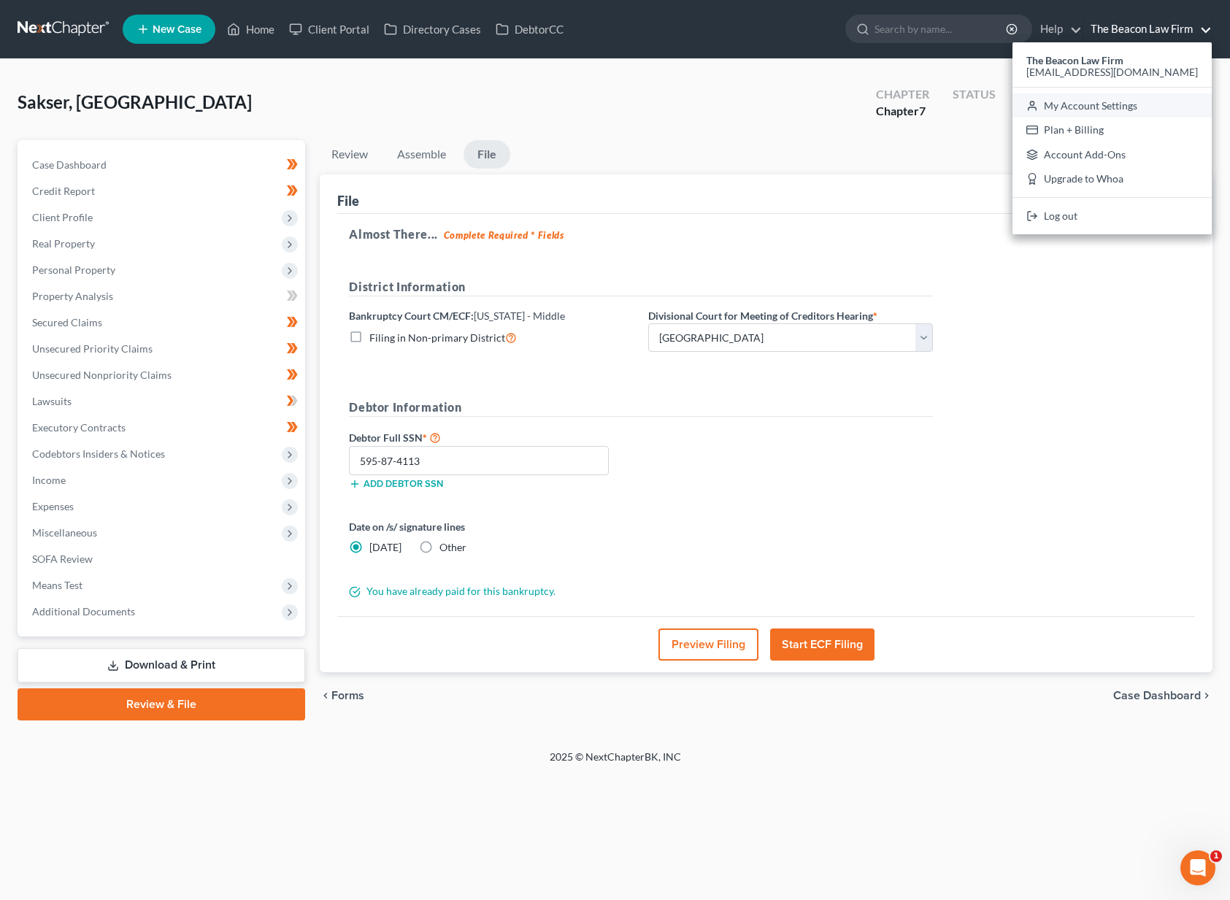
click at [1132, 105] on link "My Account Settings" at bounding box center [1111, 105] width 199 height 25
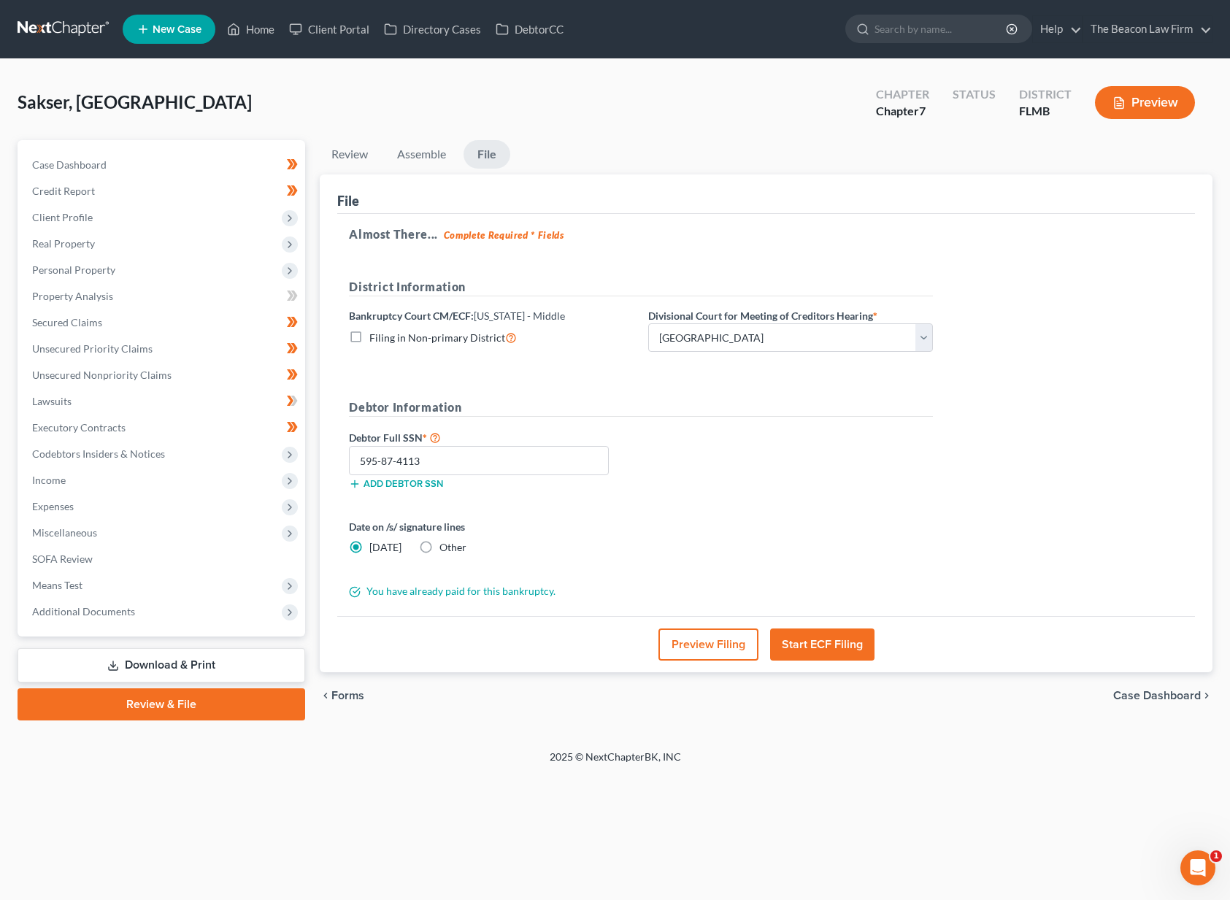
select select "15"
select select "24"
select select "9"
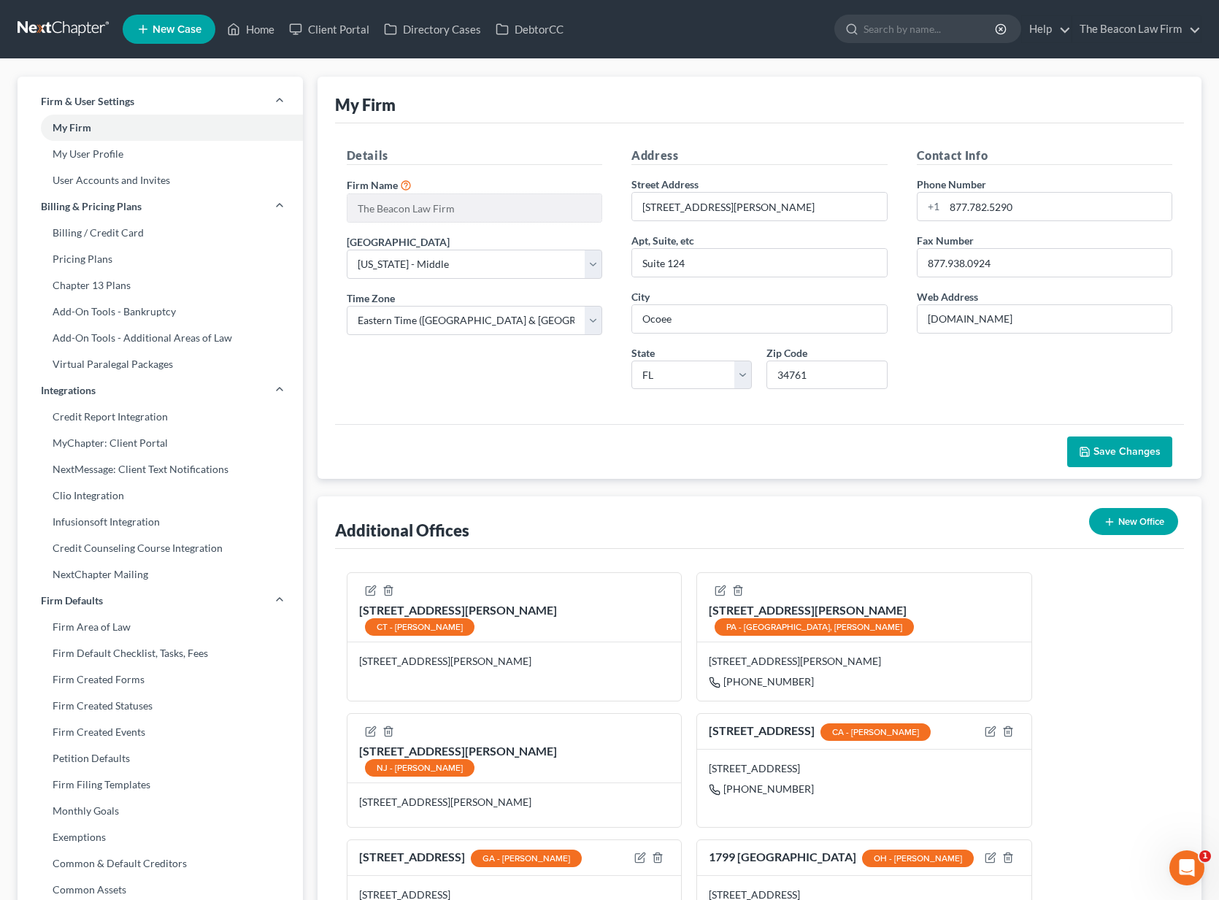
click at [64, 28] on link at bounding box center [64, 29] width 93 height 26
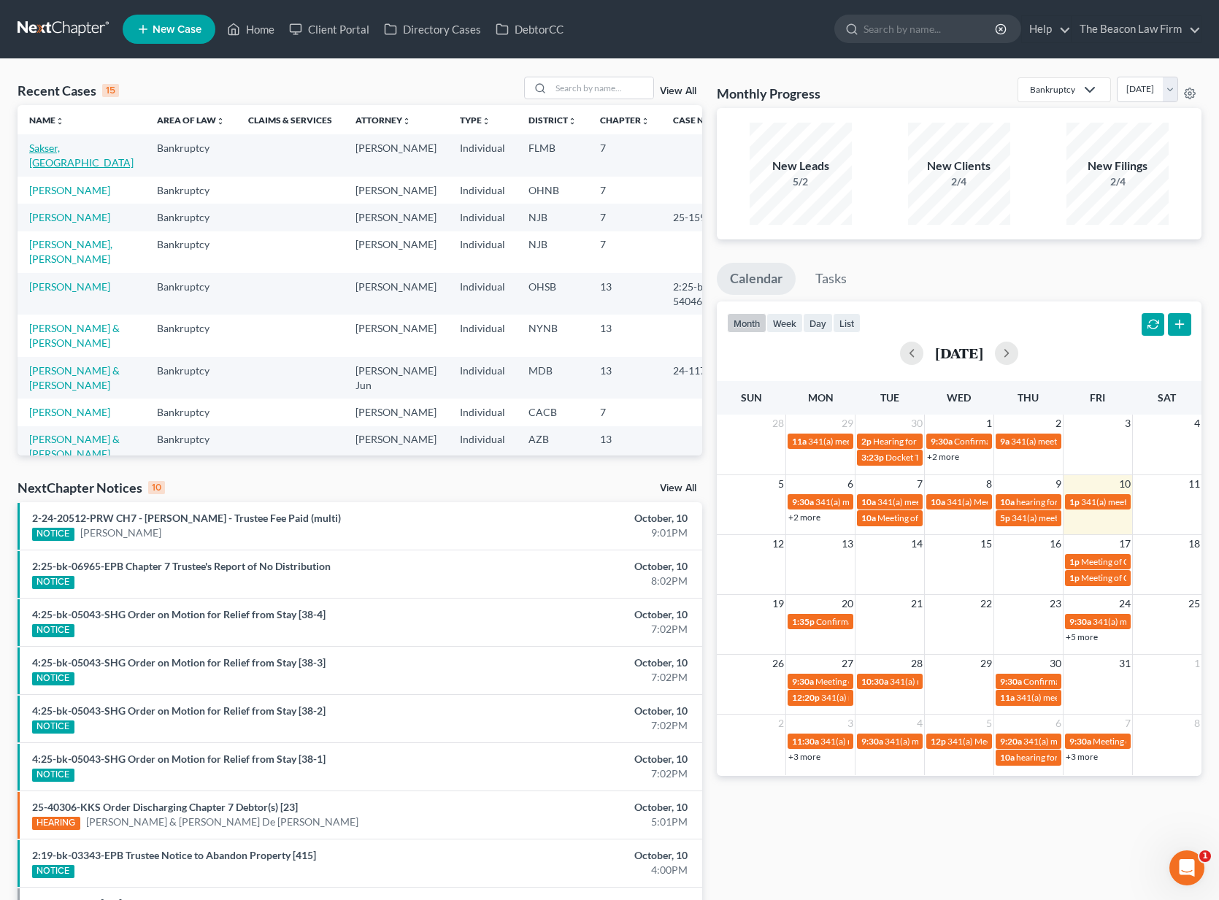
click at [66, 149] on link "Sakser, Austin" at bounding box center [81, 155] width 104 height 27
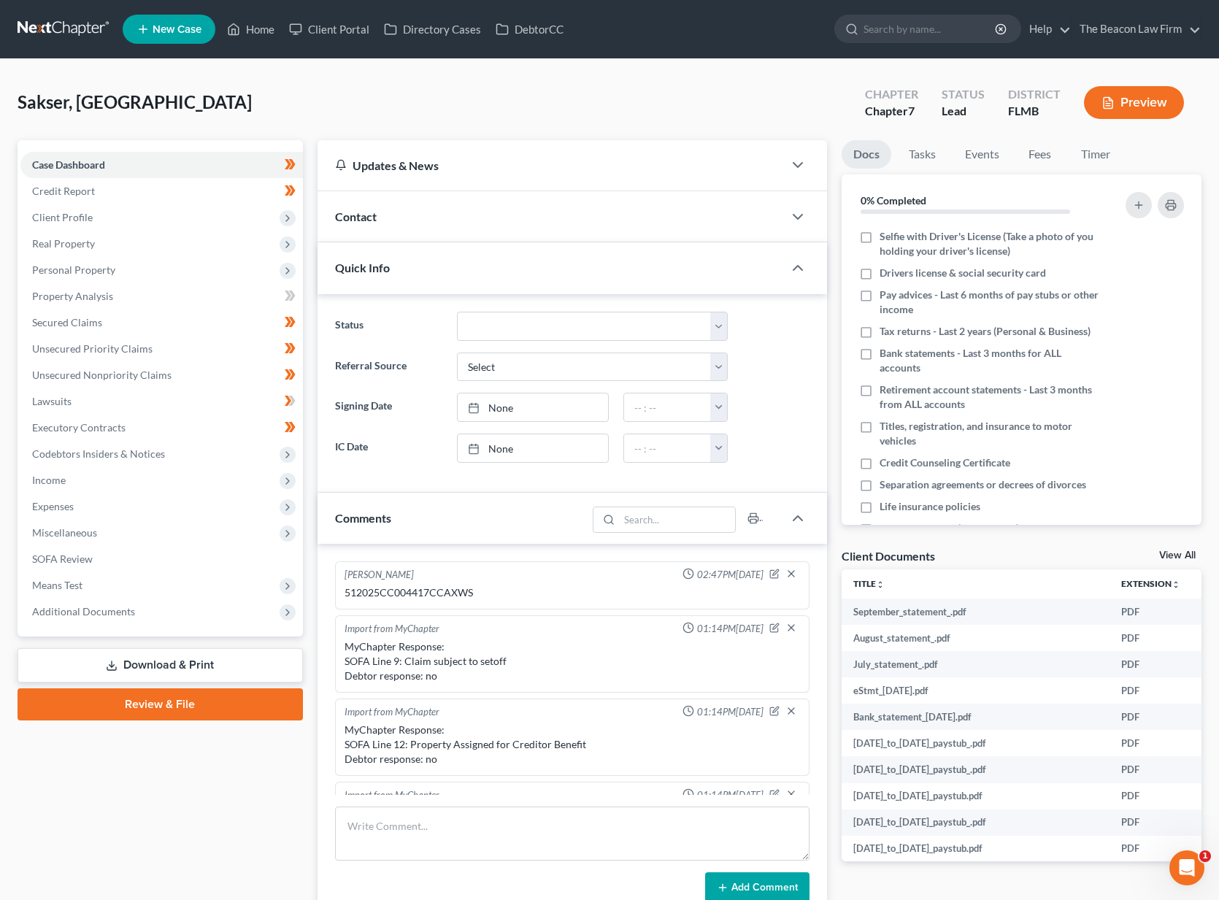
scroll to position [366, 0]
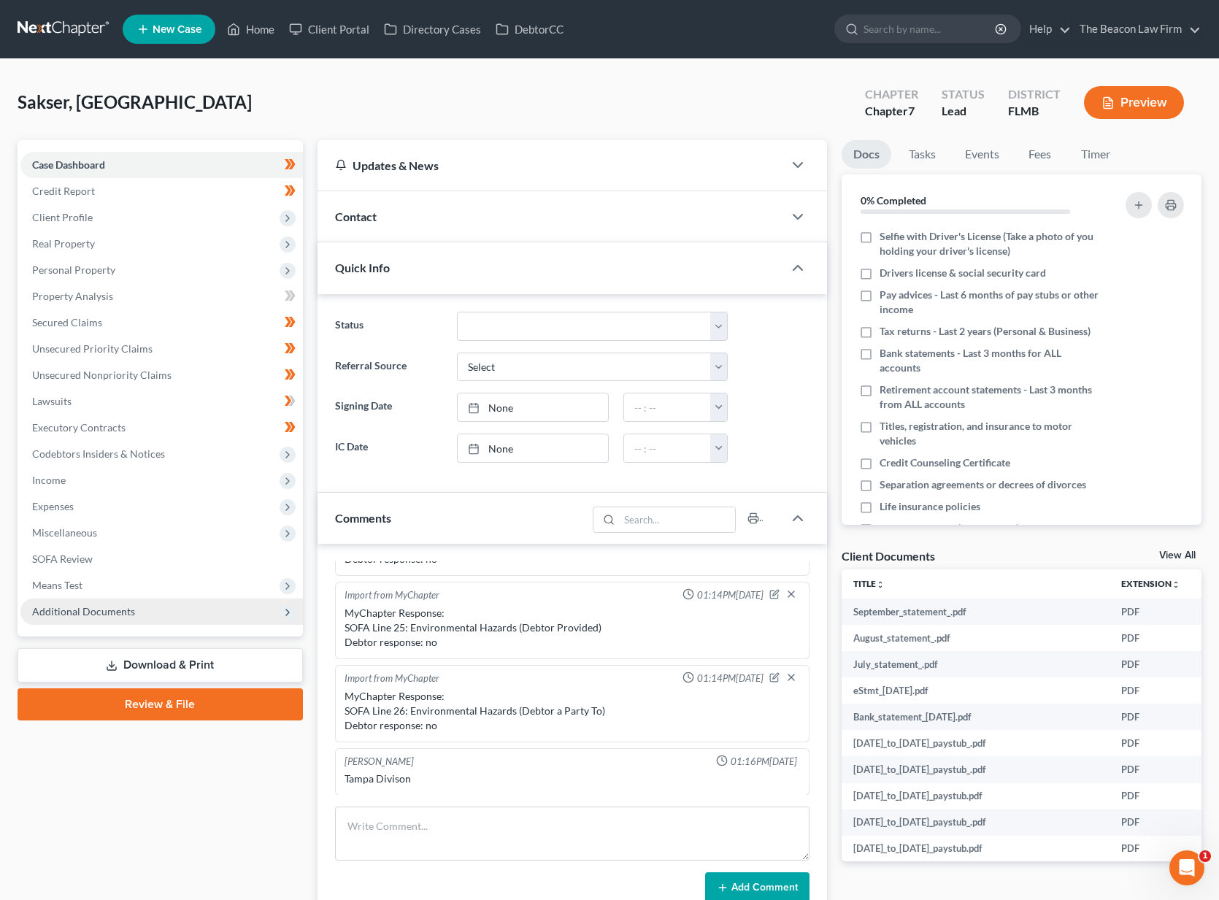
click at [117, 608] on span "Additional Documents" at bounding box center [83, 611] width 103 height 12
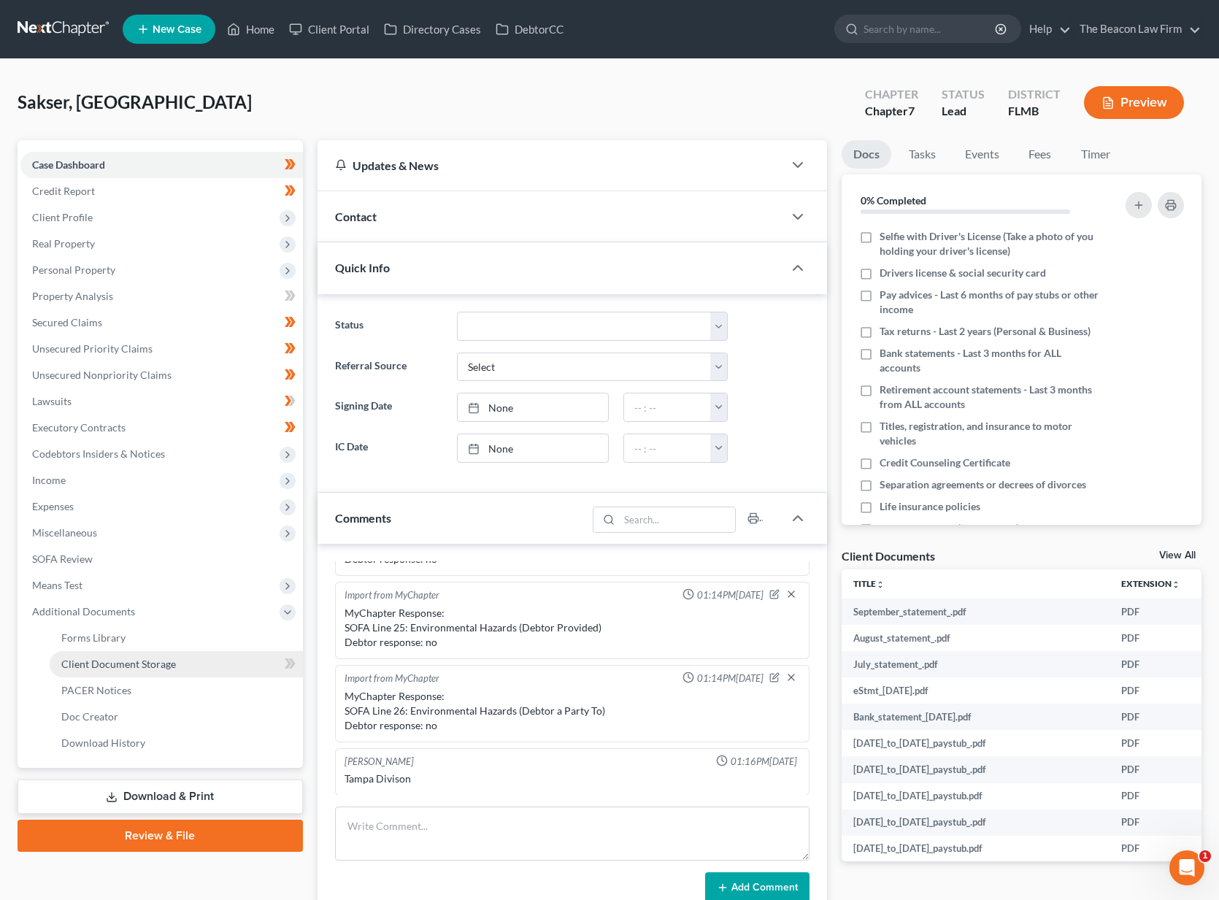
click at [115, 668] on span "Client Document Storage" at bounding box center [118, 664] width 115 height 12
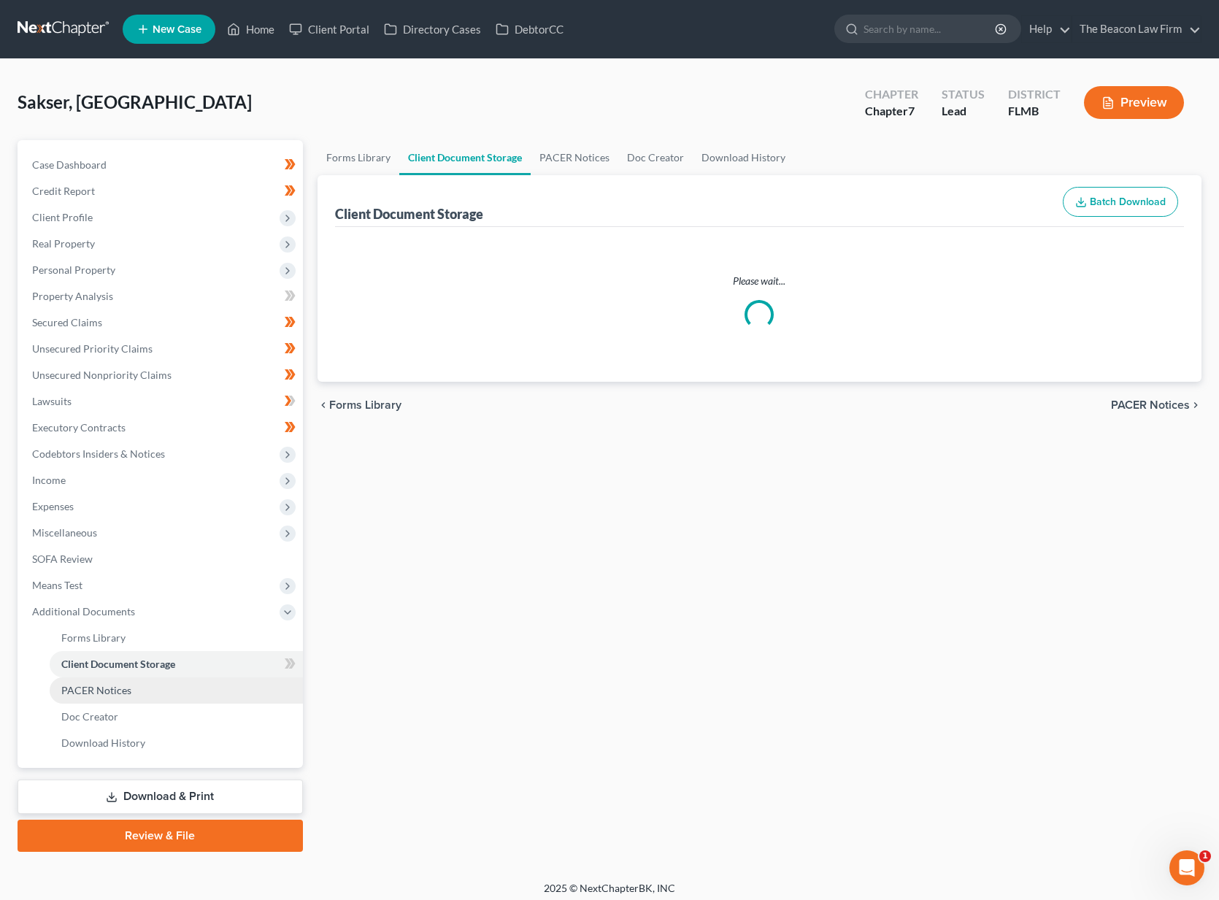
select select "9"
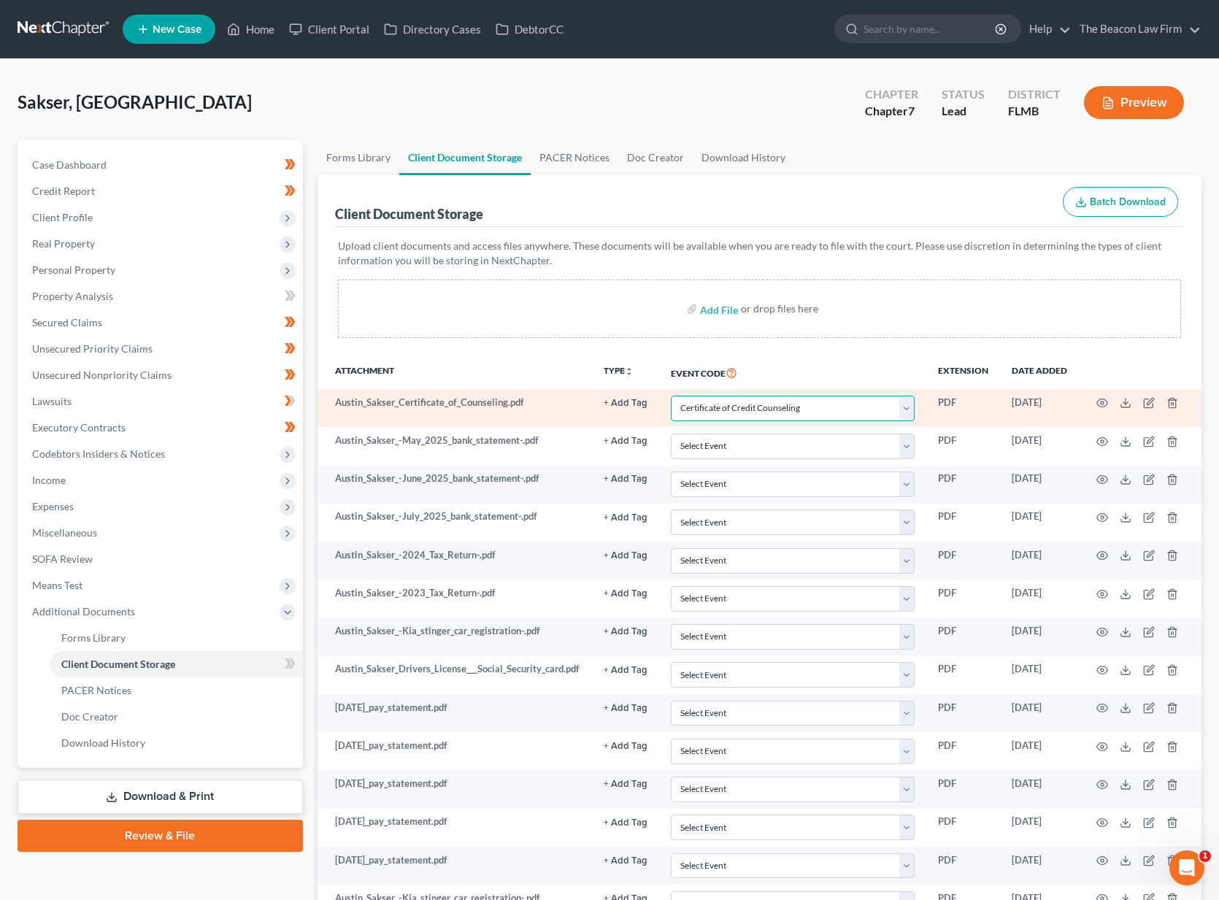
select select
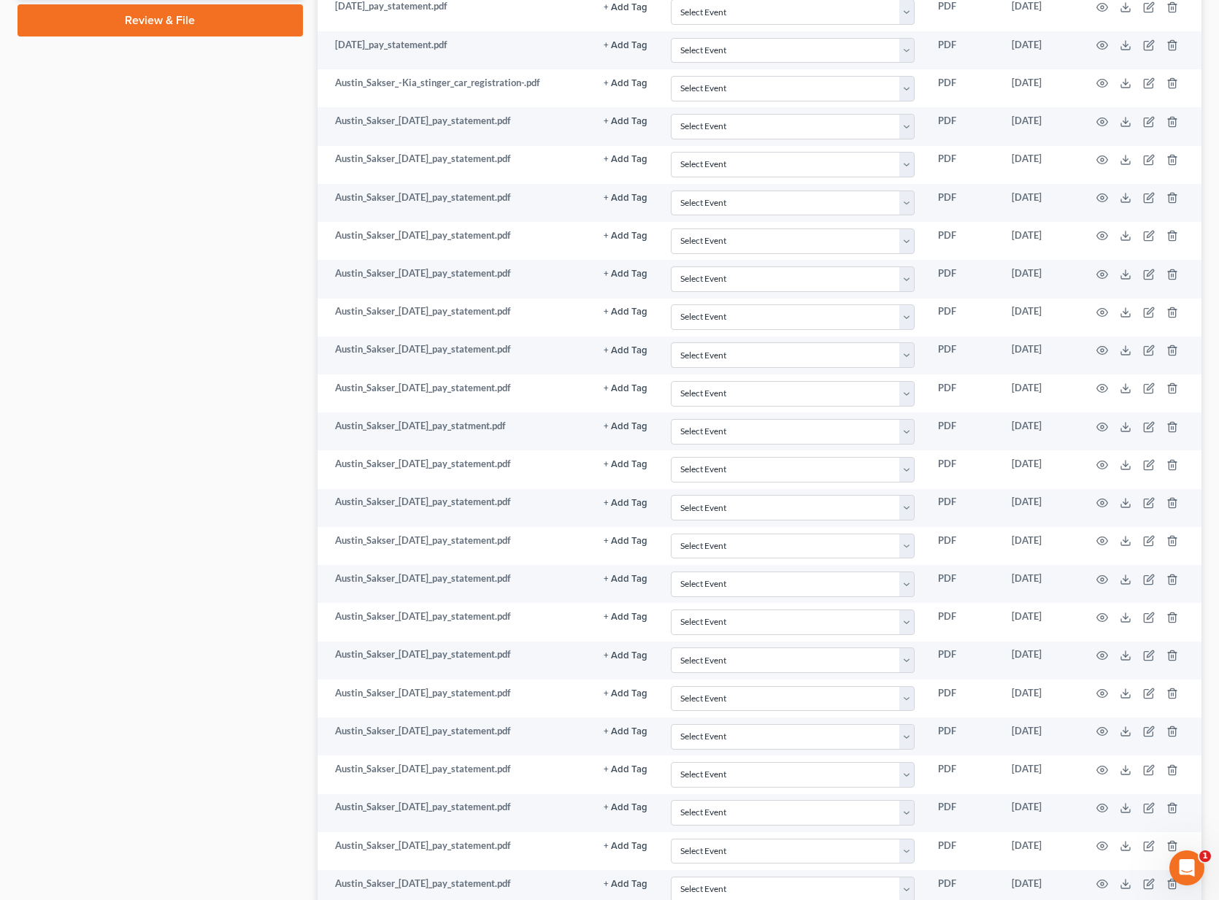
scroll to position [681, 0]
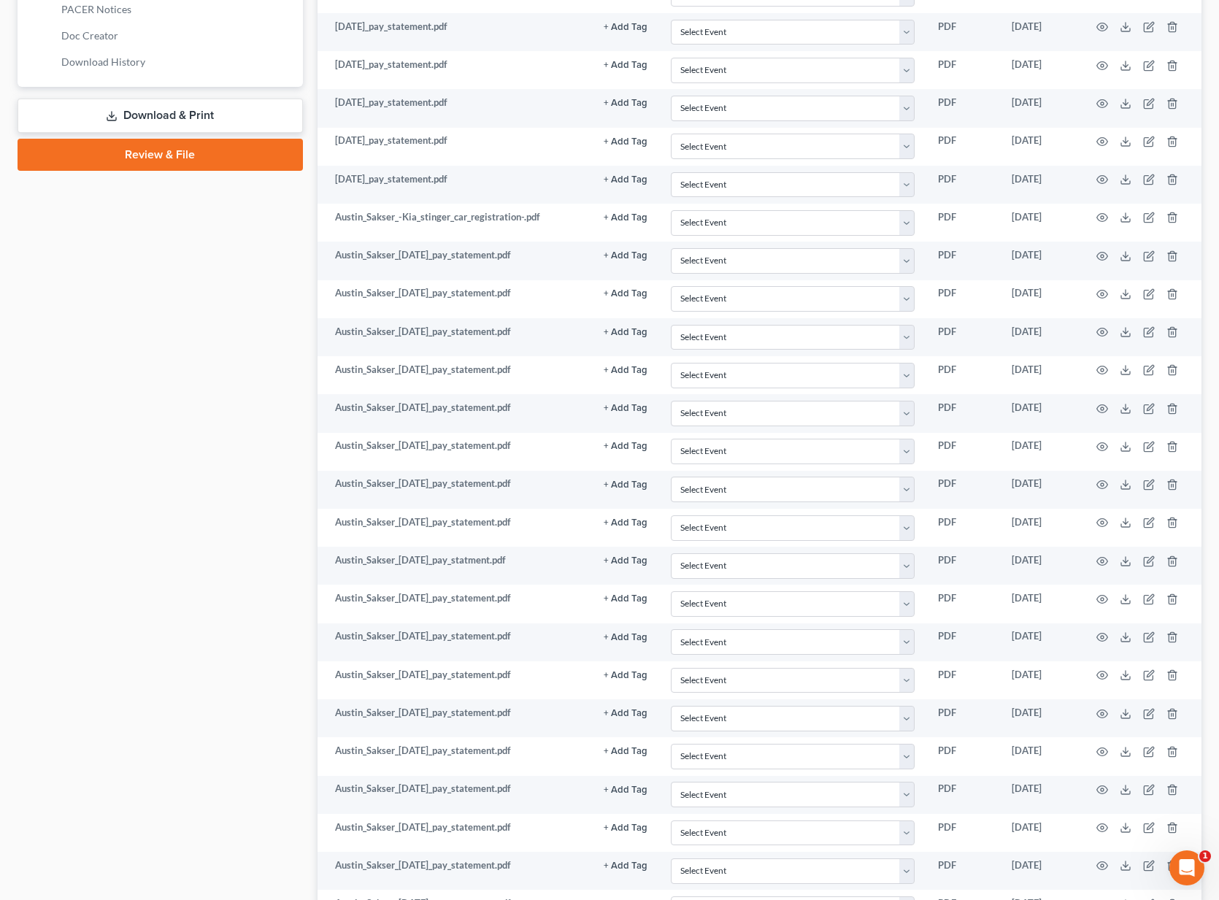
click at [215, 153] on link "Review & File" at bounding box center [160, 155] width 285 height 32
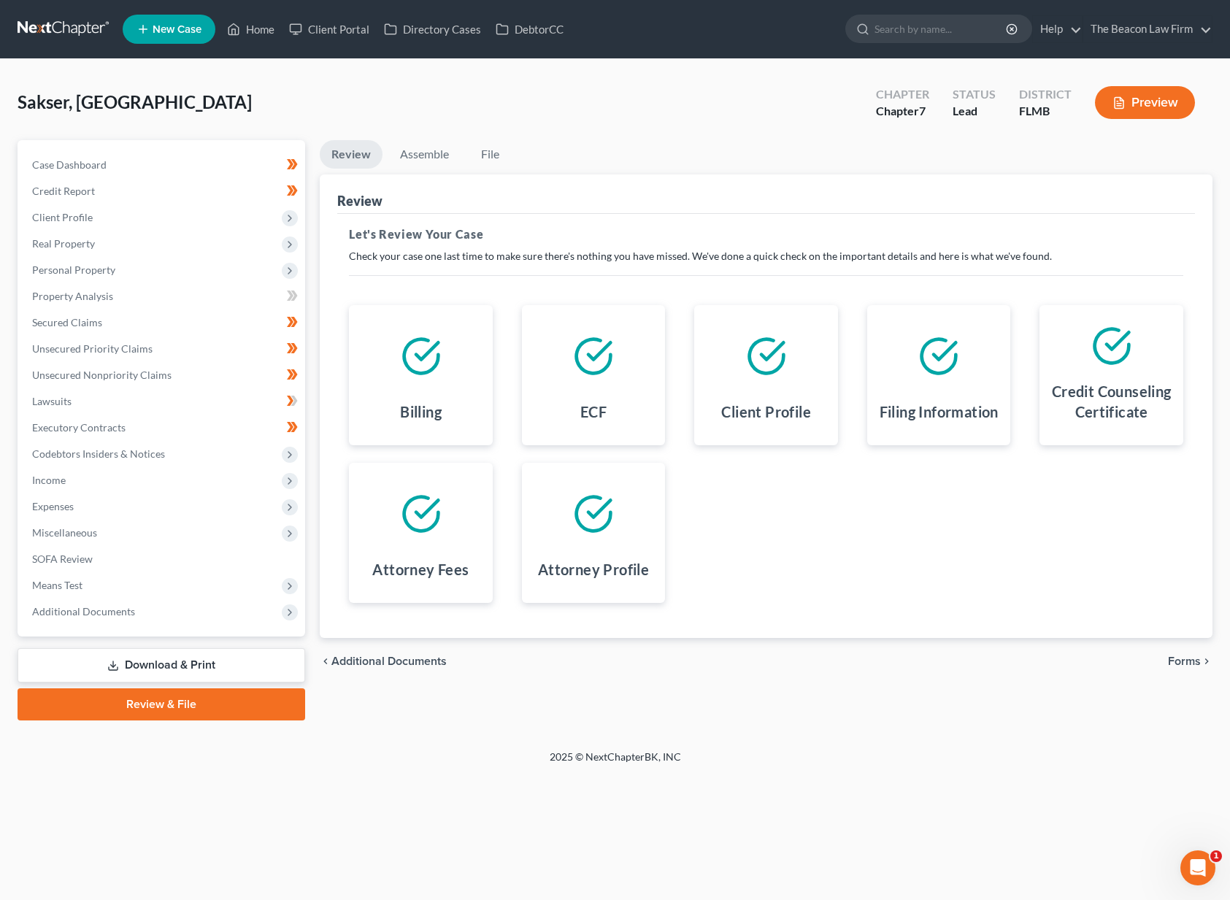
drag, startPoint x: 253, startPoint y: 697, endPoint x: 272, endPoint y: 695, distance: 19.8
click at [253, 697] on link "Review & File" at bounding box center [162, 704] width 288 height 32
click at [278, 712] on link "Review & File" at bounding box center [162, 704] width 288 height 32
click at [237, 693] on link "Review & File" at bounding box center [162, 704] width 288 height 32
click at [1193, 662] on span "Forms" at bounding box center [1184, 661] width 33 height 12
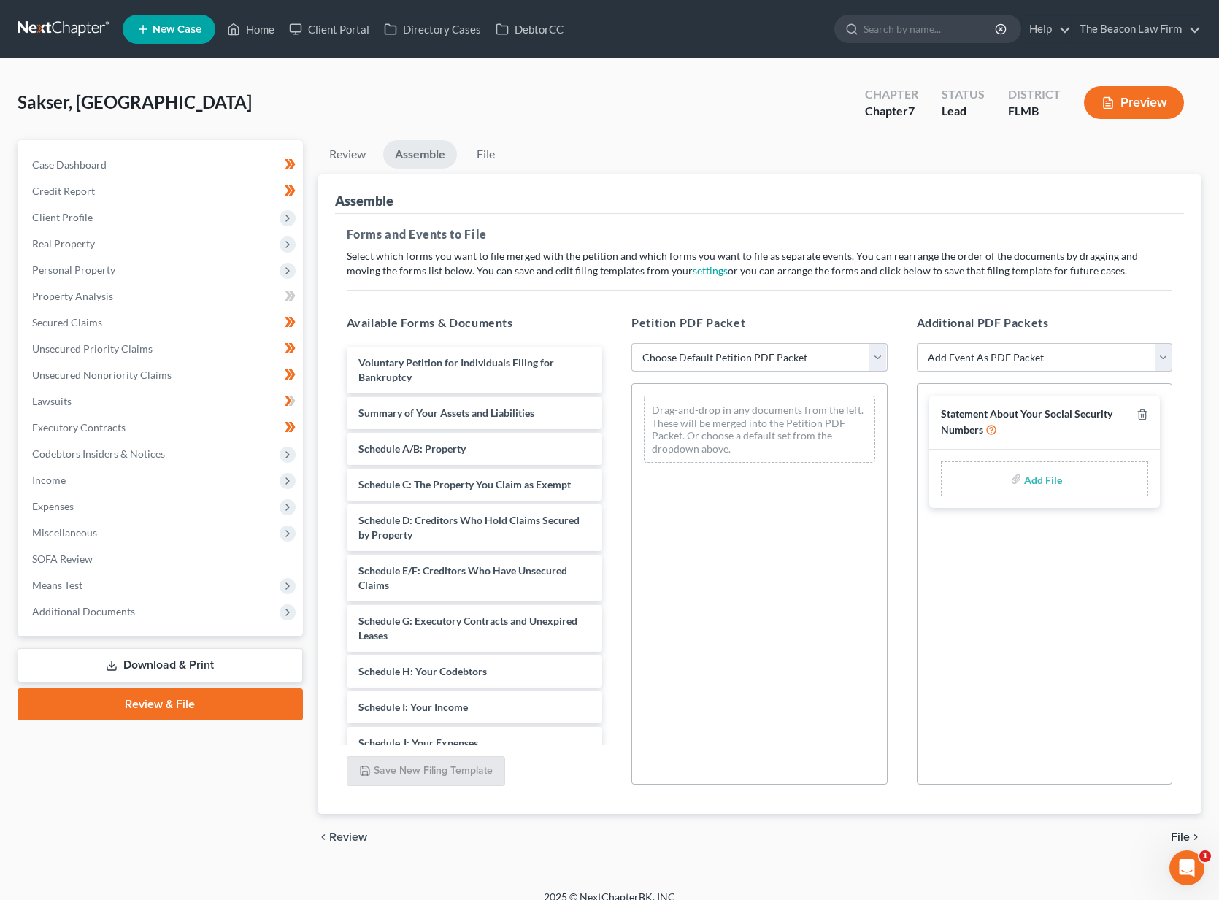
select select "0"
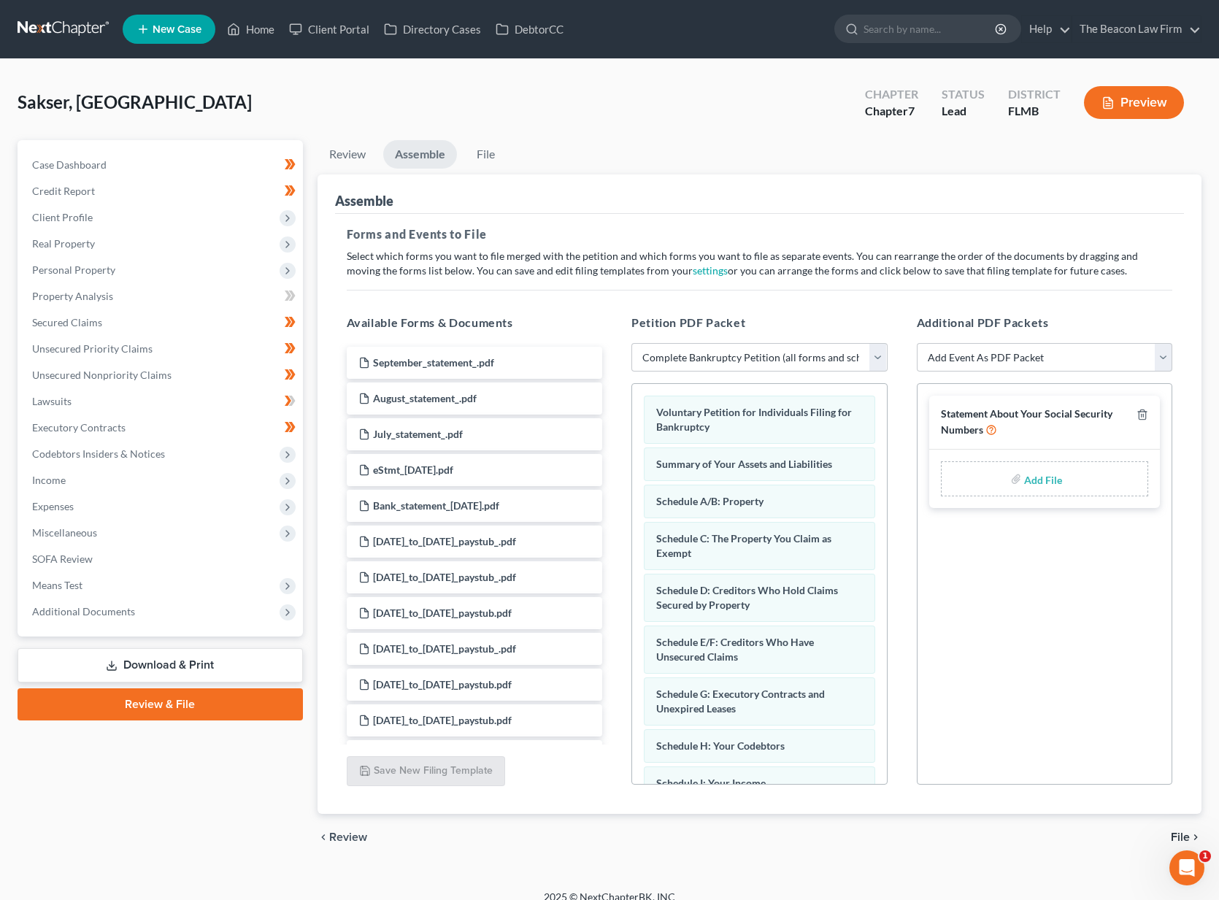
drag, startPoint x: 760, startPoint y: 361, endPoint x: 1008, endPoint y: 485, distance: 277.5
click at [1008, 485] on div "Add File" at bounding box center [1045, 478] width 208 height 35
click at [1055, 480] on input "file" at bounding box center [1041, 479] width 35 height 26
type input "C:\fakepath\SSN - Sakser.pdf"
click at [1180, 831] on span "File" at bounding box center [1180, 837] width 19 height 12
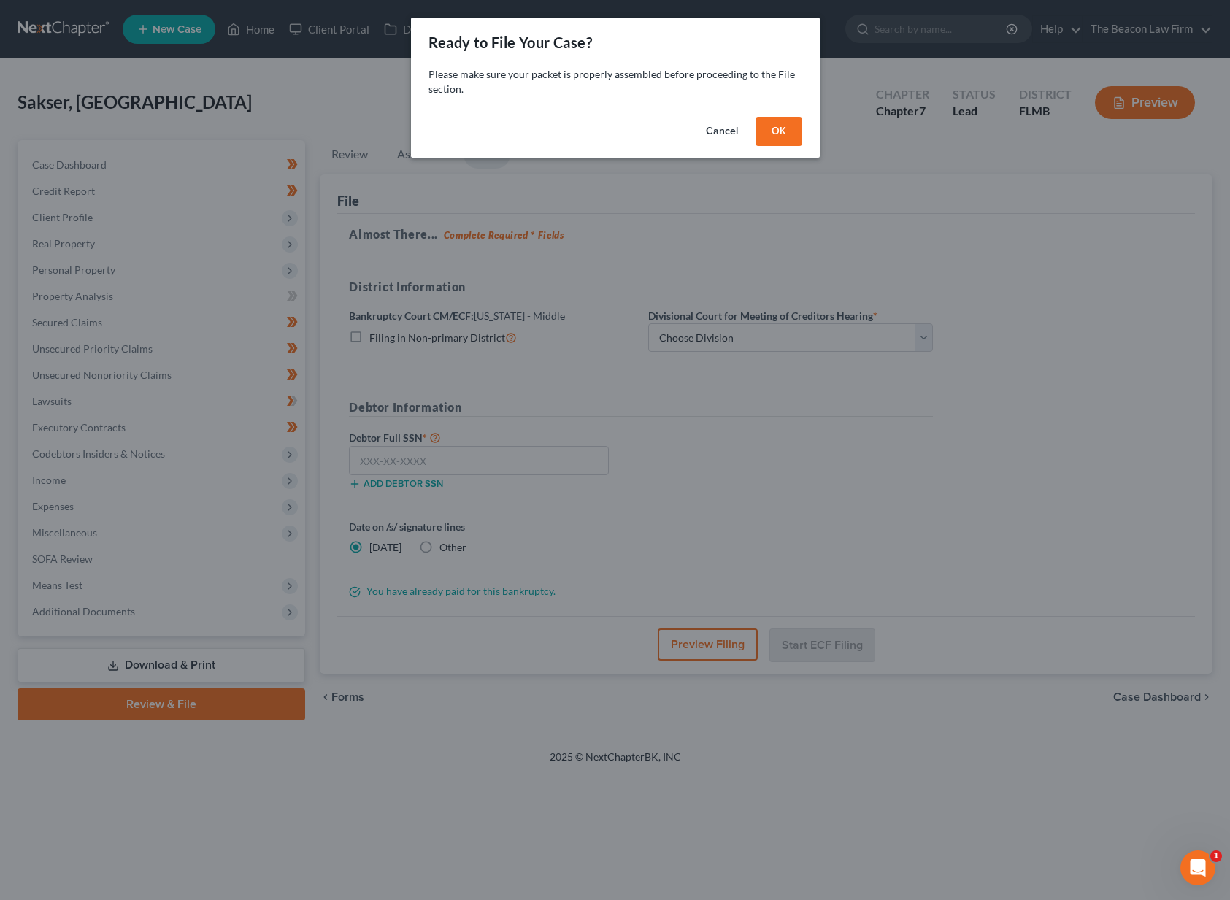
click at [774, 132] on button "OK" at bounding box center [778, 131] width 47 height 29
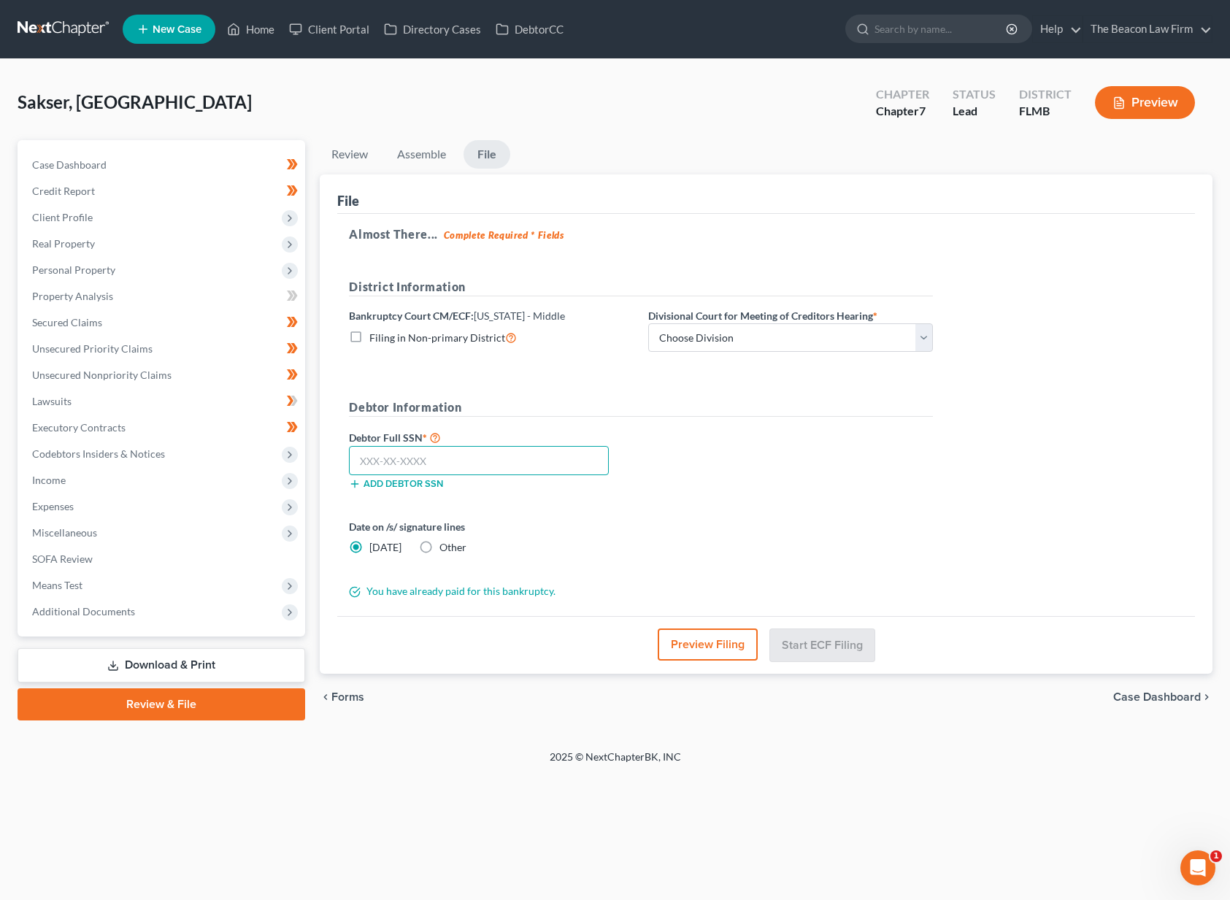
click at [450, 451] on input "text" at bounding box center [479, 460] width 260 height 29
type input "595-87-4113"
click at [590, 500] on div "Debtor Full SSN * 595-87-4113 Add debtor SSN" at bounding box center [491, 464] width 299 height 73
select select "3"
click at [853, 647] on button "Start ECF Filing" at bounding box center [822, 644] width 104 height 32
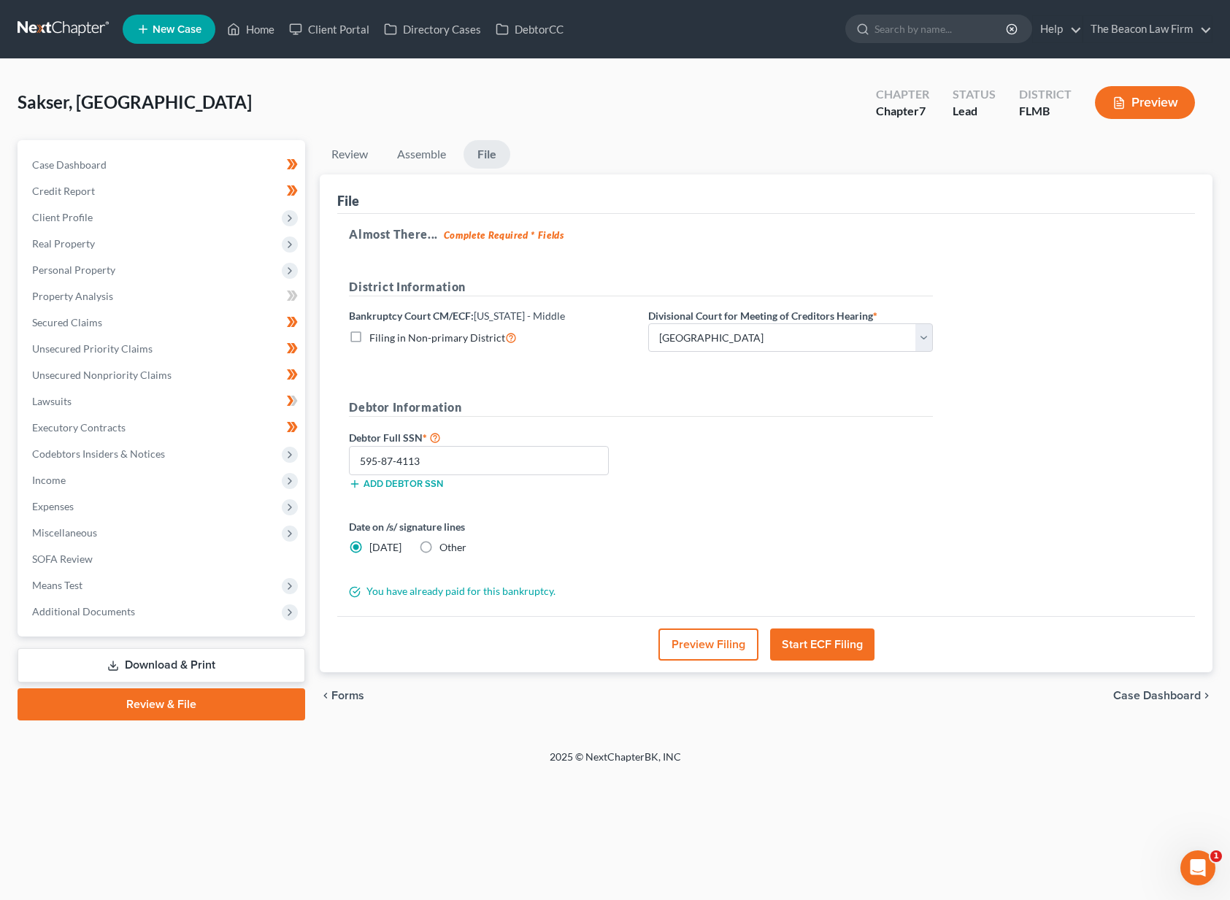
click at [853, 647] on button "Start ECF Filing" at bounding box center [822, 644] width 104 height 32
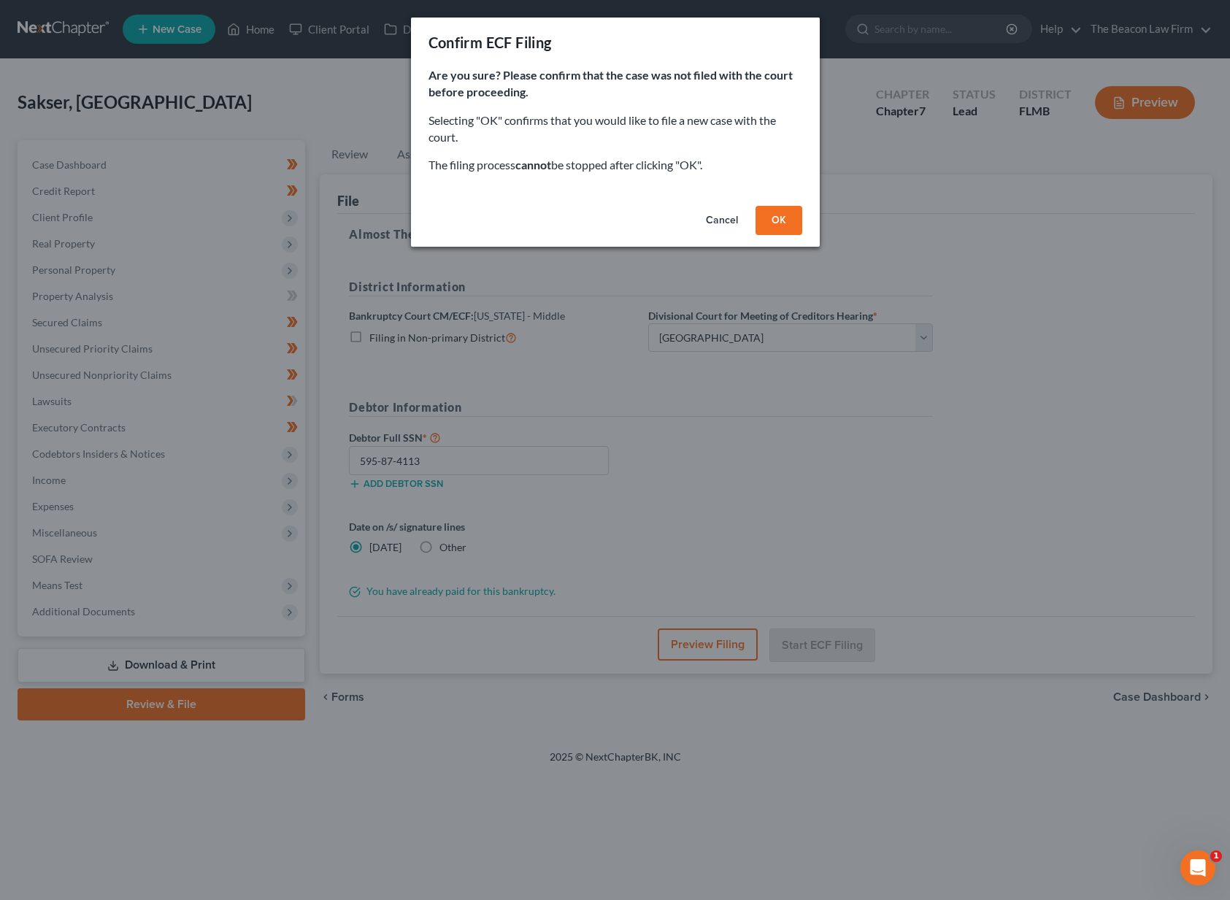
click at [776, 221] on button "OK" at bounding box center [778, 220] width 47 height 29
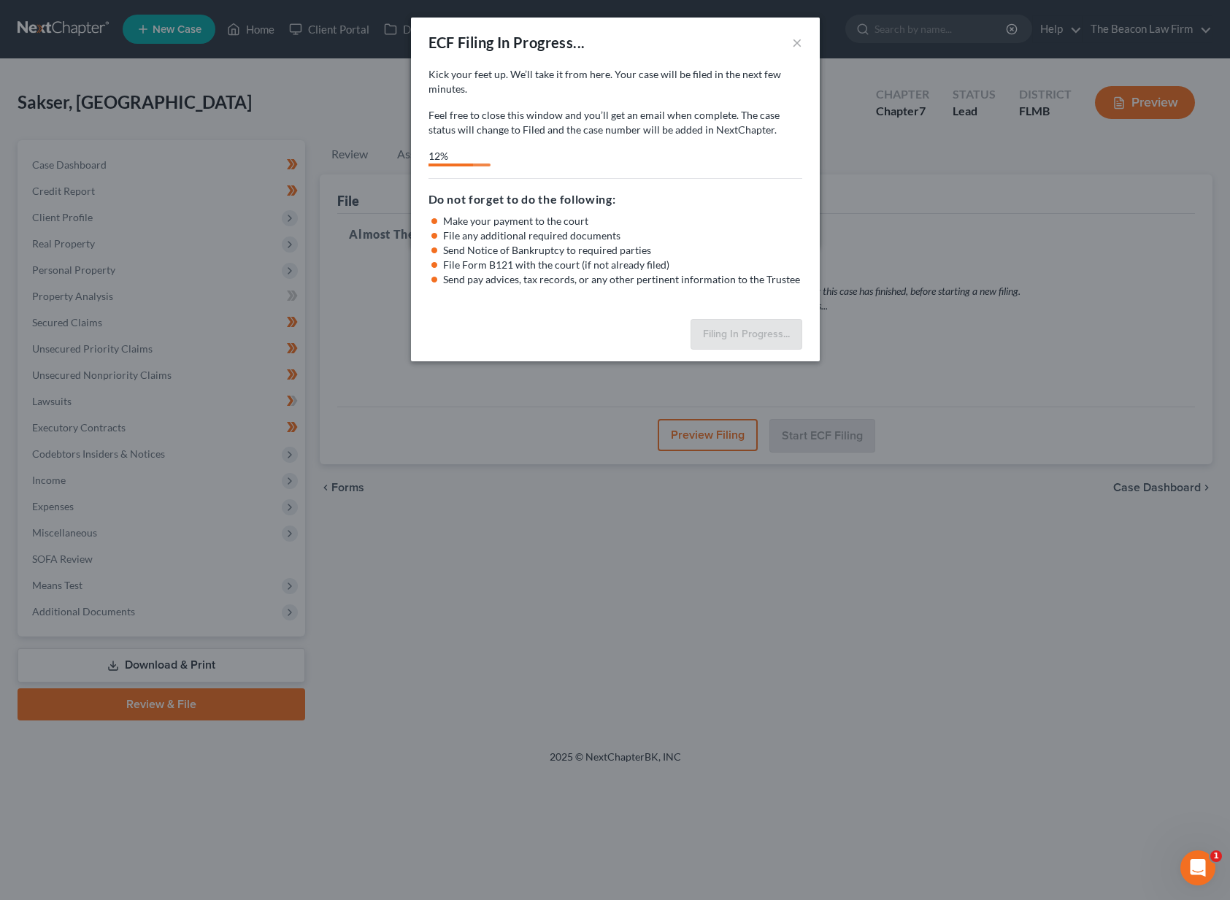
select select "3"
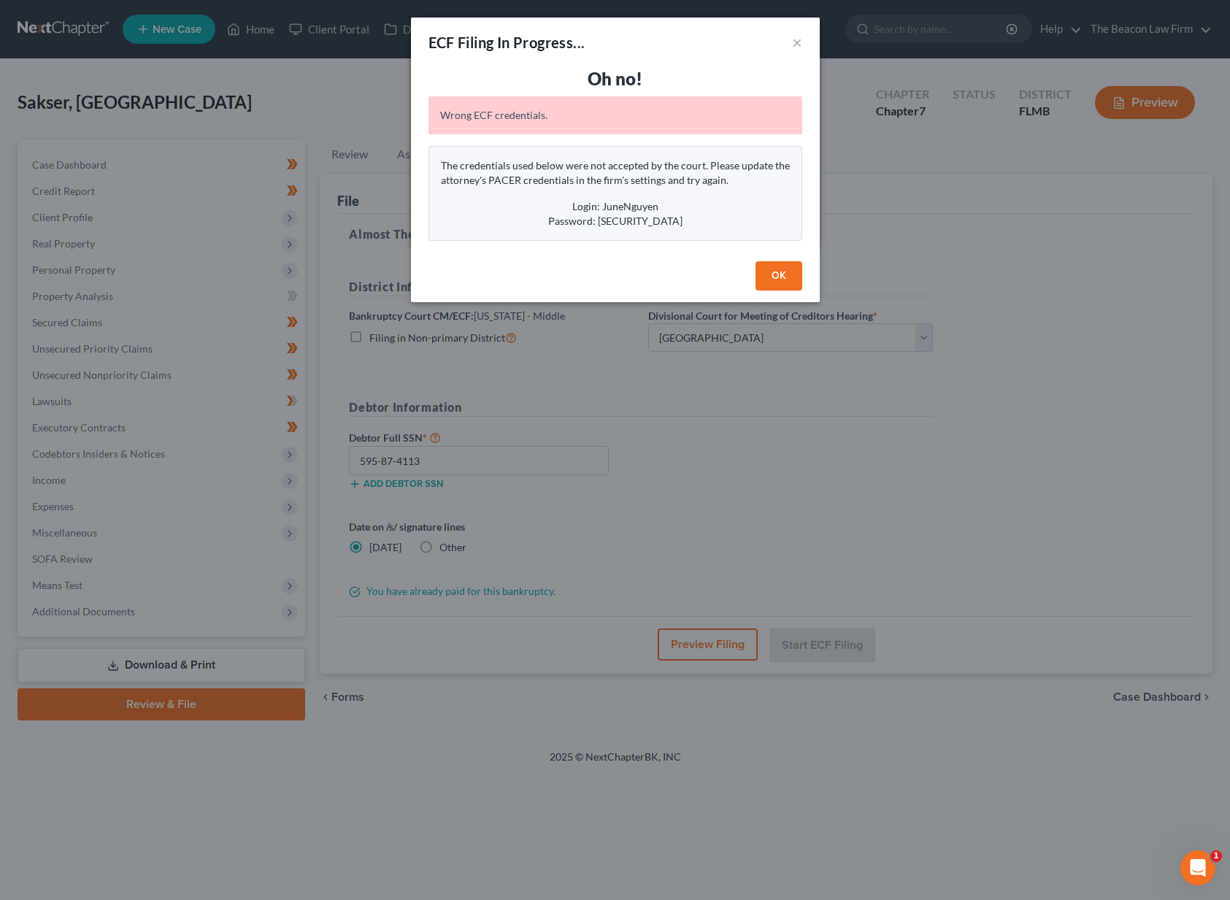
click at [784, 280] on button "OK" at bounding box center [778, 275] width 47 height 29
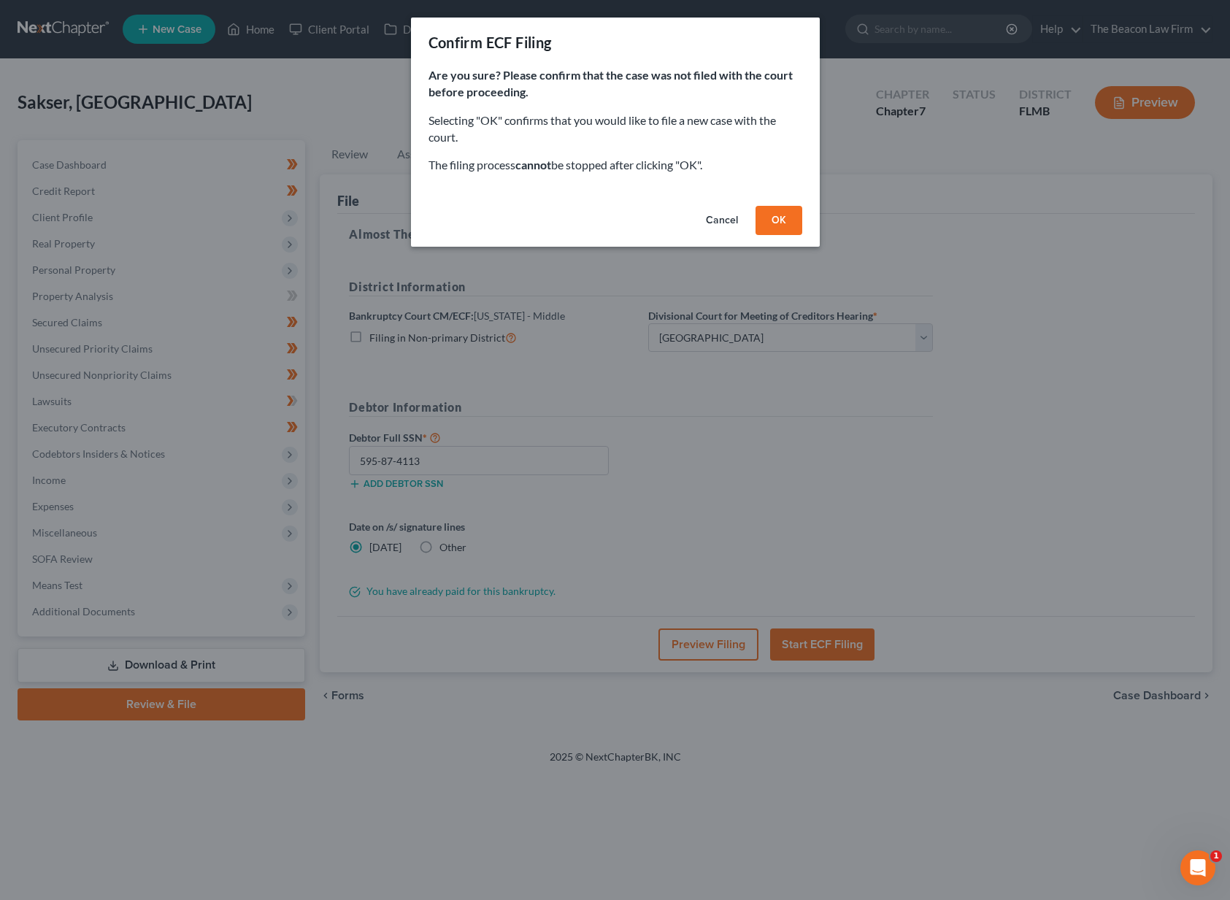
click at [795, 220] on button "OK" at bounding box center [778, 220] width 47 height 29
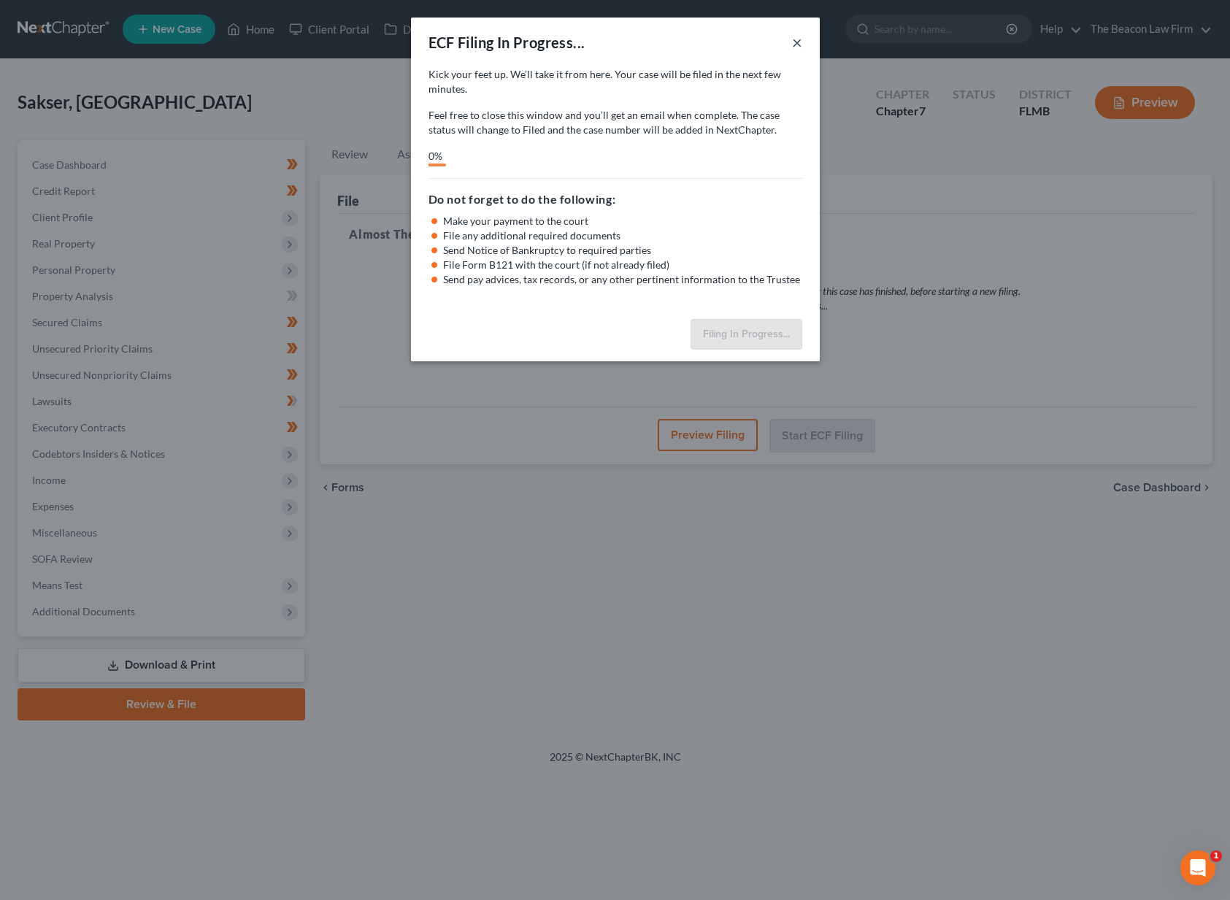
click at [796, 46] on button "×" at bounding box center [797, 43] width 10 height 18
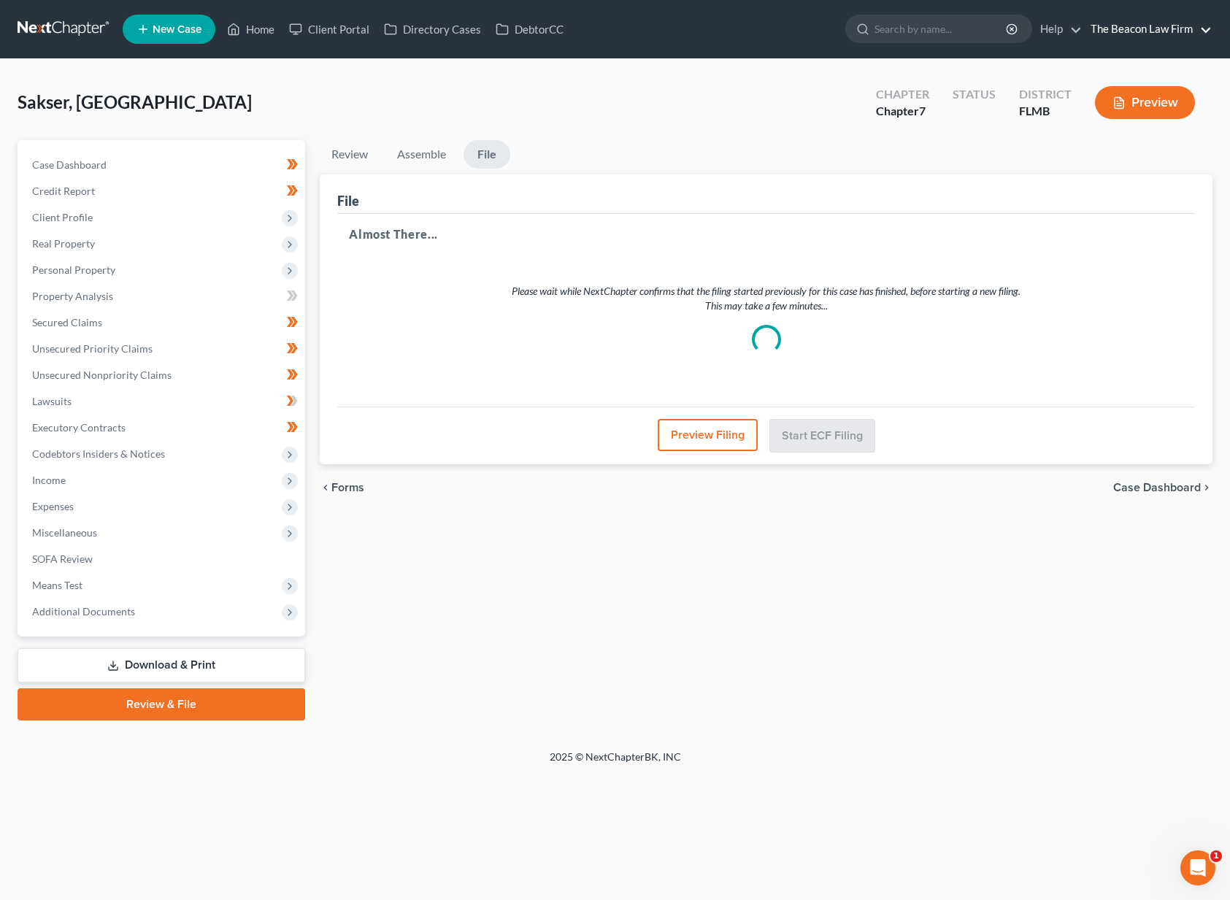
click at [1130, 28] on link "The Beacon Law Firm" at bounding box center [1147, 29] width 128 height 26
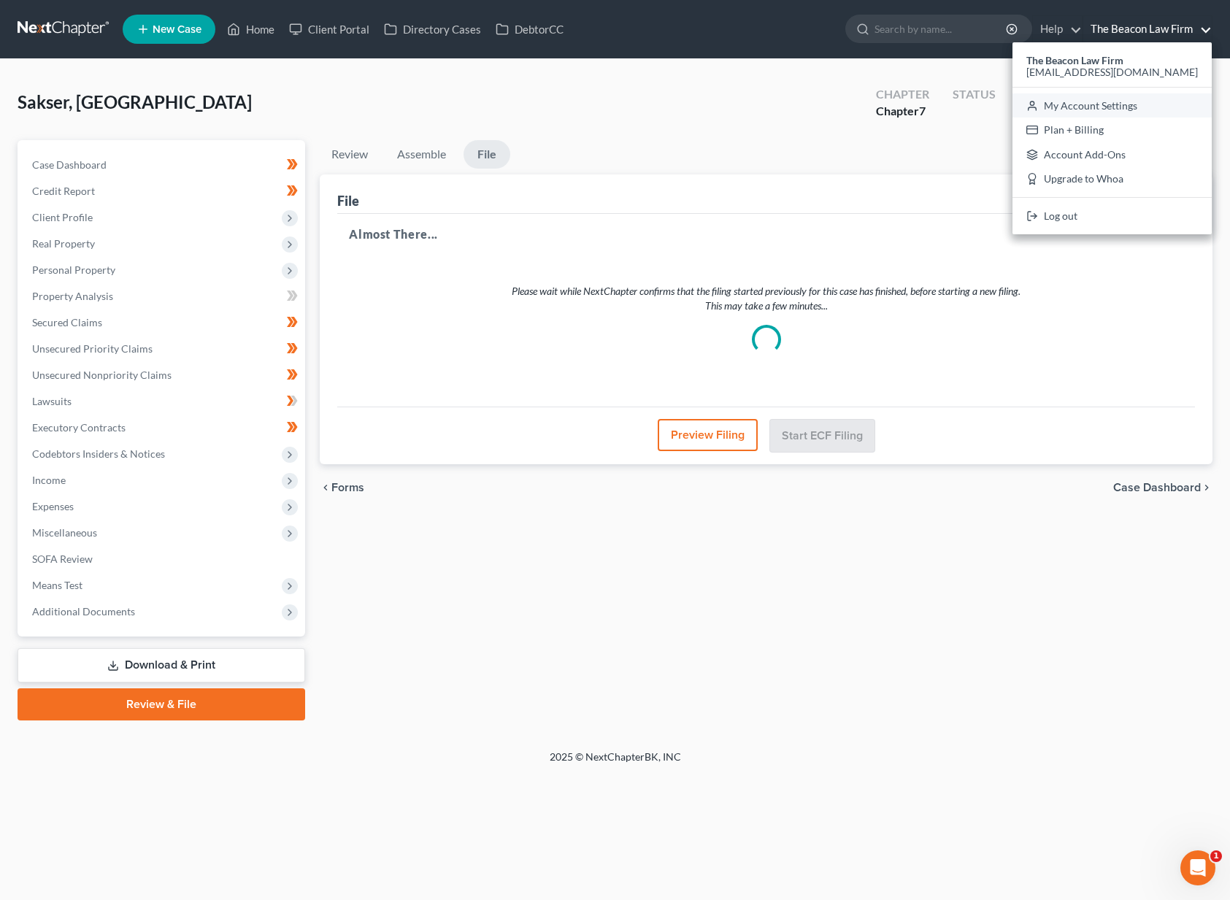
click at [1131, 101] on link "My Account Settings" at bounding box center [1111, 105] width 199 height 25
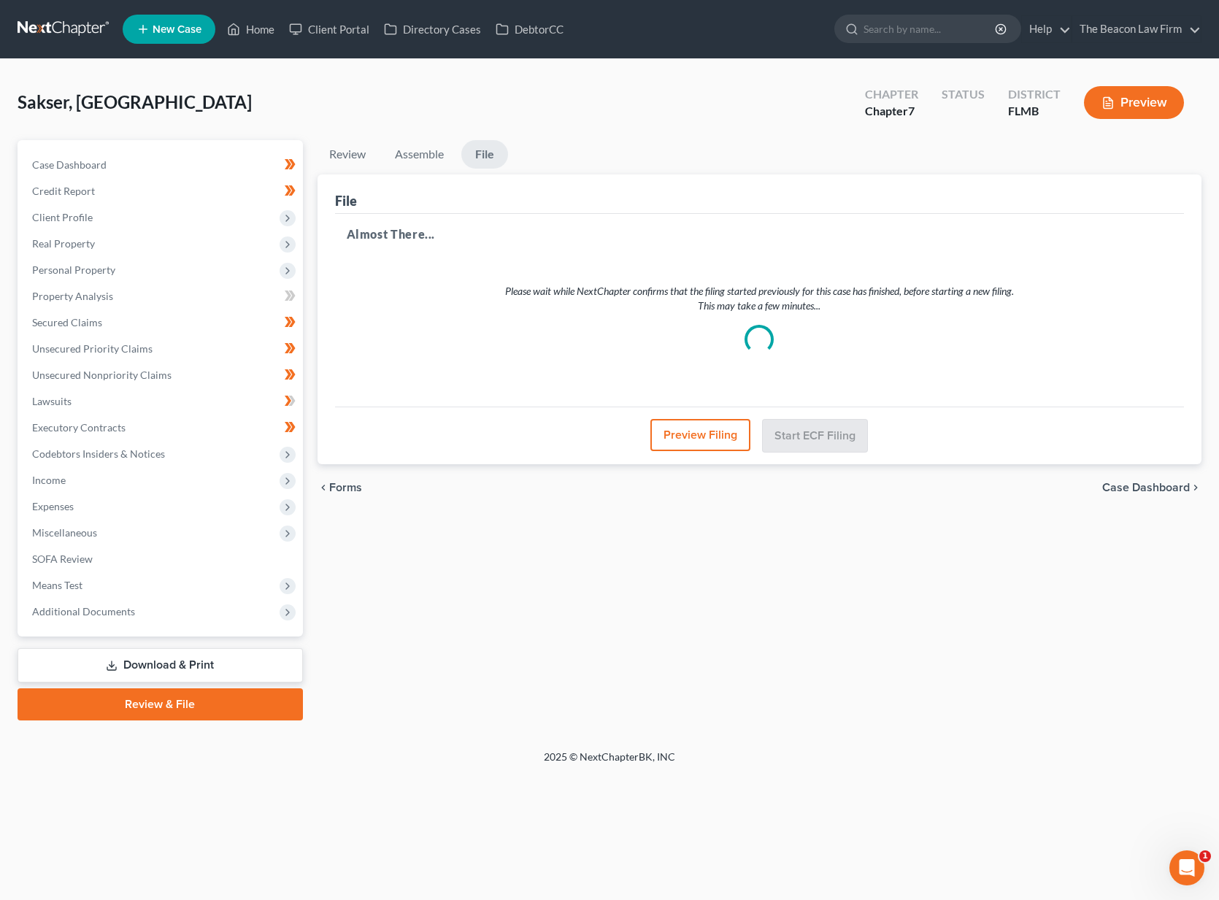
select select "24"
select select "9"
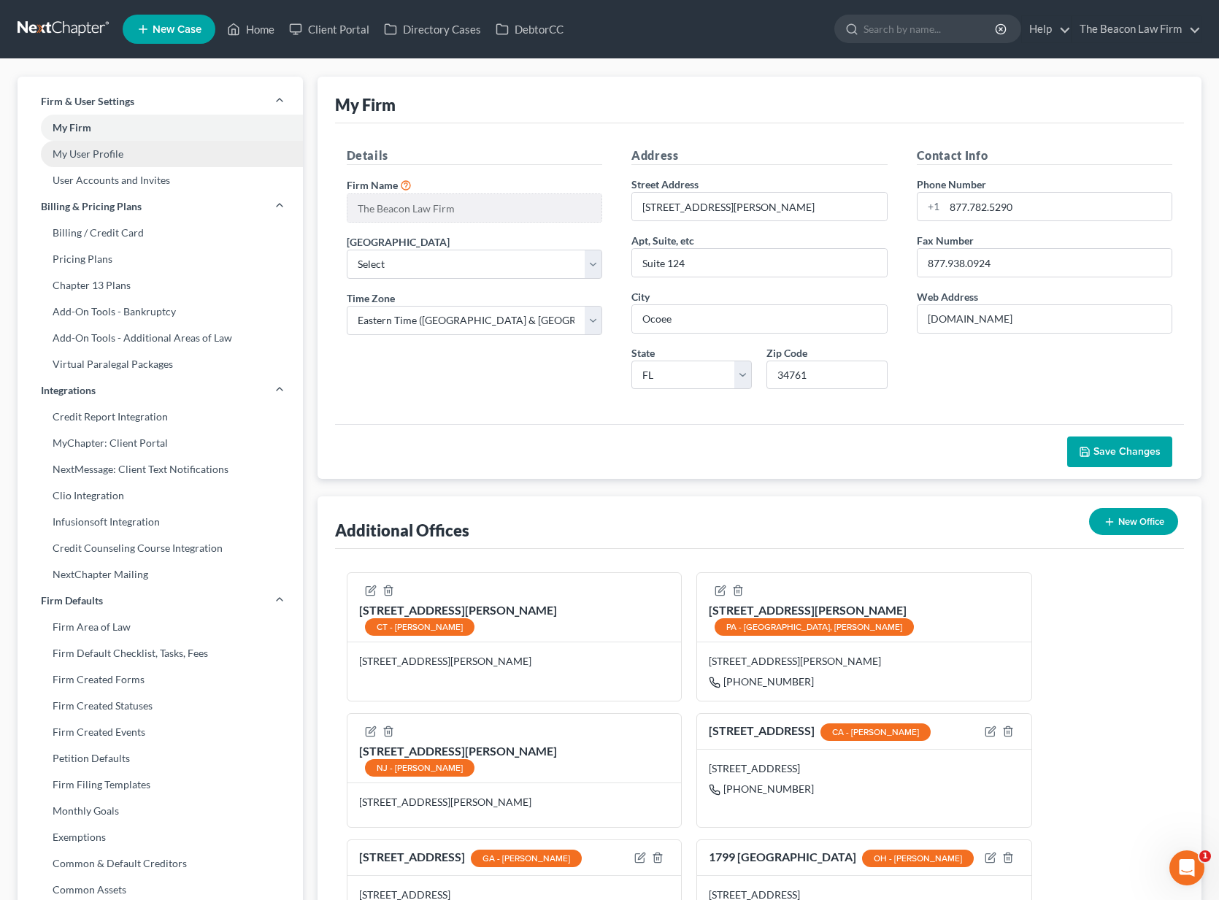
click at [97, 151] on link "My User Profile" at bounding box center [160, 154] width 285 height 26
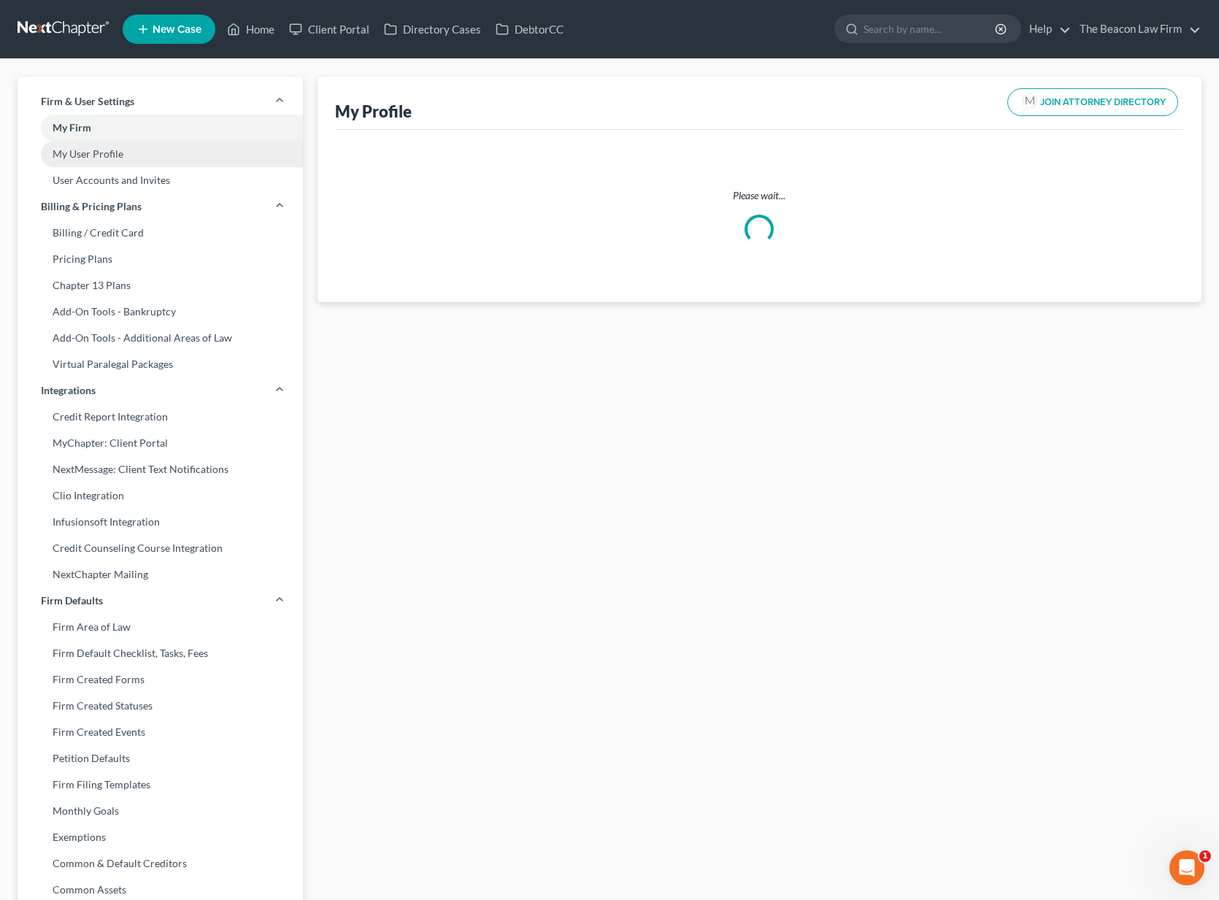
select select "9"
select select "15"
select select "attorney"
select select "0"
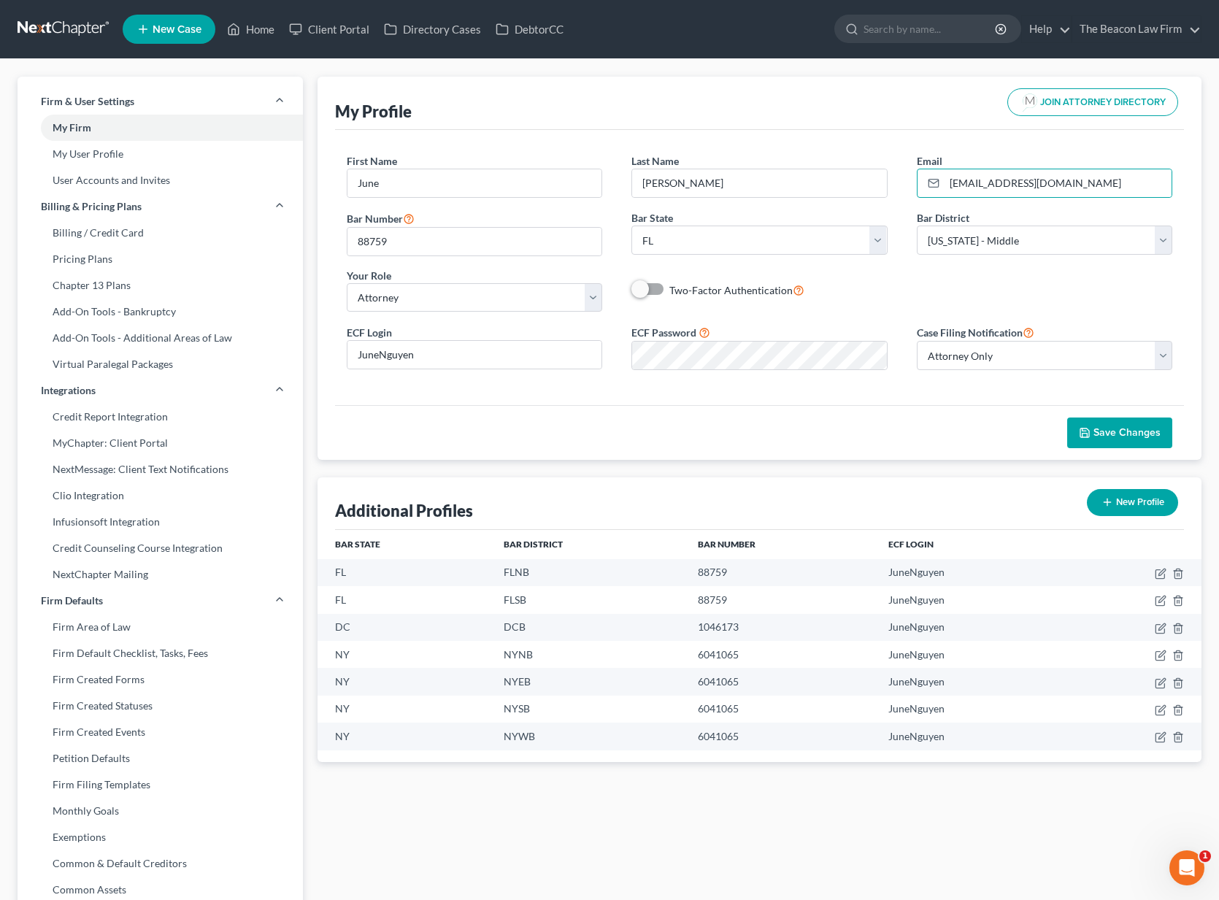
click at [658, 439] on div "Save Changes" at bounding box center [760, 432] width 850 height 55
